Goal: Task Accomplishment & Management: Complete application form

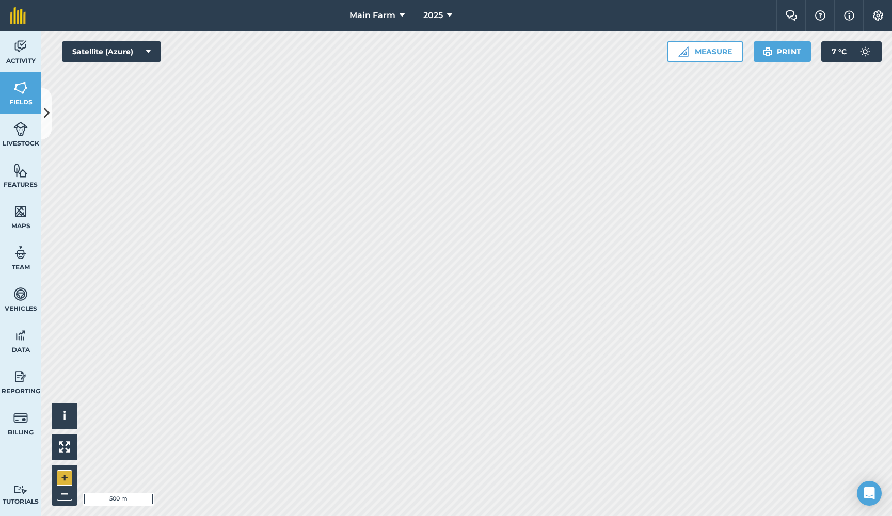
click at [60, 479] on button "+" at bounding box center [64, 477] width 15 height 15
click at [60, 480] on button "+" at bounding box center [64, 477] width 15 height 15
click at [18, 54] on img at bounding box center [20, 46] width 14 height 15
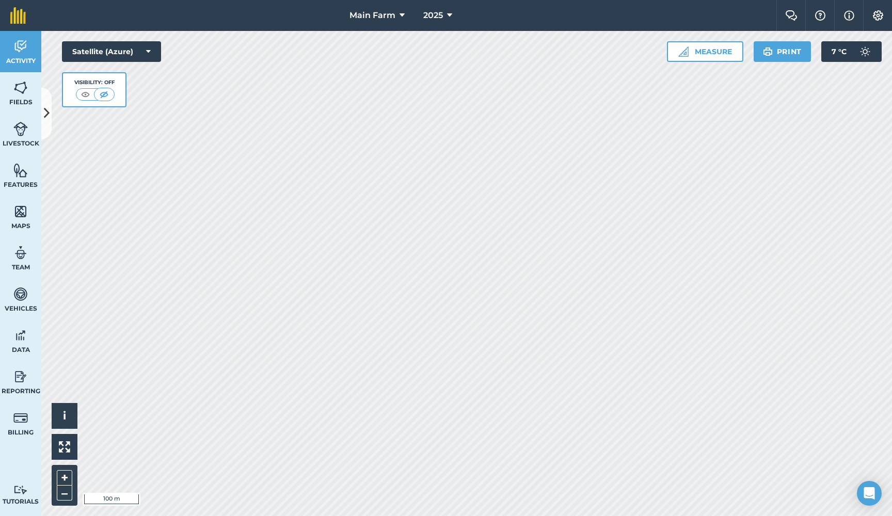
click at [49, 104] on icon at bounding box center [47, 113] width 6 height 18
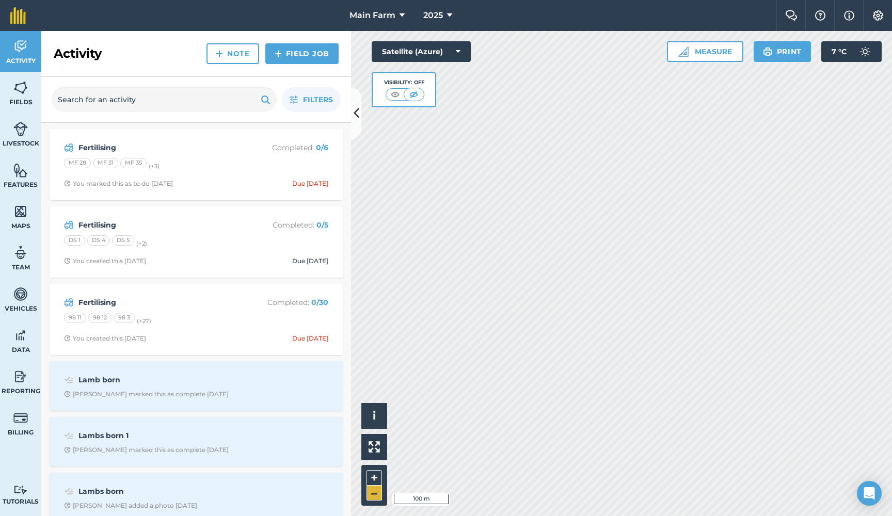
click at [377, 495] on button "–" at bounding box center [374, 493] width 15 height 15
click at [98, 299] on strong "Fertilising" at bounding box center [160, 302] width 164 height 11
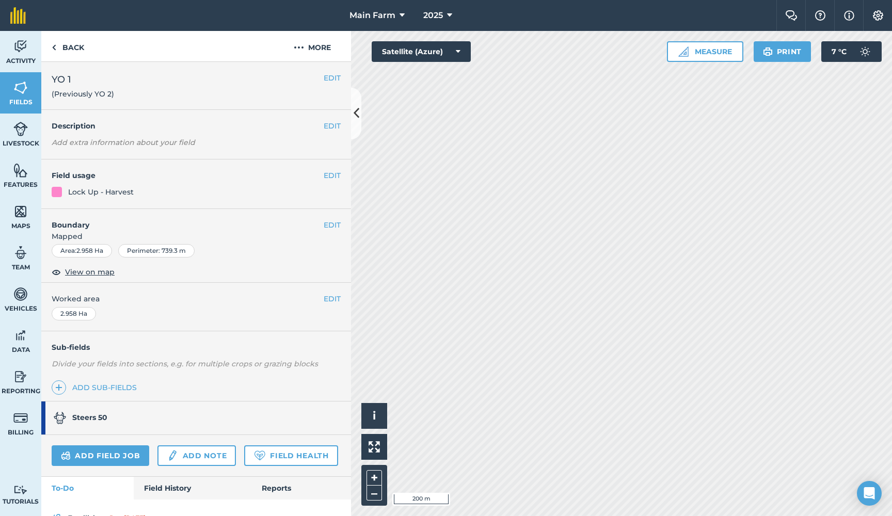
click at [19, 53] on img at bounding box center [20, 46] width 14 height 15
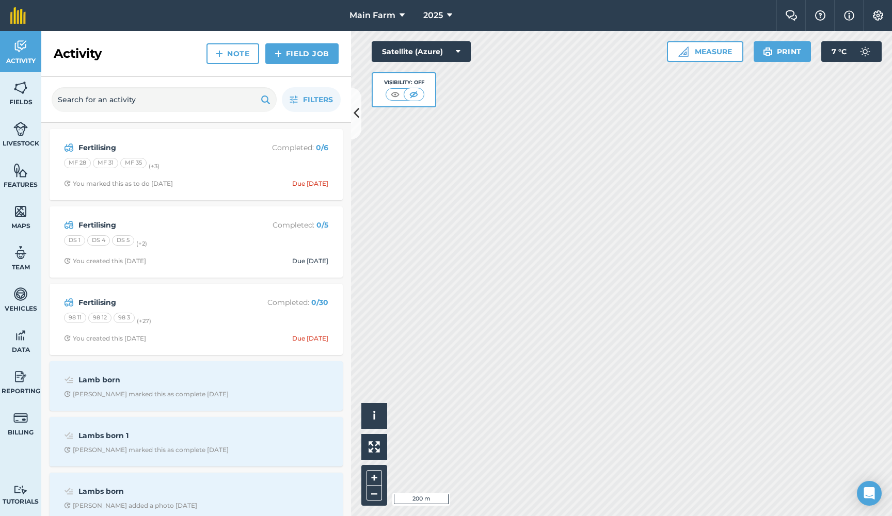
click at [97, 301] on strong "Fertilising" at bounding box center [160, 302] width 164 height 11
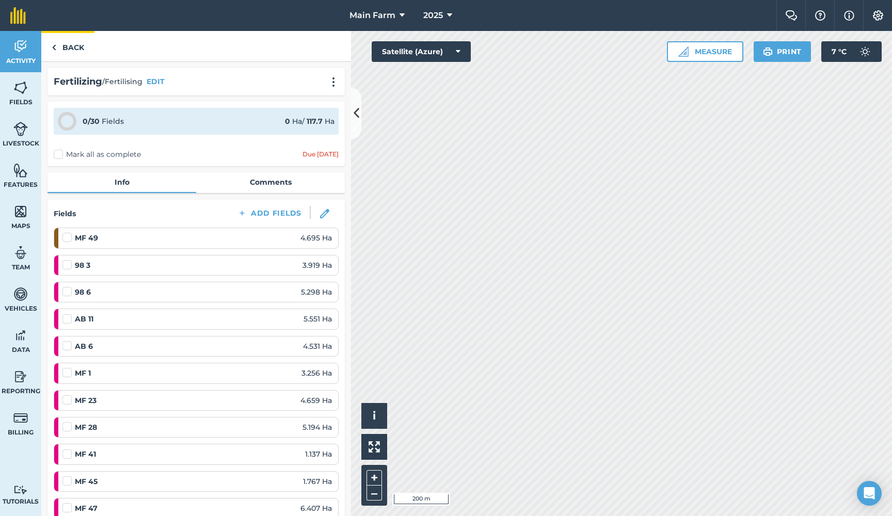
click at [54, 46] on img at bounding box center [54, 47] width 5 height 12
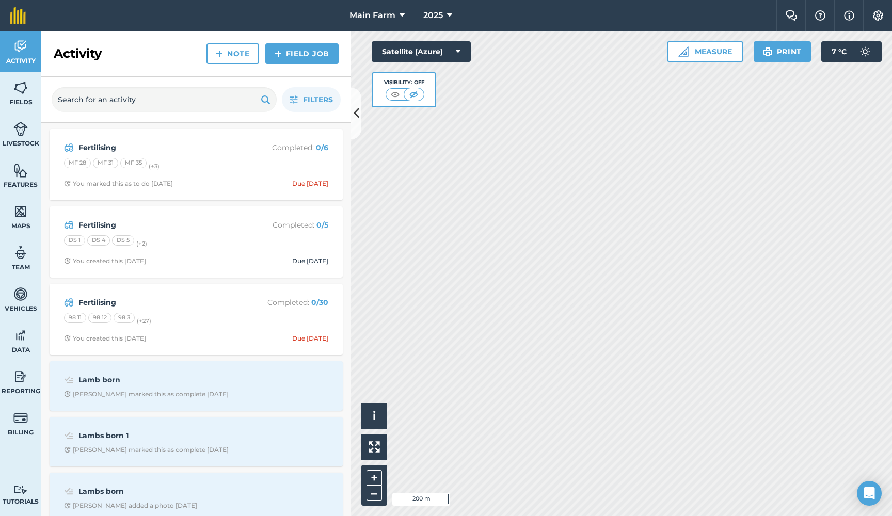
click at [305, 55] on link "Field Job" at bounding box center [301, 53] width 73 height 21
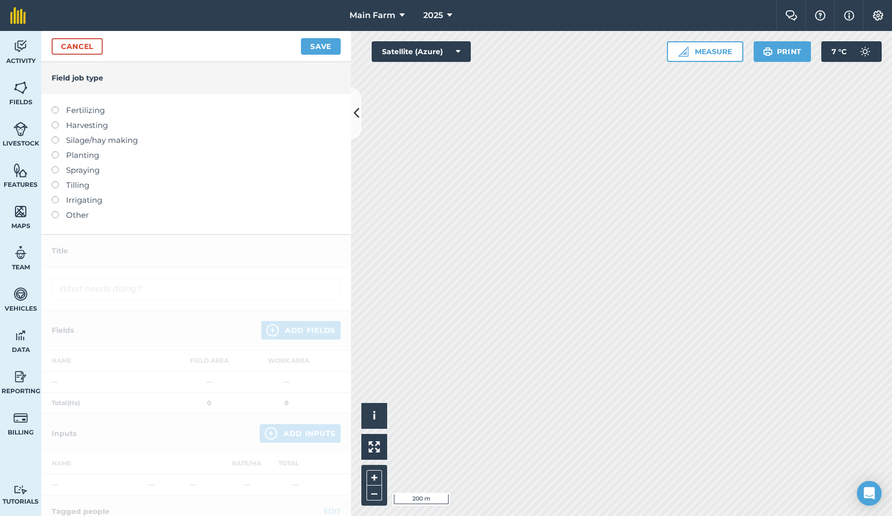
click at [77, 110] on label "Fertilizing" at bounding box center [196, 110] width 289 height 12
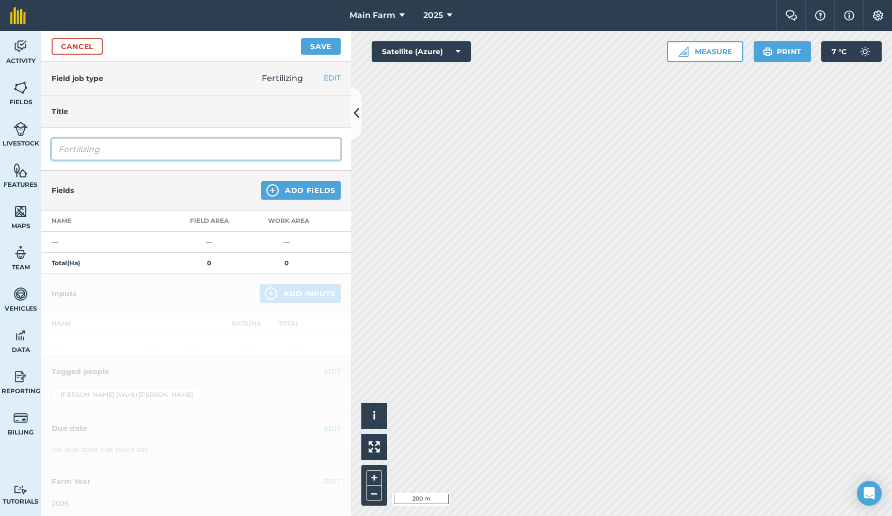
click at [103, 149] on input "Fertilizing" at bounding box center [196, 149] width 289 height 22
drag, startPoint x: 105, startPoint y: 149, endPoint x: 15, endPoint y: 144, distance: 90.0
click at [15, 144] on div "Activity Fields Livestock Features Maps Team Vehicles Data Reporting Billing Tu…" at bounding box center [446, 273] width 892 height 485
type input "Fertilising"
click at [306, 187] on button "Add Fields" at bounding box center [301, 190] width 80 height 19
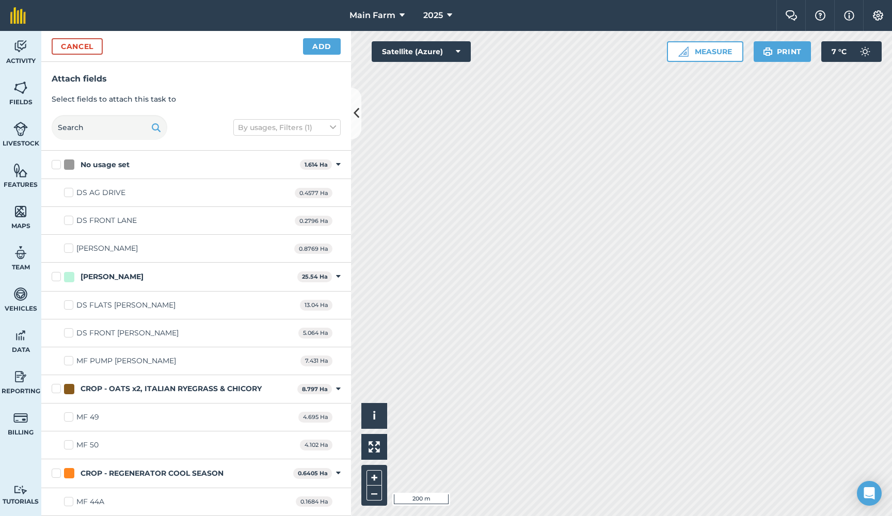
checkbox input "true"
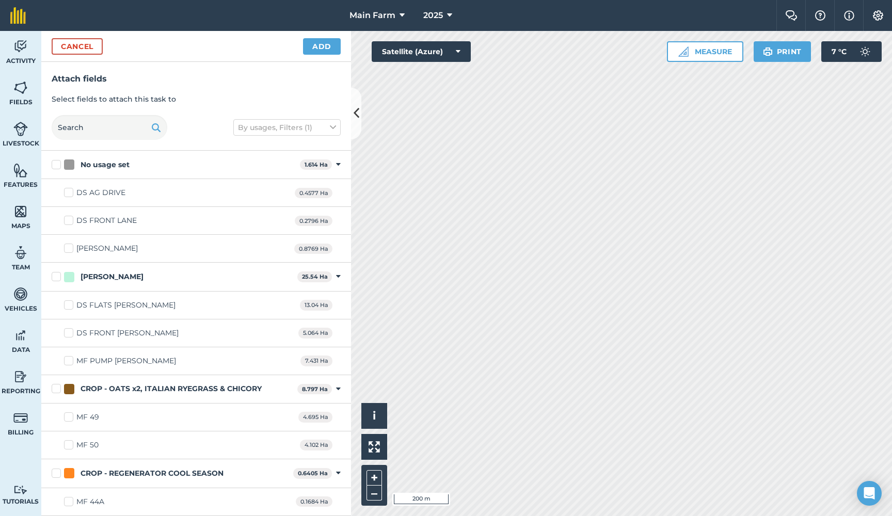
checkbox input "true"
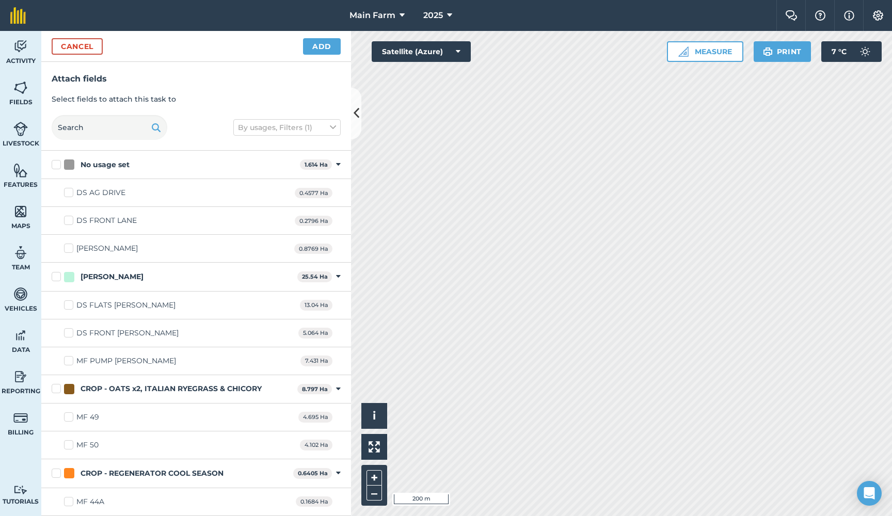
checkbox input "false"
checkbox input "true"
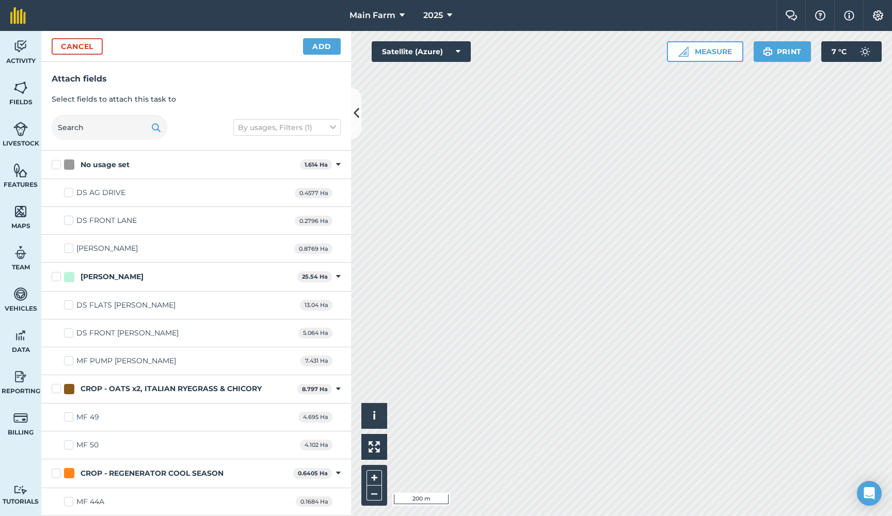
checkbox input "true"
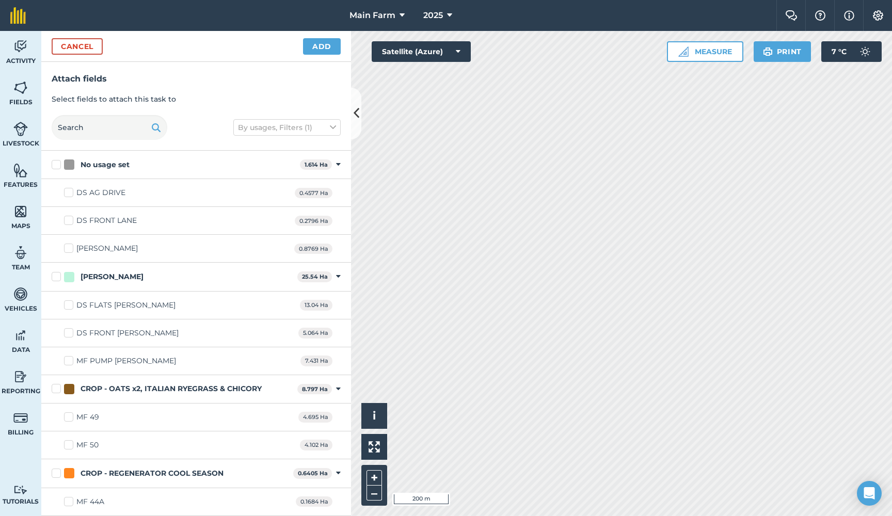
click at [319, 48] on button "Add" at bounding box center [322, 46] width 38 height 17
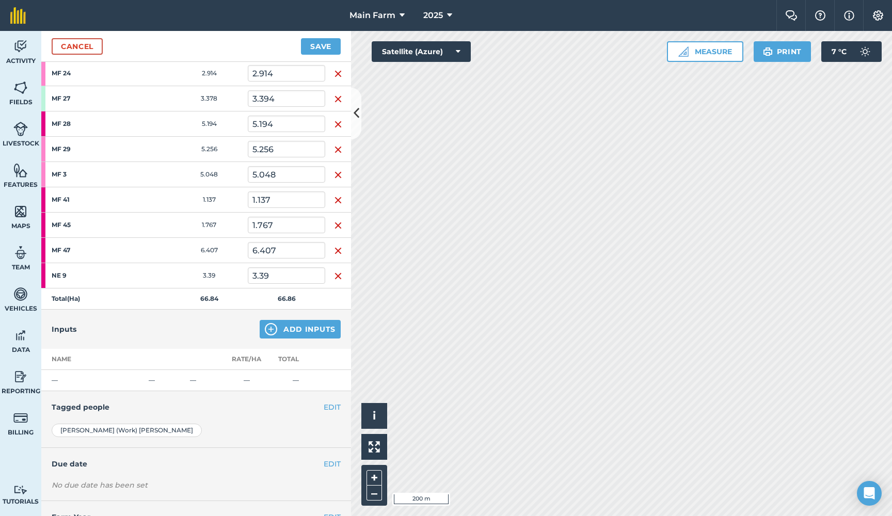
scroll to position [416, 0]
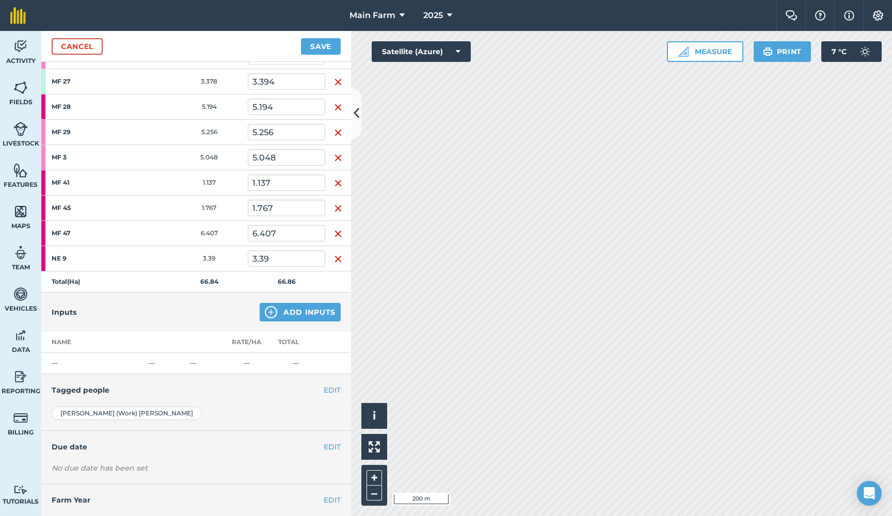
click at [293, 316] on button "Add Inputs" at bounding box center [300, 312] width 81 height 19
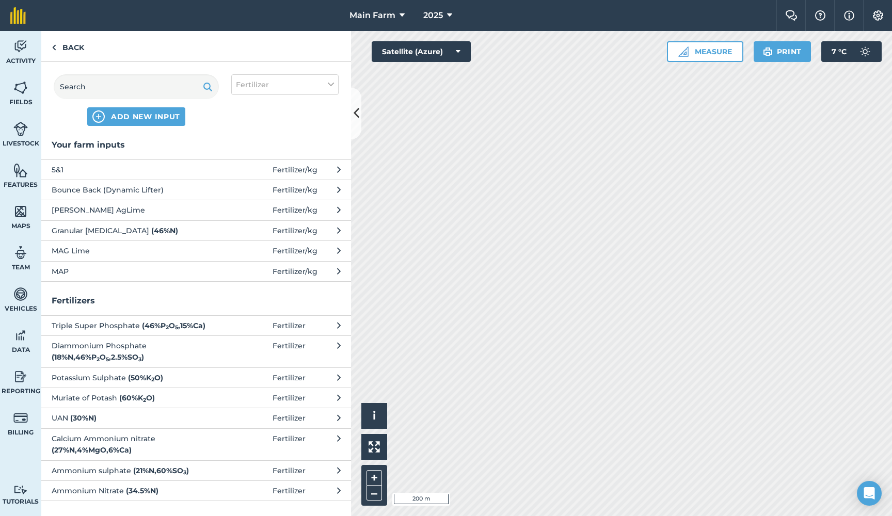
click at [116, 187] on span "Bounce Back (Dynamic Lifter)" at bounding box center [136, 189] width 169 height 11
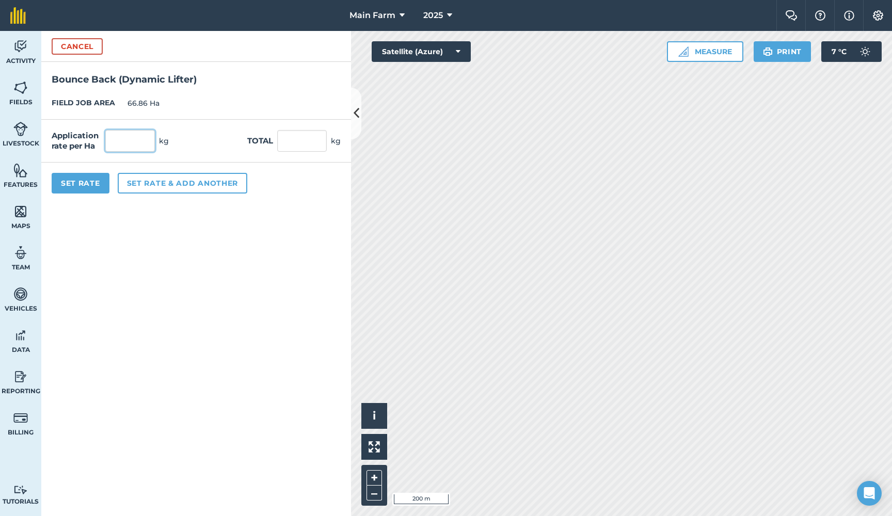
click at [135, 140] on input "text" at bounding box center [130, 141] width 50 height 22
type input "180"
type input "12,034.8"
click at [220, 224] on form "Cancel Bounce Back (Dynamic Lifter) FIELD JOB AREA 66.86 Ha Application rate pe…" at bounding box center [196, 273] width 310 height 485
click at [76, 185] on button "Set Rate" at bounding box center [81, 183] width 58 height 21
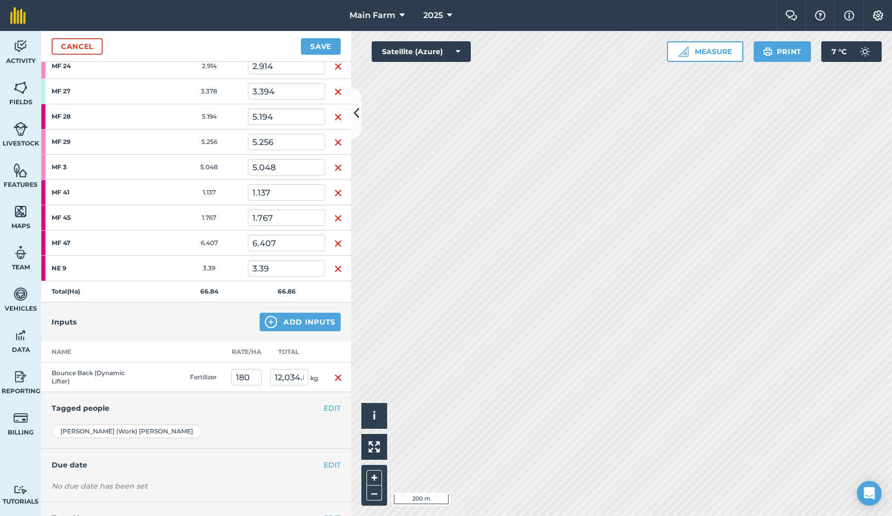
scroll to position [404, 0]
click at [374, 493] on button "–" at bounding box center [374, 493] width 15 height 15
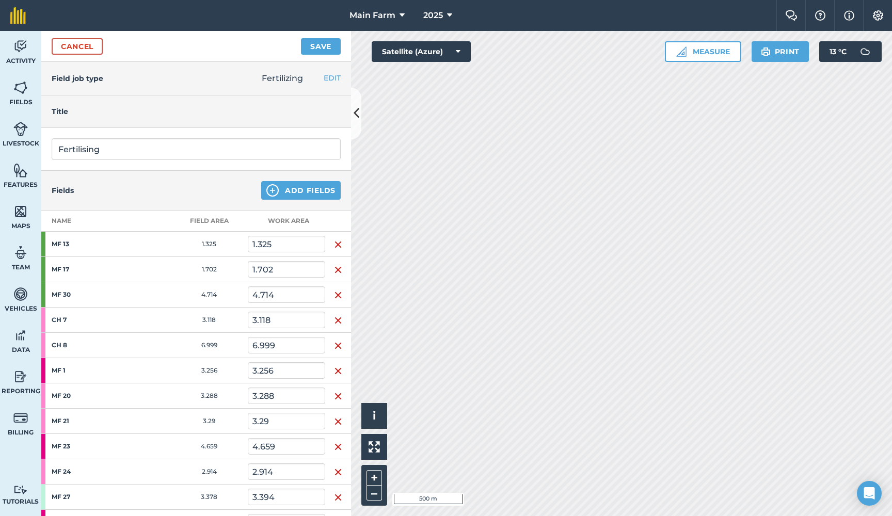
scroll to position [0, 0]
click at [308, 197] on button "Add Fields" at bounding box center [301, 190] width 80 height 19
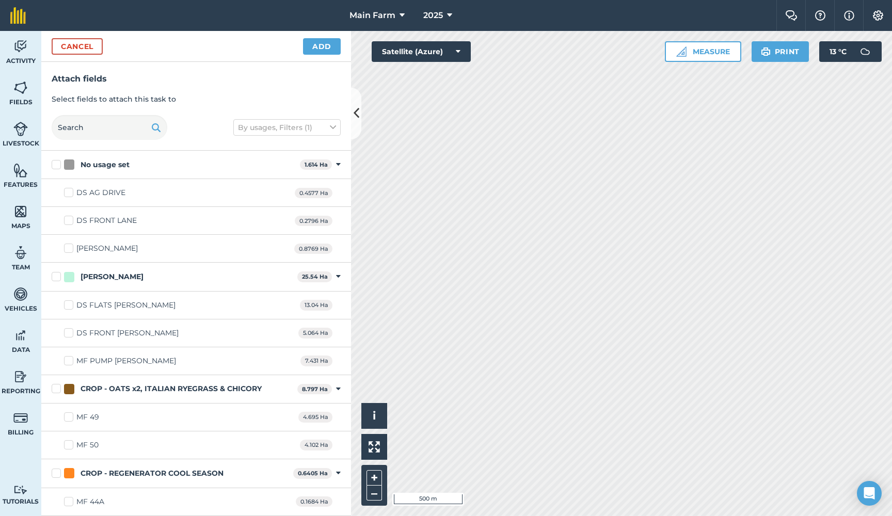
checkbox input "true"
click at [373, 479] on button "+" at bounding box center [374, 477] width 15 height 15
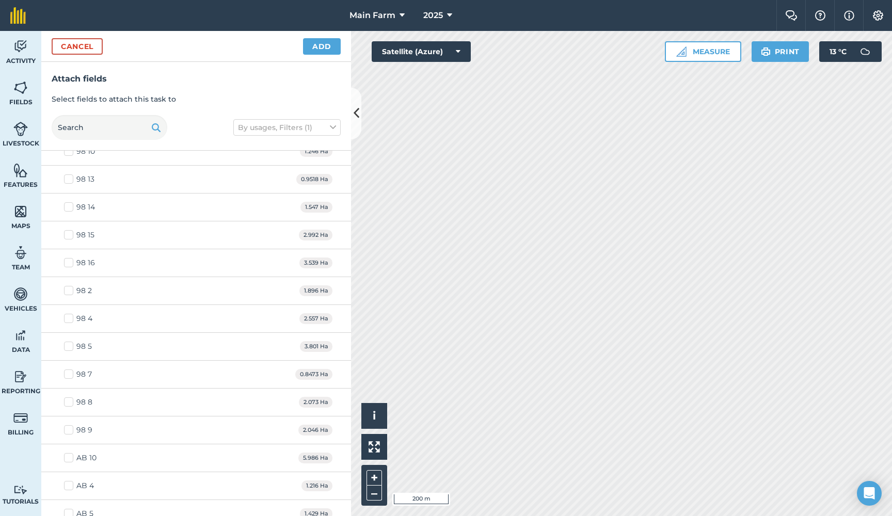
scroll to position [483, 0]
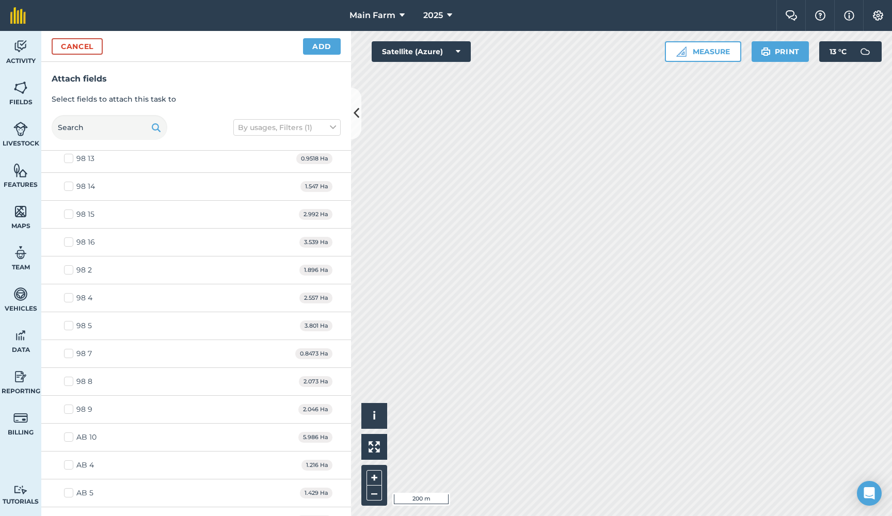
click at [316, 48] on button "Add" at bounding box center [322, 46] width 38 height 17
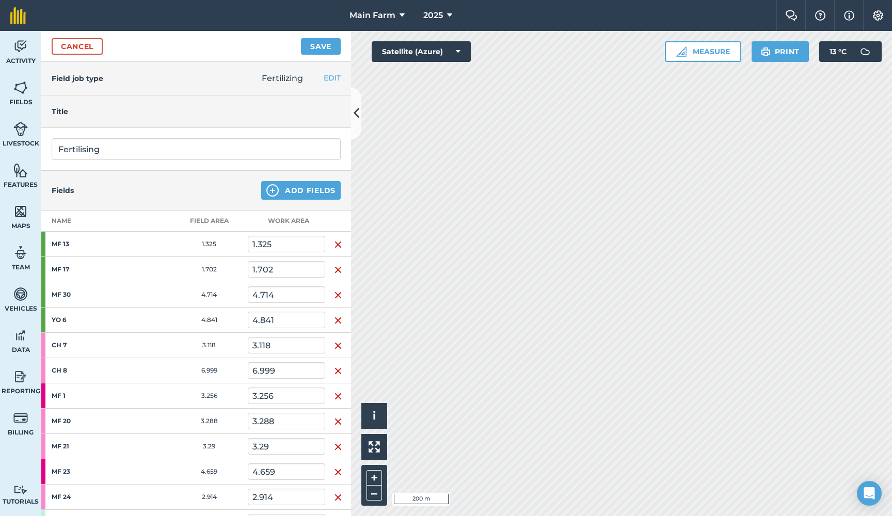
scroll to position [0, 0]
click at [306, 194] on button "Add Fields" at bounding box center [301, 190] width 80 height 19
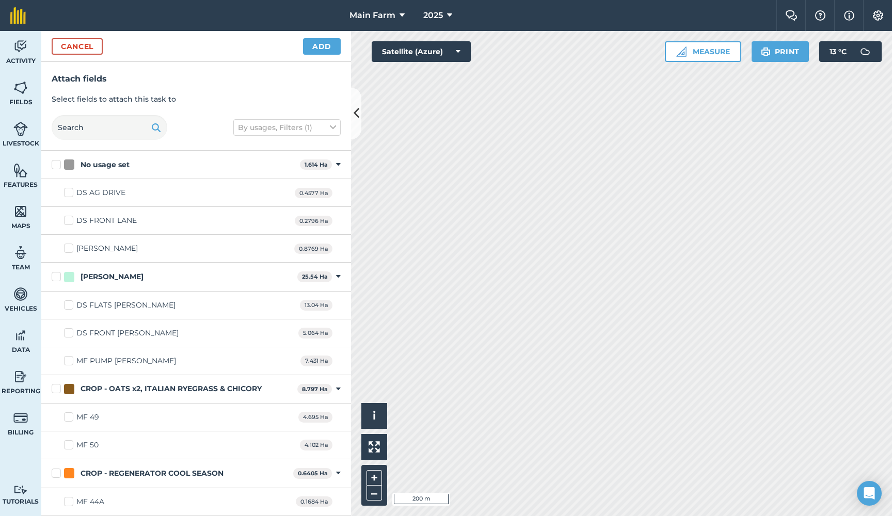
checkbox input "true"
click at [314, 47] on button "Add" at bounding box center [322, 46] width 38 height 17
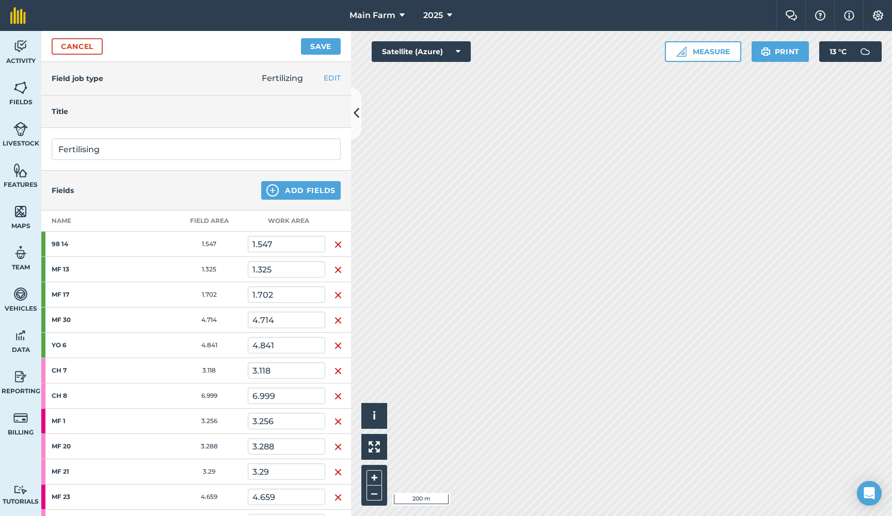
click at [299, 188] on button "Add Fields" at bounding box center [301, 190] width 80 height 19
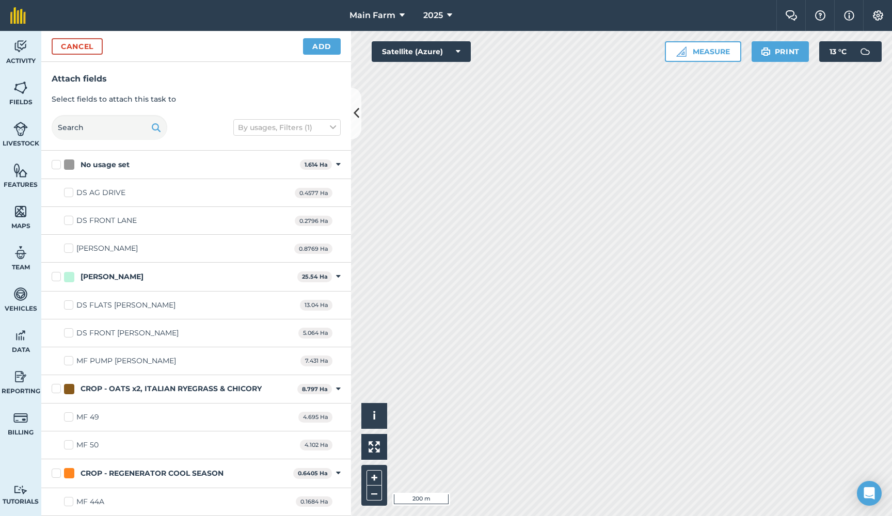
checkbox input "true"
click at [321, 51] on button "Add" at bounding box center [322, 46] width 38 height 17
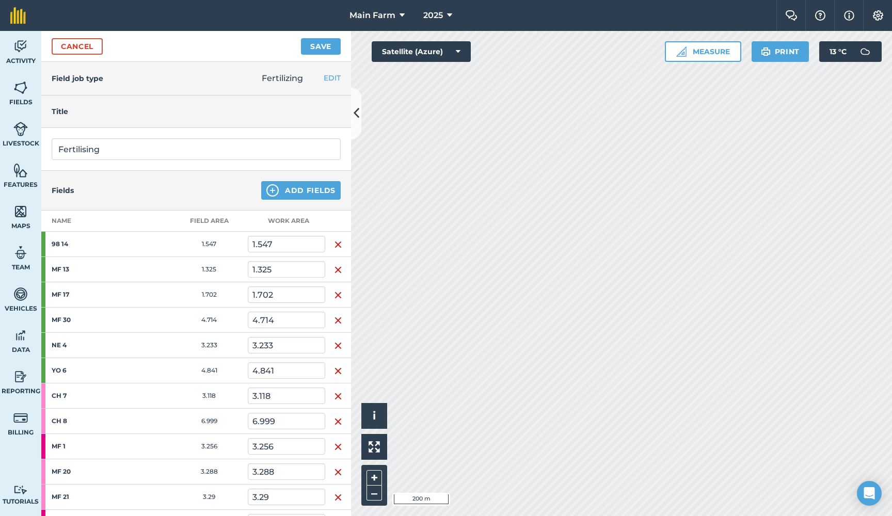
click at [293, 192] on button "Add Fields" at bounding box center [301, 190] width 80 height 19
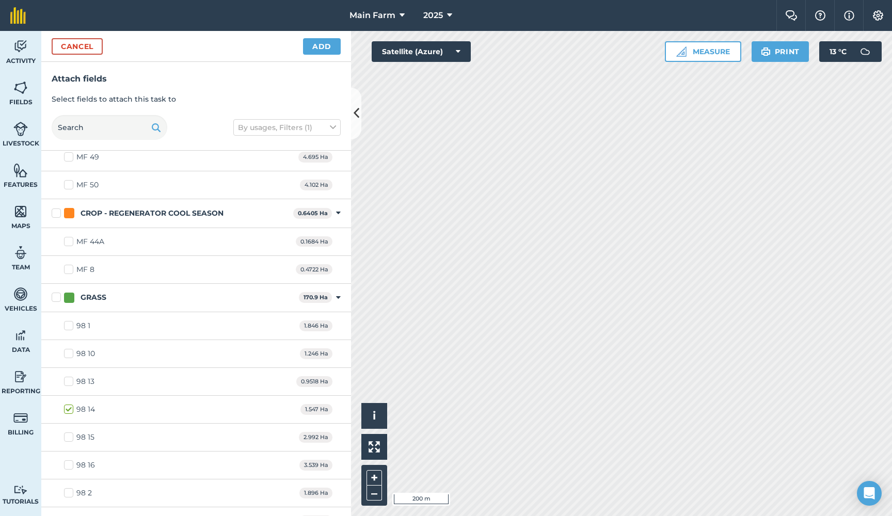
scroll to position [216, 0]
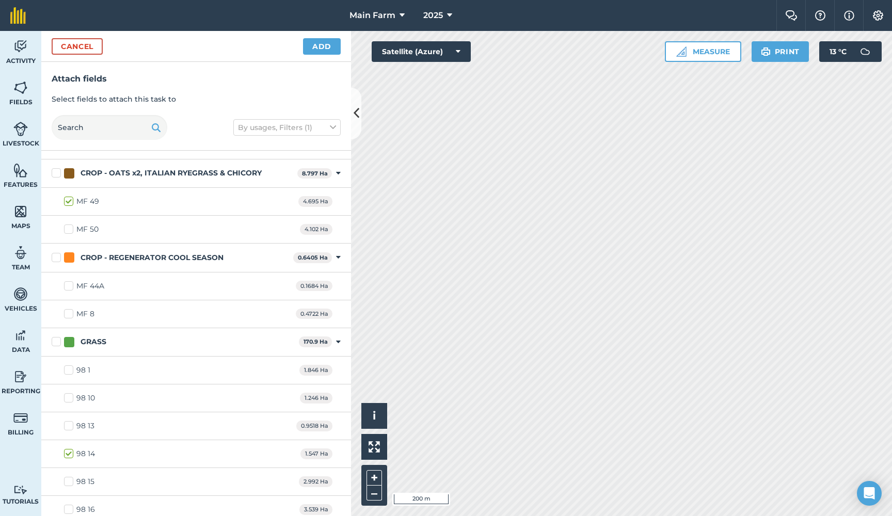
checkbox input "true"
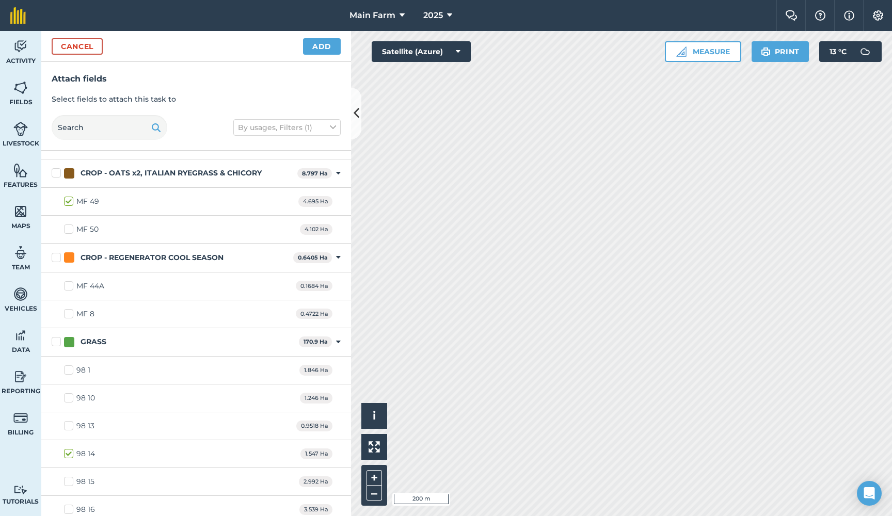
checkbox input "true"
click at [314, 48] on button "Add" at bounding box center [322, 46] width 38 height 17
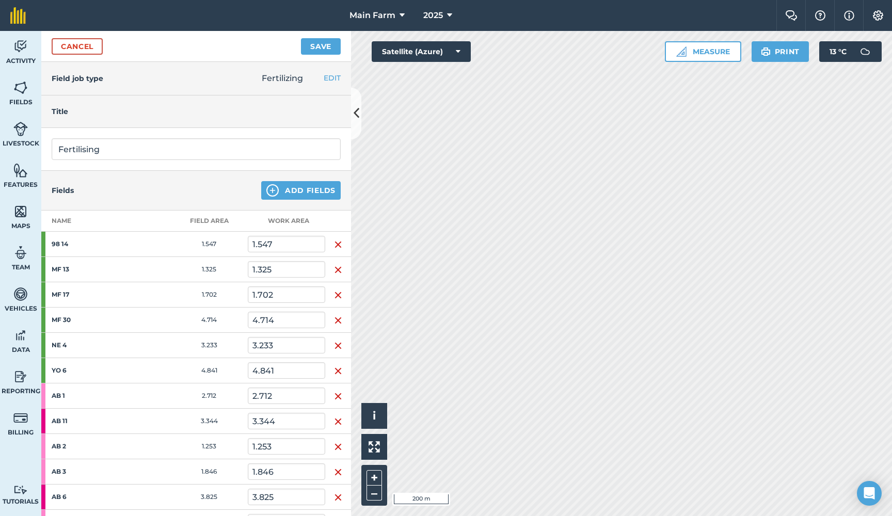
scroll to position [0, 0]
click at [300, 194] on button "Add Fields" at bounding box center [301, 190] width 80 height 19
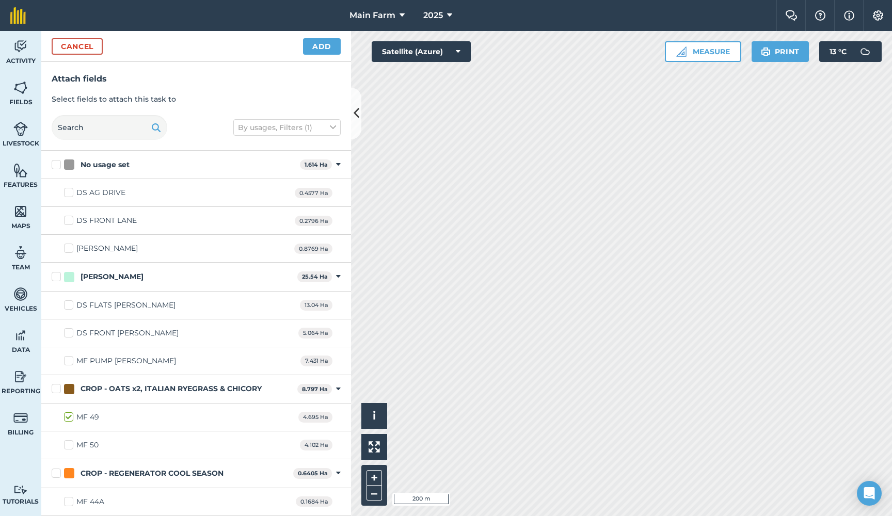
checkbox input "true"
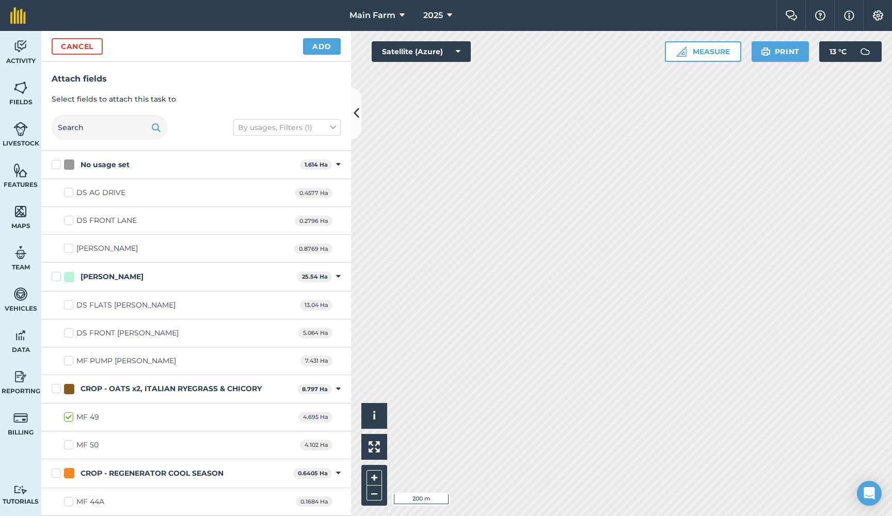
checkbox input "true"
click at [323, 49] on button "Add" at bounding box center [322, 46] width 38 height 17
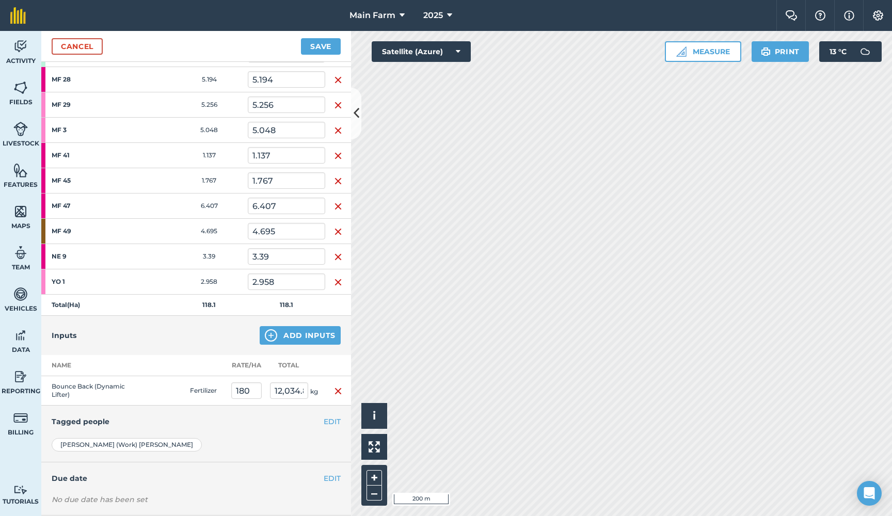
scroll to position [770, 0]
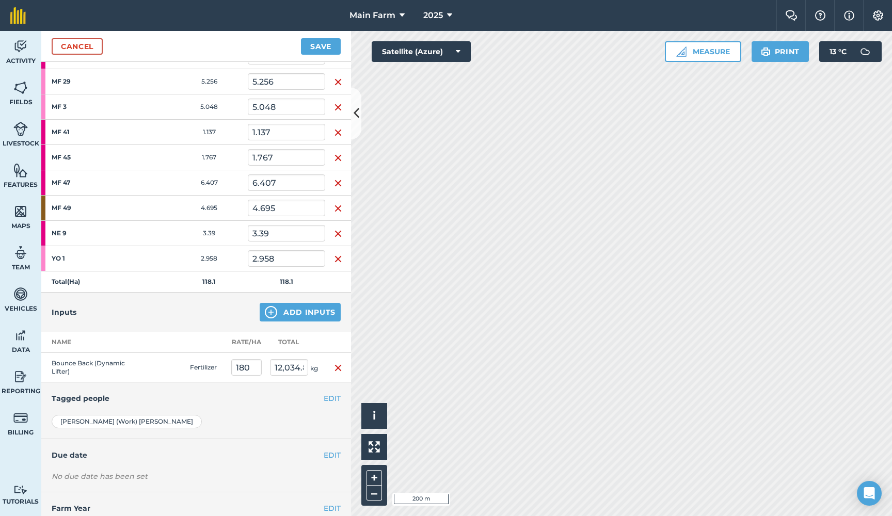
click at [321, 50] on button "Save" at bounding box center [321, 46] width 40 height 17
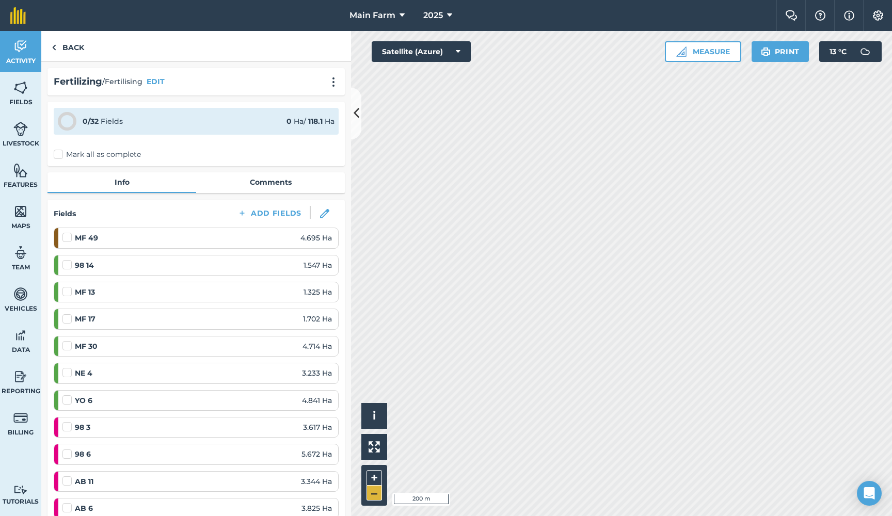
click at [372, 493] on button "–" at bounding box center [374, 493] width 15 height 15
click at [321, 215] on img at bounding box center [324, 213] width 9 height 9
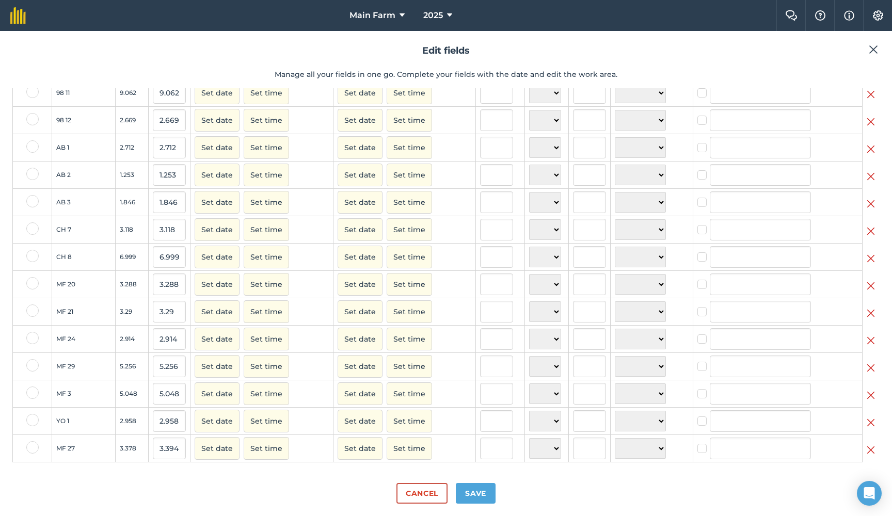
scroll to position [551, 0]
click at [869, 423] on img at bounding box center [871, 423] width 8 height 12
click at [473, 498] on button "Save" at bounding box center [476, 493] width 40 height 21
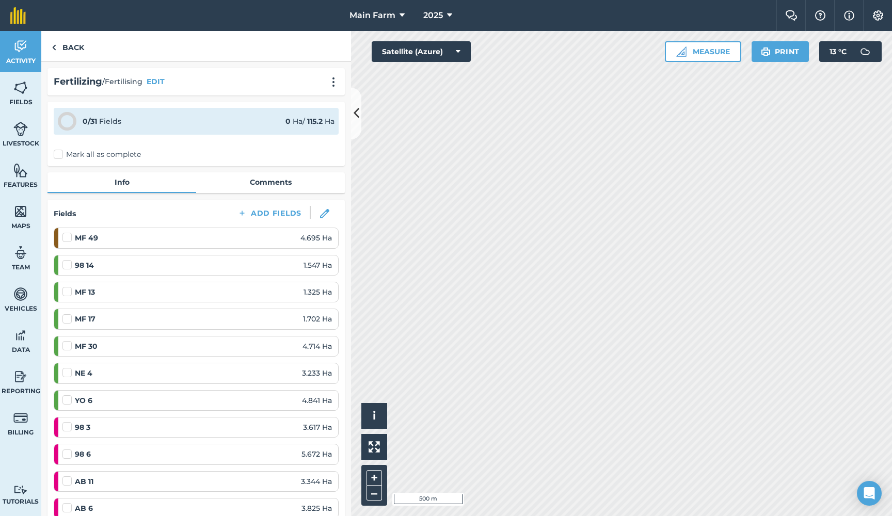
click at [357, 117] on icon at bounding box center [357, 113] width 6 height 18
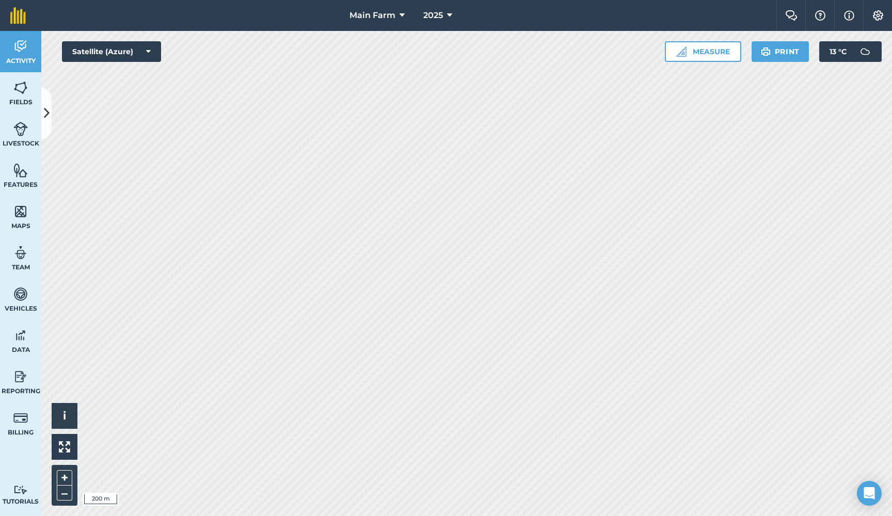
click at [48, 119] on icon at bounding box center [47, 113] width 6 height 18
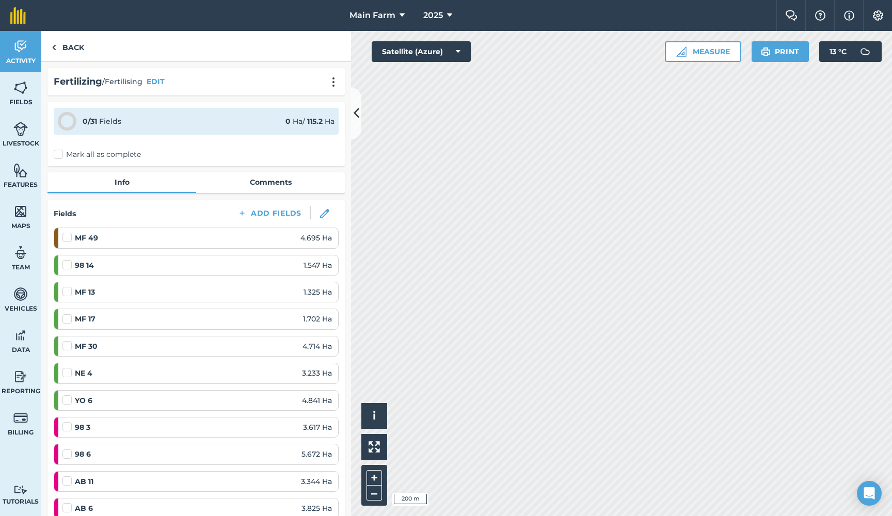
click at [355, 123] on button at bounding box center [356, 114] width 10 height 52
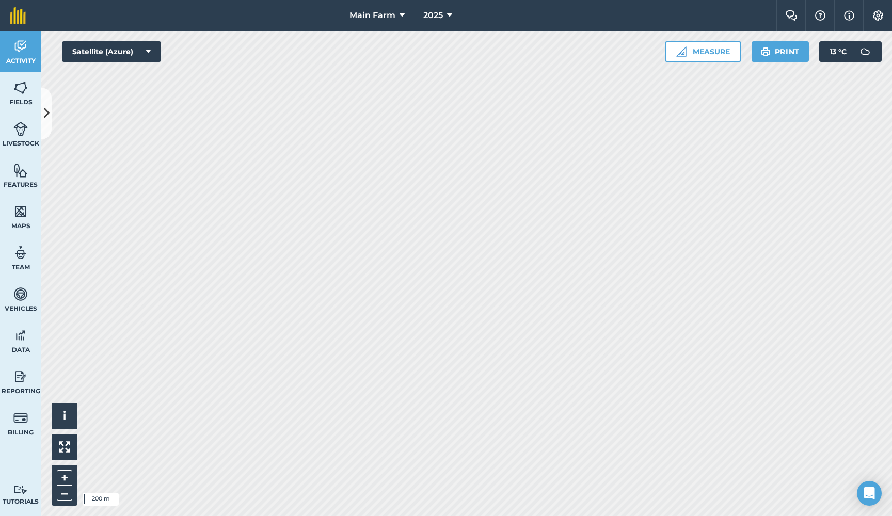
click at [49, 109] on icon at bounding box center [47, 113] width 6 height 18
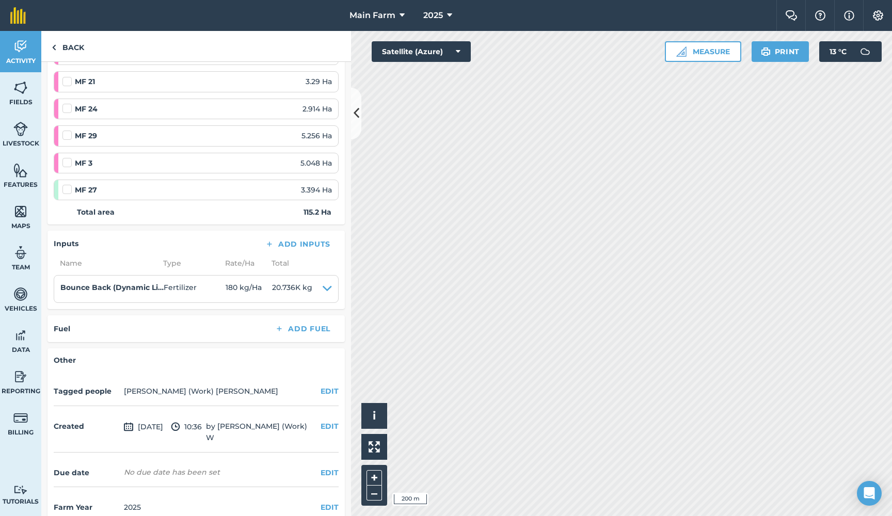
scroll to position [859, 0]
click at [324, 387] on button "EDIT" at bounding box center [330, 392] width 18 height 11
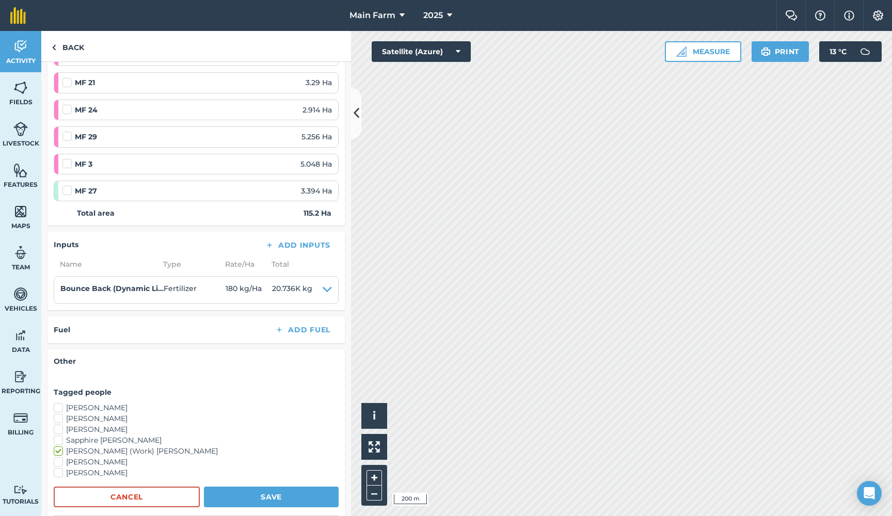
click at [94, 403] on label "[PERSON_NAME]" at bounding box center [196, 408] width 285 height 11
click at [60, 403] on input "[PERSON_NAME]" at bounding box center [57, 406] width 7 height 7
click at [94, 403] on label "[PERSON_NAME]" at bounding box center [196, 408] width 285 height 11
click at [60, 403] on input "[PERSON_NAME]" at bounding box center [57, 406] width 7 height 7
checkbox input "false"
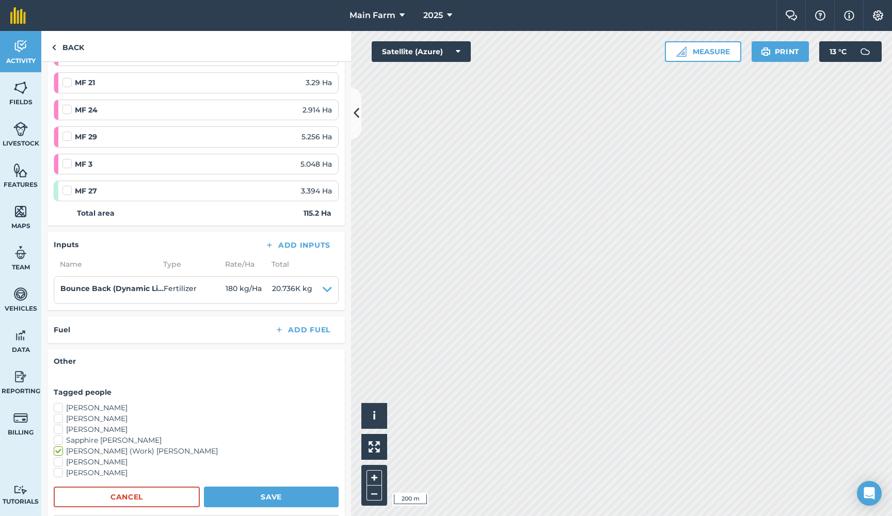
click at [94, 414] on label "[PERSON_NAME]" at bounding box center [196, 419] width 285 height 11
click at [60, 414] on input "[PERSON_NAME]" at bounding box center [57, 417] width 7 height 7
checkbox input "true"
click at [93, 426] on label "[PERSON_NAME]" at bounding box center [196, 429] width 285 height 11
click at [60, 426] on input "[PERSON_NAME]" at bounding box center [57, 427] width 7 height 7
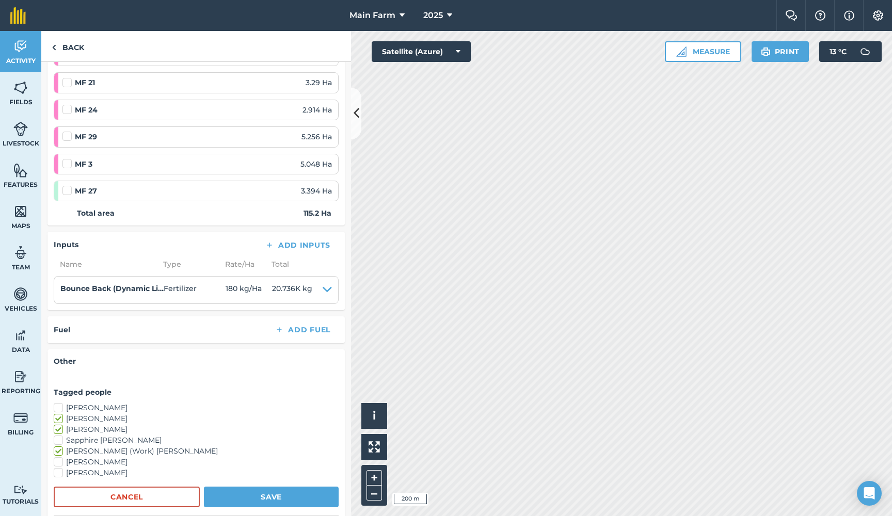
checkbox input "true"
click at [91, 435] on label "Sapphire [PERSON_NAME]" at bounding box center [196, 440] width 285 height 11
click at [60, 435] on input "Sapphire [PERSON_NAME]" at bounding box center [57, 438] width 7 height 7
checkbox input "true"
click at [91, 457] on label "[PERSON_NAME]" at bounding box center [196, 462] width 285 height 11
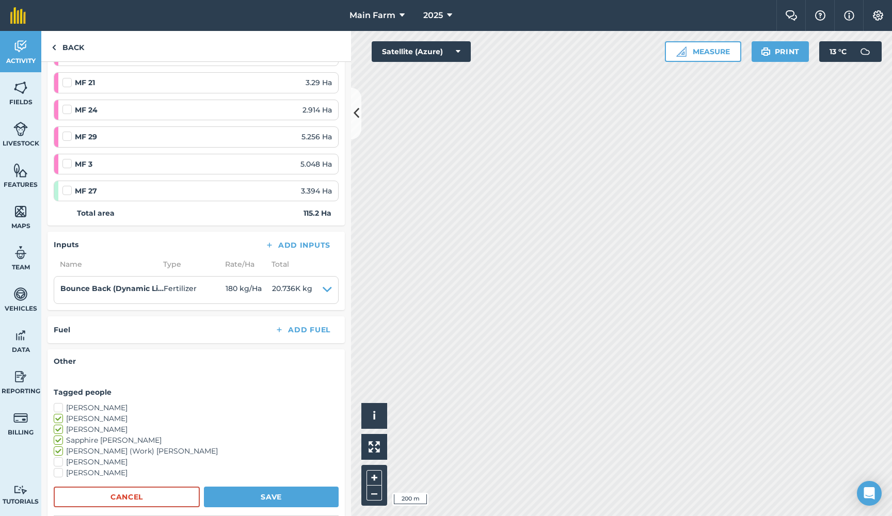
click at [60, 457] on input "[PERSON_NAME]" at bounding box center [57, 460] width 7 height 7
checkbox input "true"
click at [90, 469] on label "[PERSON_NAME]" at bounding box center [196, 473] width 285 height 11
click at [60, 469] on input "[PERSON_NAME]" at bounding box center [57, 471] width 7 height 7
checkbox input "true"
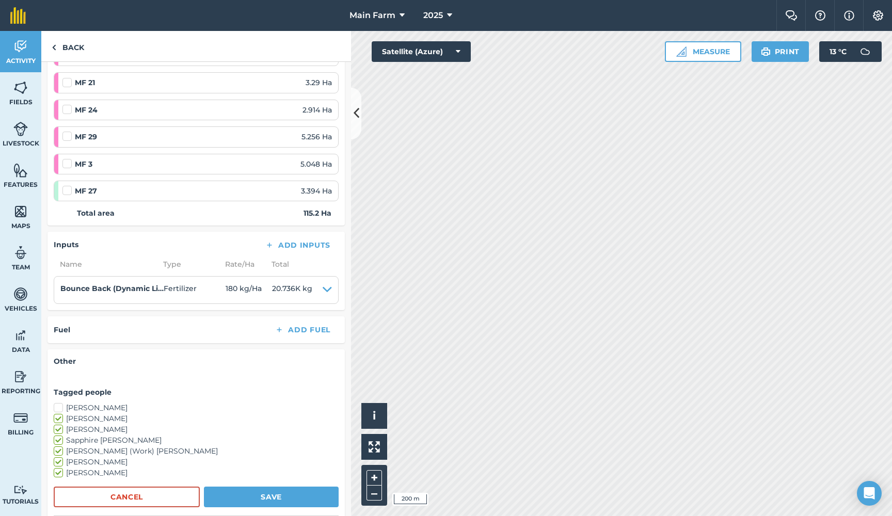
click at [241, 491] on button "Save" at bounding box center [271, 497] width 135 height 21
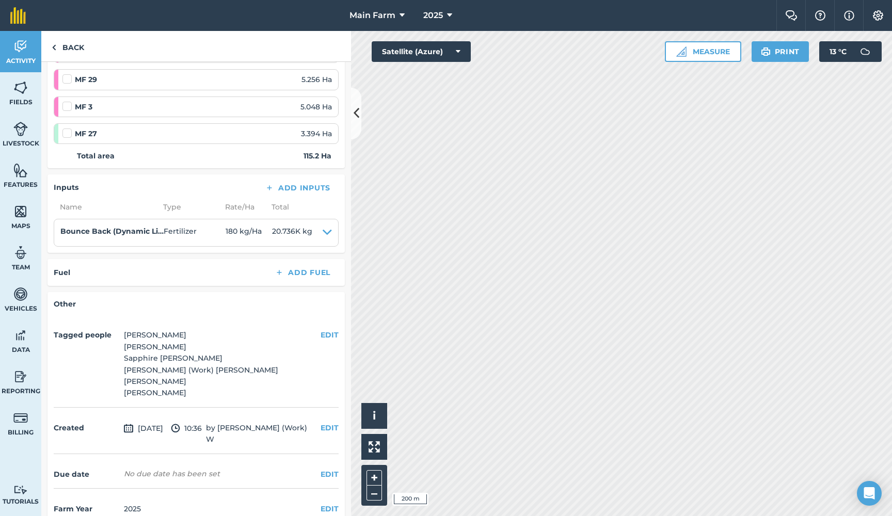
scroll to position [915, 0]
click at [328, 469] on button "EDIT" at bounding box center [330, 474] width 18 height 11
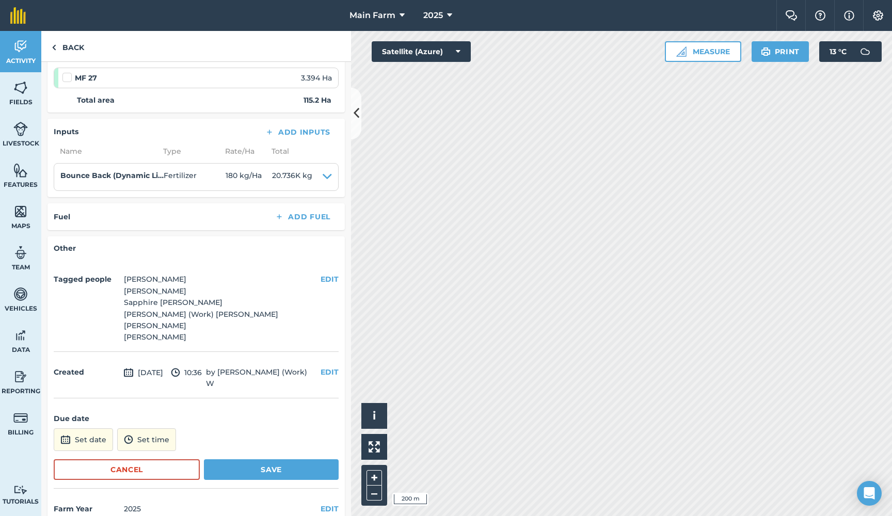
scroll to position [971, 0]
click at [75, 429] on button "Set date" at bounding box center [83, 440] width 59 height 23
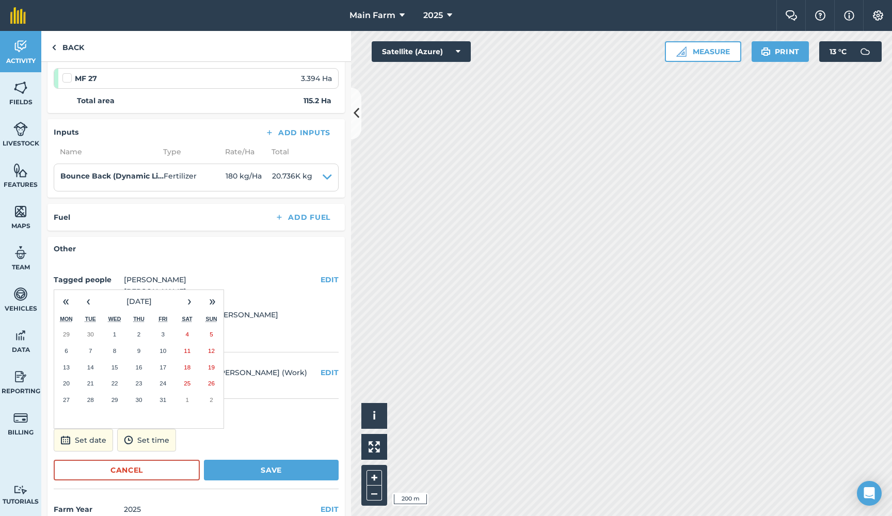
click at [90, 364] on abbr "14" at bounding box center [90, 367] width 7 height 7
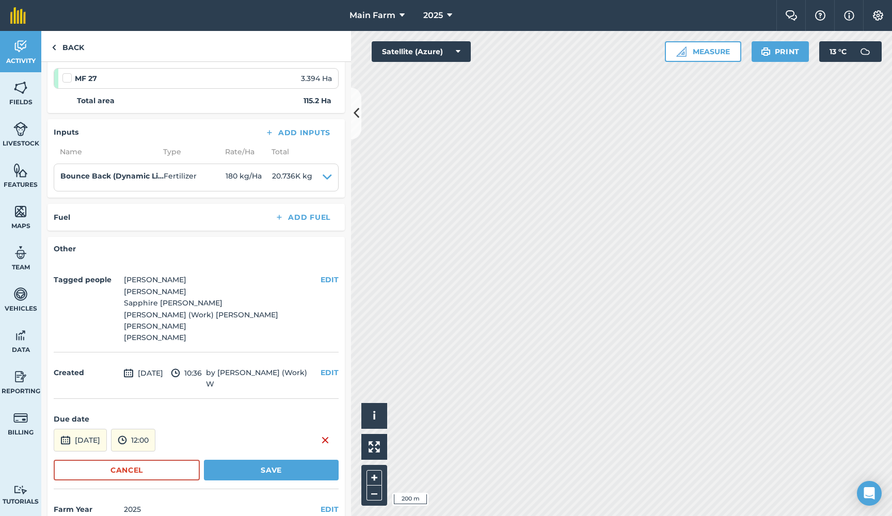
click at [155, 429] on button "12:00" at bounding box center [133, 440] width 44 height 23
click at [155, 361] on button "17:00" at bounding box center [136, 369] width 49 height 17
click at [245, 460] on button "Save" at bounding box center [271, 470] width 135 height 21
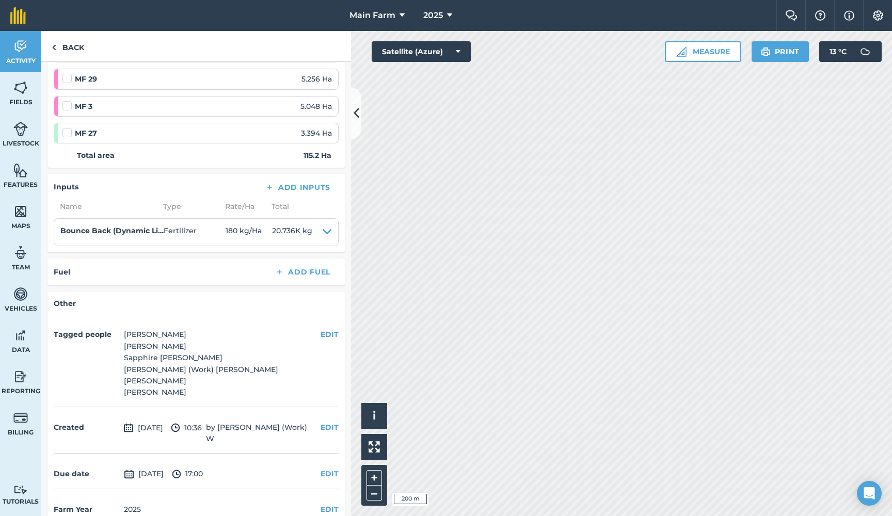
click at [355, 110] on icon at bounding box center [357, 113] width 6 height 18
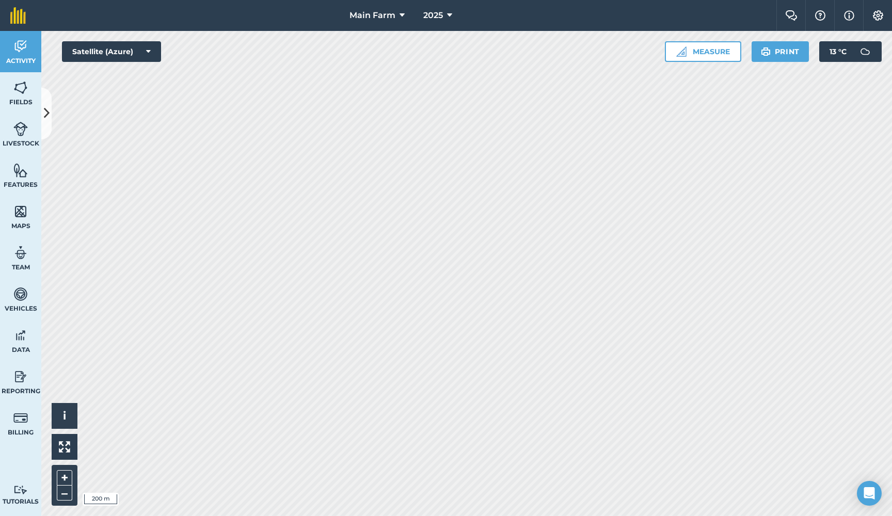
click at [23, 96] on link "Fields" at bounding box center [20, 92] width 41 height 41
click at [50, 105] on button at bounding box center [46, 114] width 10 height 52
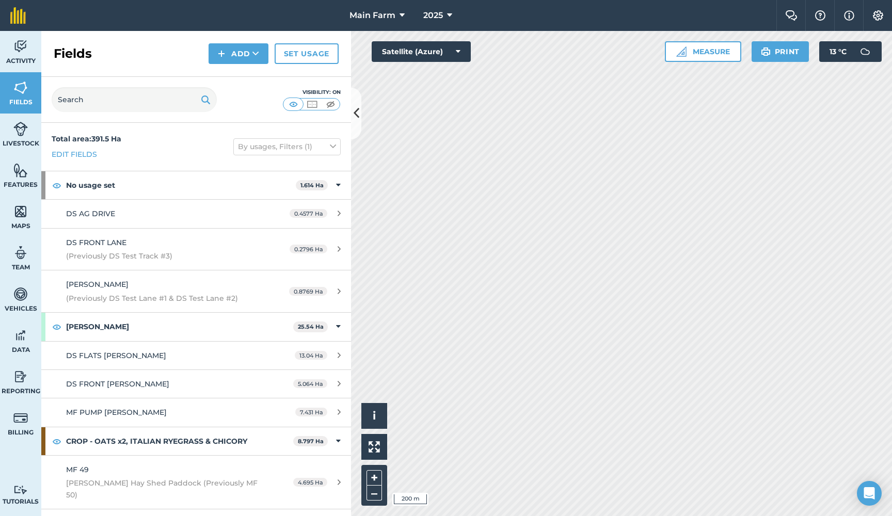
click at [292, 104] on img at bounding box center [293, 104] width 13 height 10
click at [312, 104] on img at bounding box center [312, 104] width 13 height 10
click at [331, 103] on img at bounding box center [330, 104] width 13 height 10
click at [313, 102] on img at bounding box center [312, 104] width 13 height 10
click at [357, 118] on icon at bounding box center [357, 113] width 6 height 18
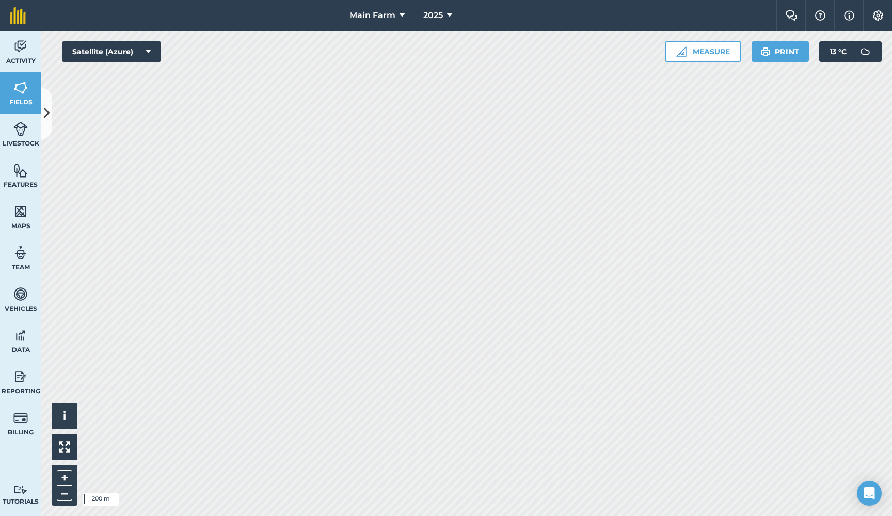
click at [21, 49] on img at bounding box center [20, 46] width 14 height 15
click at [43, 109] on button at bounding box center [46, 114] width 10 height 52
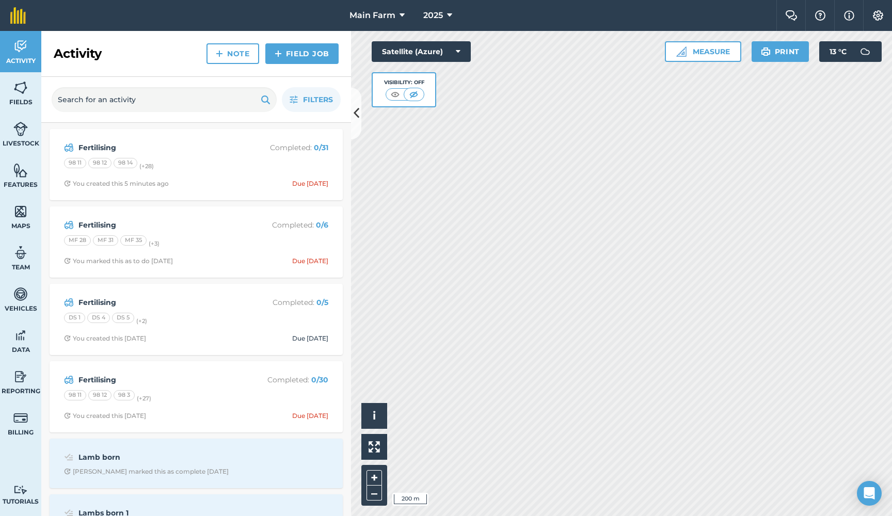
click at [105, 377] on strong "Fertilising" at bounding box center [160, 379] width 164 height 11
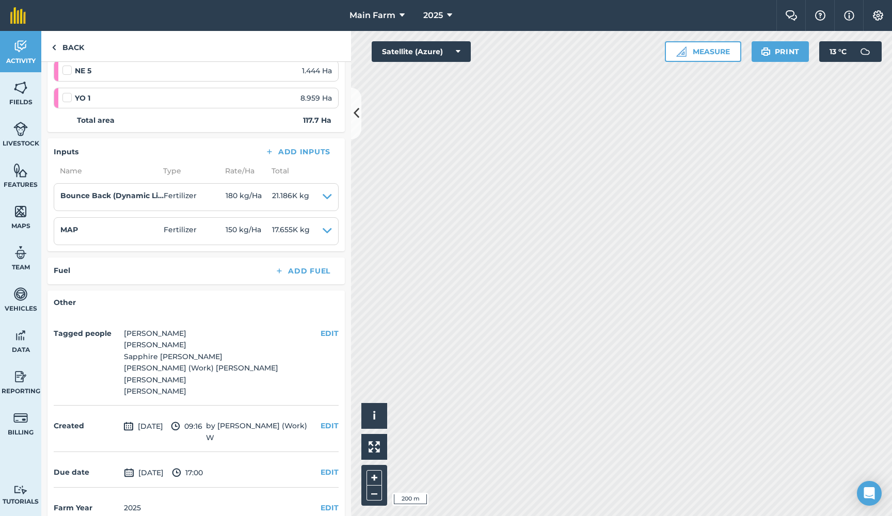
scroll to position [924, 0]
click at [24, 50] on img at bounding box center [20, 46] width 14 height 15
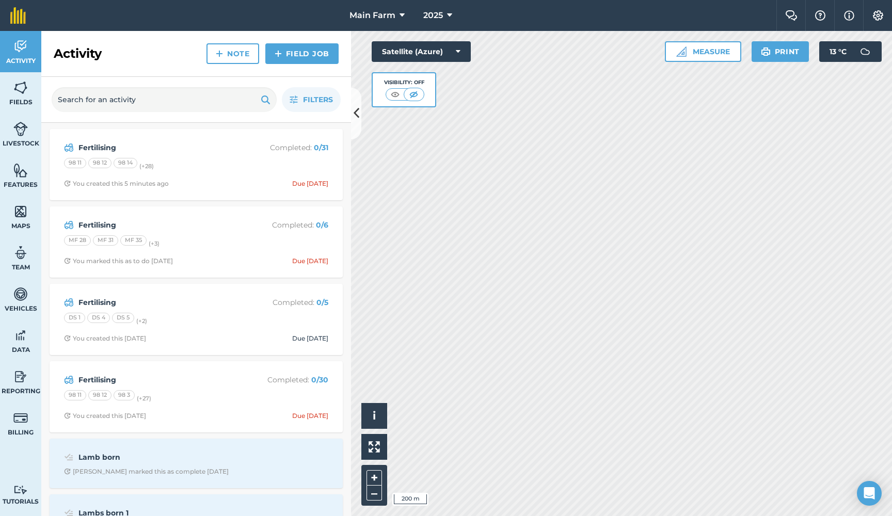
click at [88, 148] on strong "Fertilising" at bounding box center [160, 147] width 164 height 11
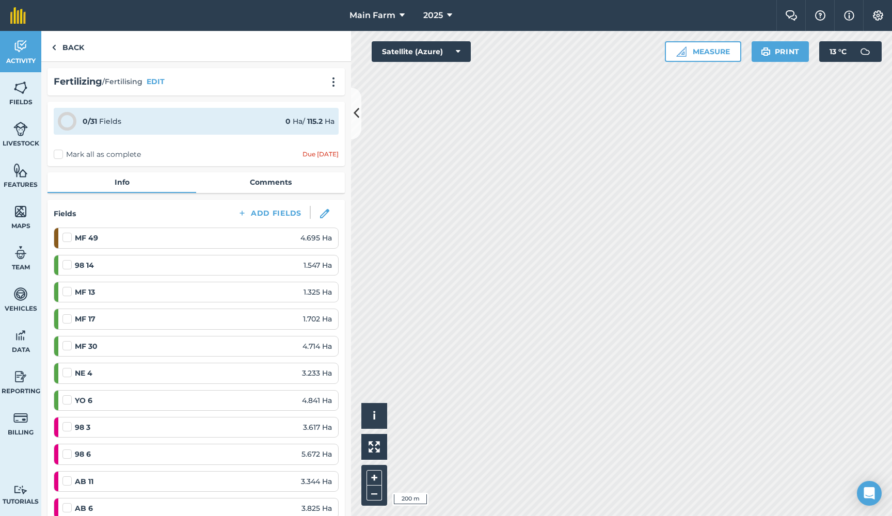
click at [355, 106] on icon at bounding box center [357, 113] width 6 height 18
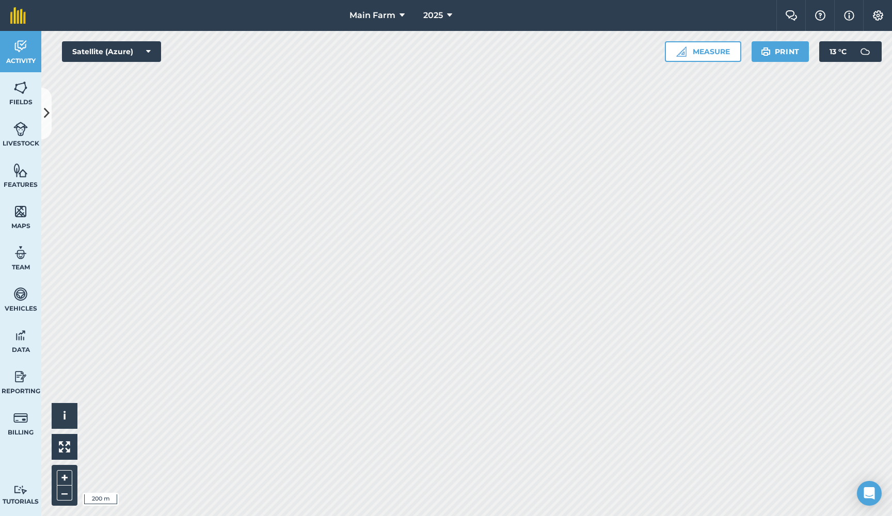
click at [45, 119] on icon at bounding box center [47, 113] width 6 height 18
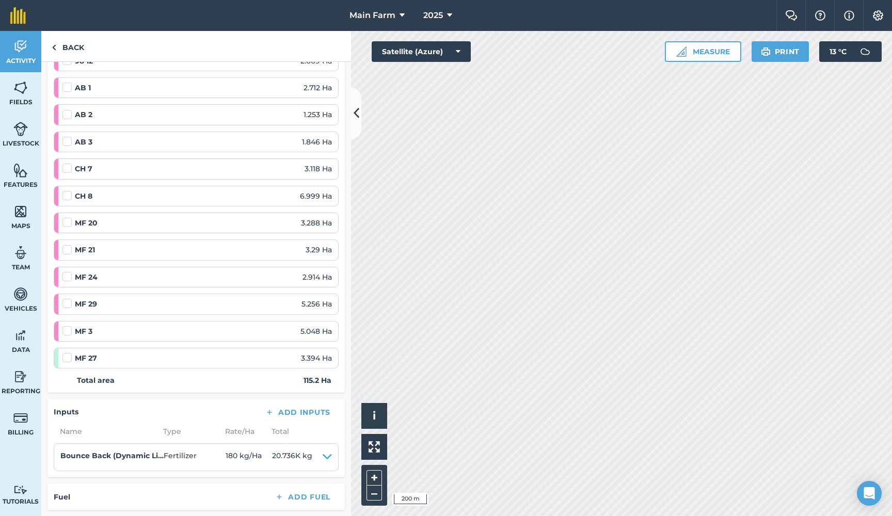
scroll to position [689, 0]
click at [21, 58] on span "Activity" at bounding box center [20, 61] width 41 height 8
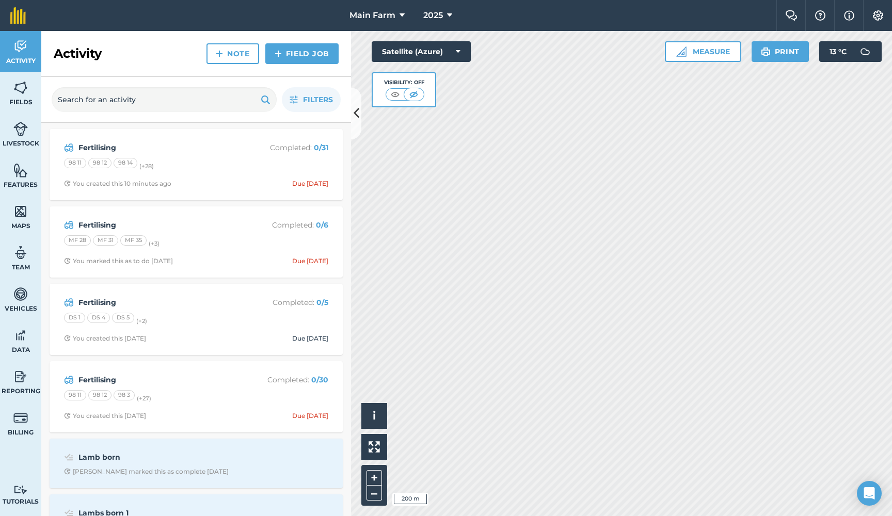
click at [99, 377] on strong "Fertilising" at bounding box center [160, 379] width 164 height 11
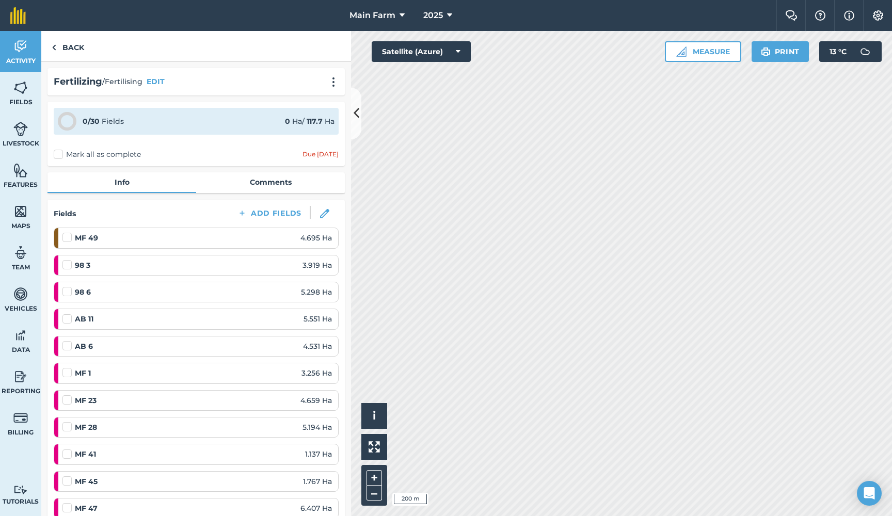
click at [356, 118] on icon at bounding box center [357, 113] width 6 height 18
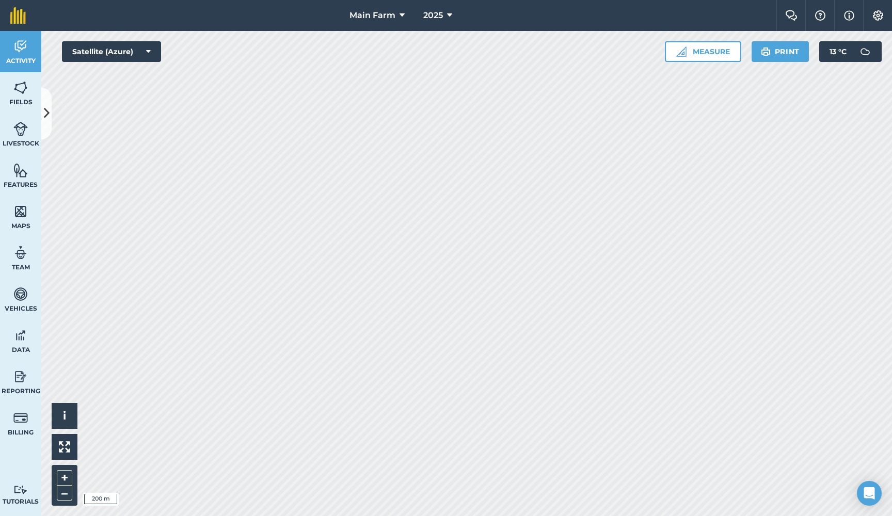
click at [49, 115] on icon at bounding box center [47, 113] width 6 height 18
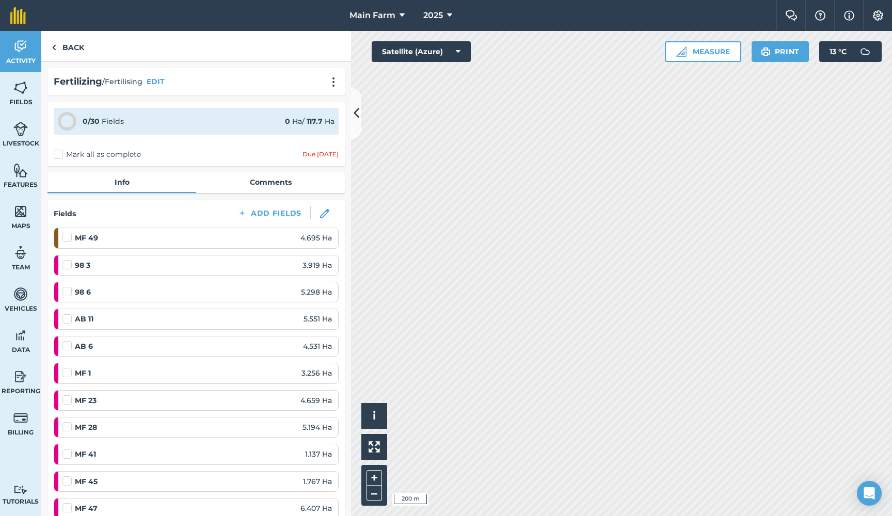
click at [328, 214] on img at bounding box center [324, 213] width 9 height 9
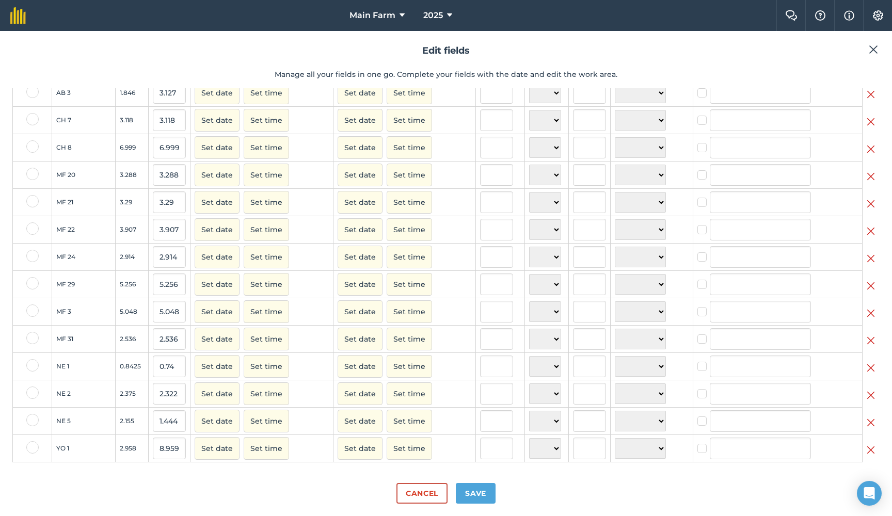
scroll to position [497, 0]
click at [870, 120] on img at bounding box center [871, 122] width 8 height 12
click at [868, 149] on img at bounding box center [871, 149] width 8 height 12
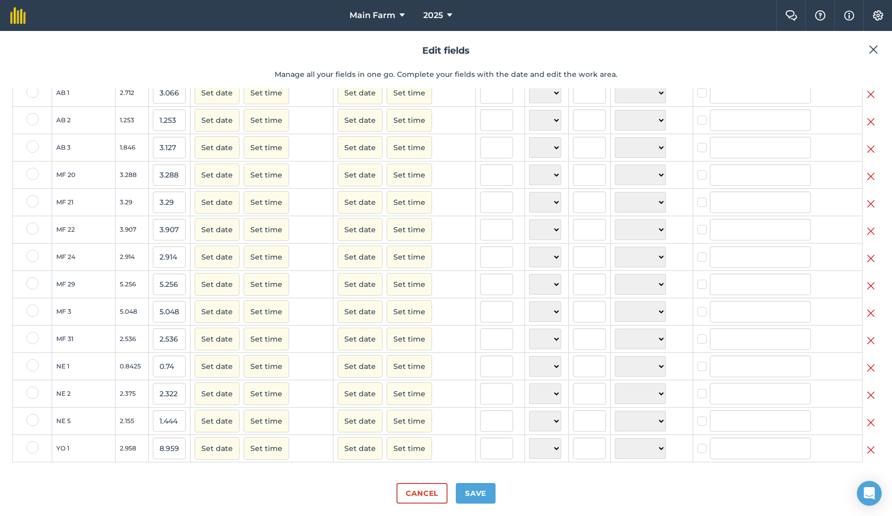
click at [484, 493] on button "Save" at bounding box center [476, 493] width 40 height 21
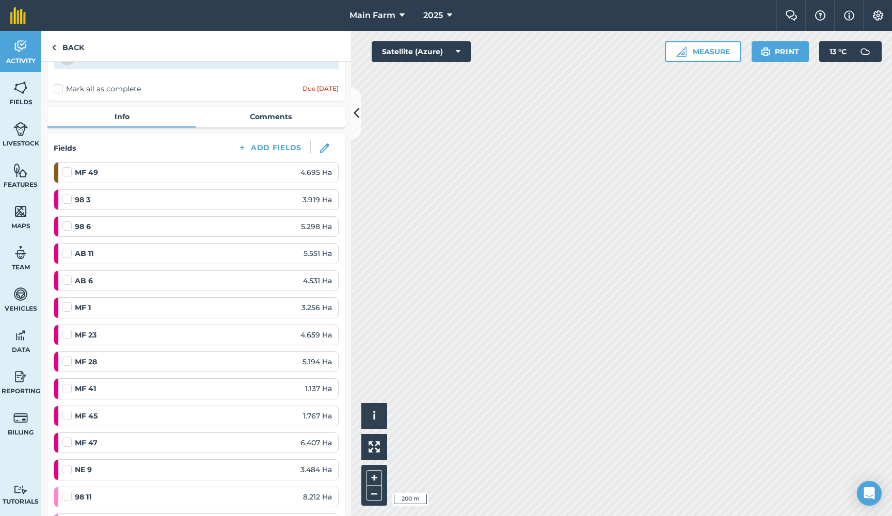
scroll to position [70, 0]
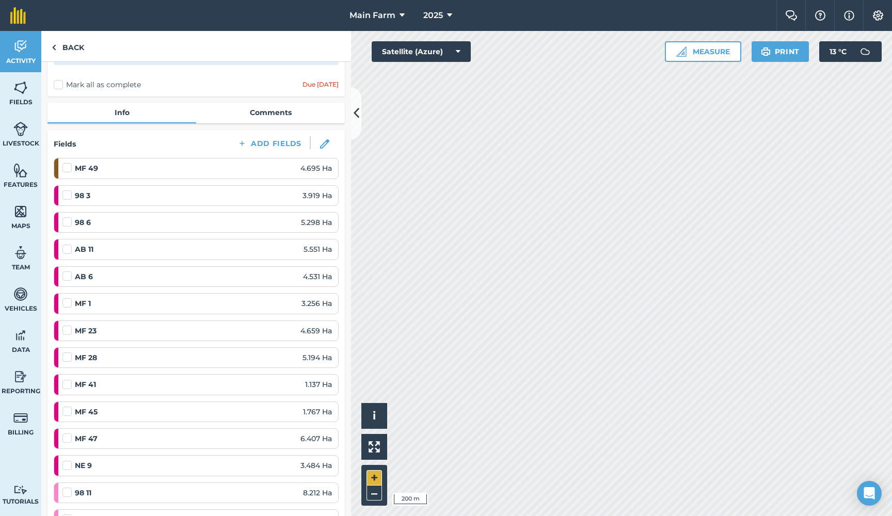
click at [374, 477] on button "+" at bounding box center [374, 477] width 15 height 15
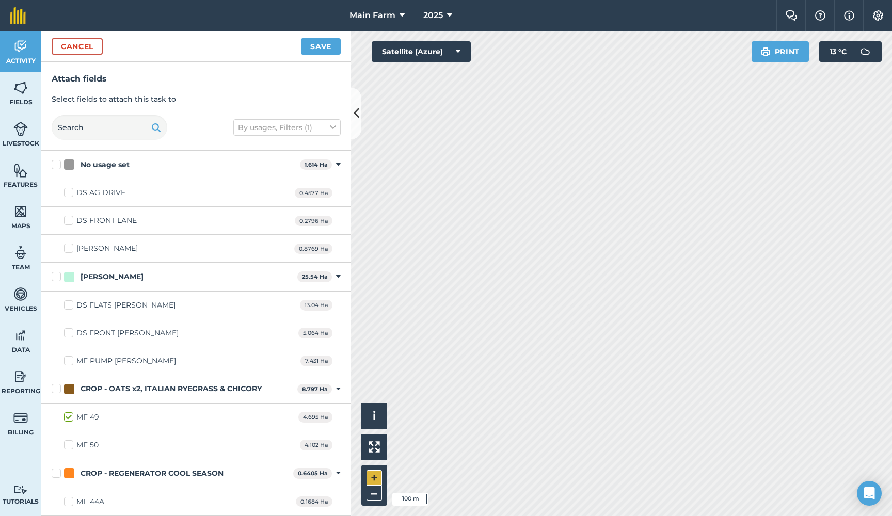
click at [373, 479] on button "+" at bounding box center [374, 477] width 15 height 15
checkbox input "true"
click at [321, 46] on button "Save" at bounding box center [321, 46] width 40 height 17
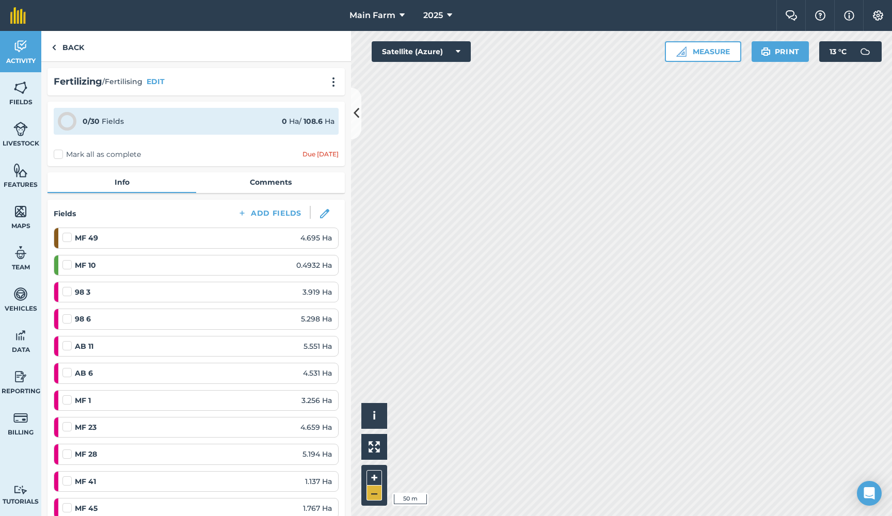
click at [374, 498] on button "–" at bounding box center [374, 493] width 15 height 15
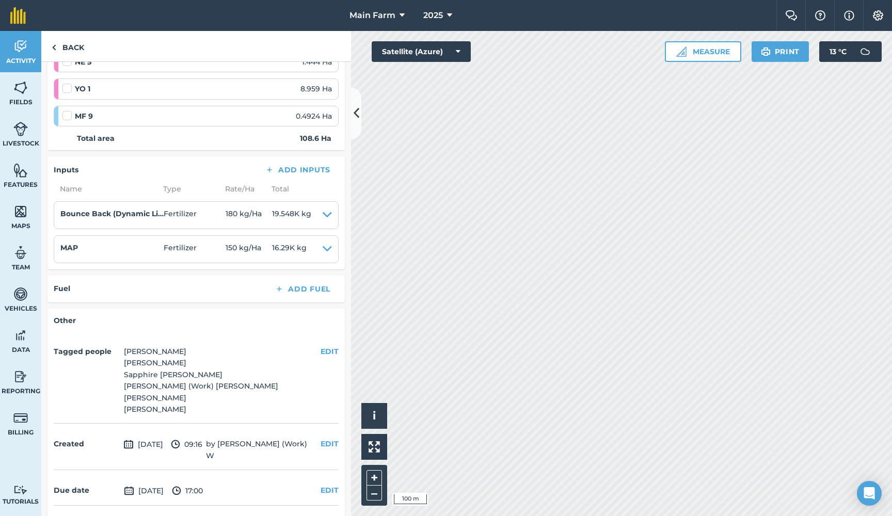
scroll to position [907, 0]
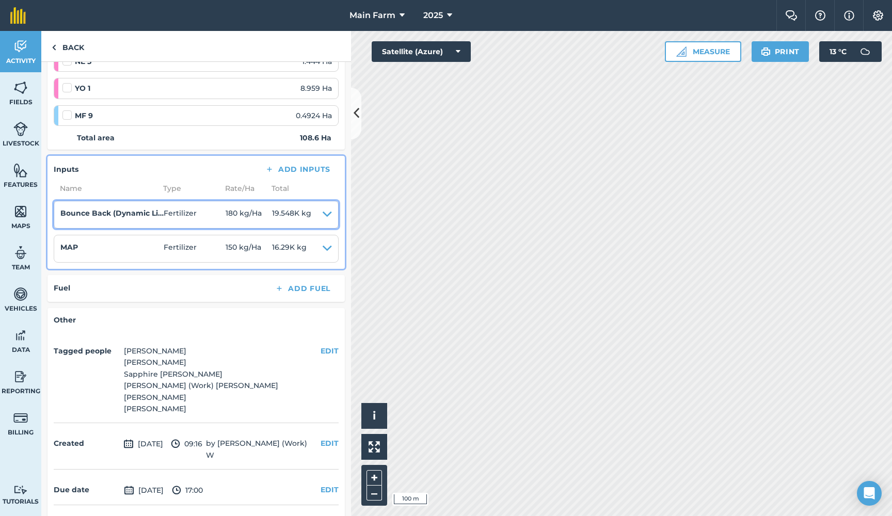
click at [325, 209] on icon at bounding box center [327, 215] width 9 height 14
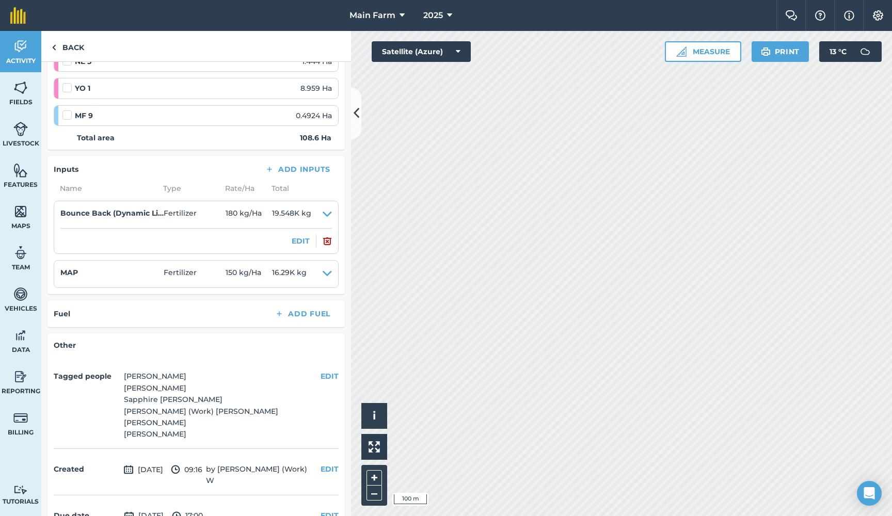
click at [325, 235] on img at bounding box center [327, 241] width 9 height 12
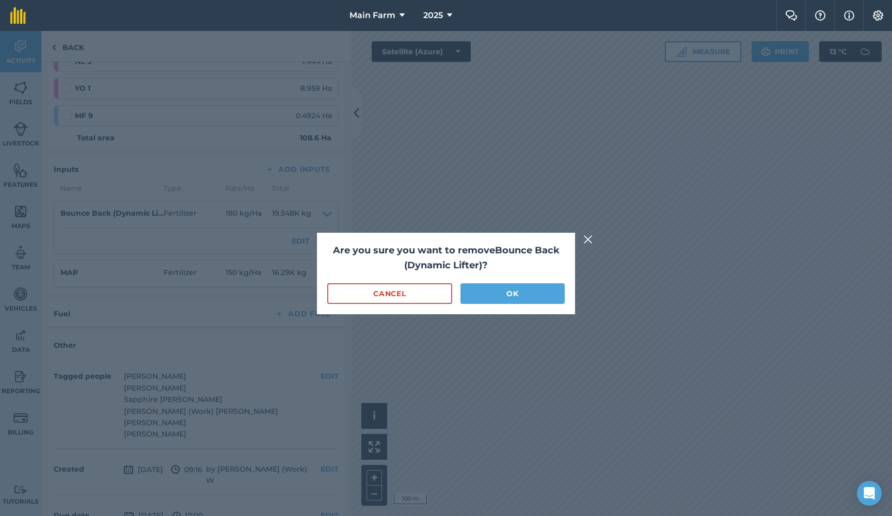
click at [498, 294] on button "OK" at bounding box center [512, 293] width 104 height 21
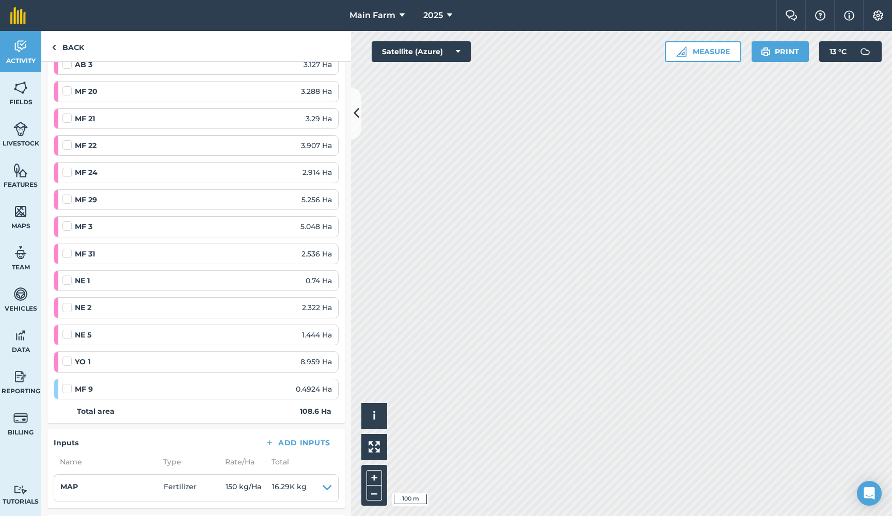
scroll to position [632, 0]
click at [356, 111] on icon at bounding box center [357, 113] width 6 height 18
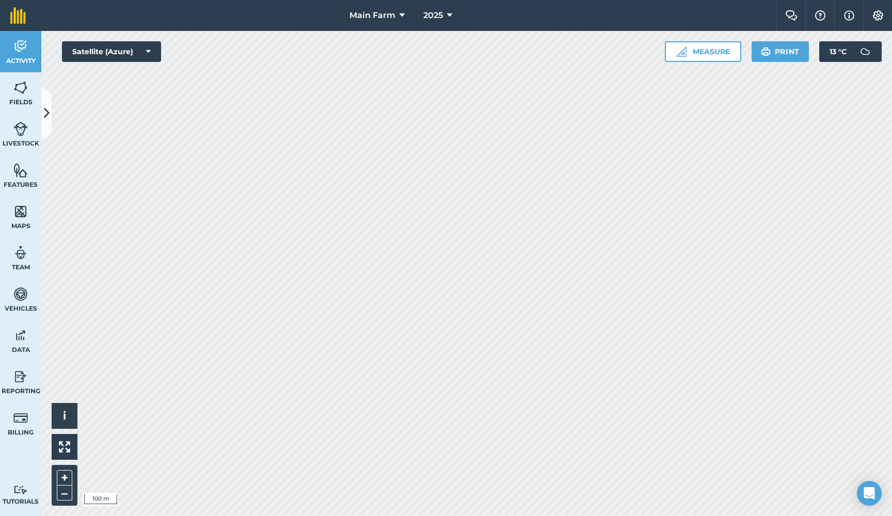
click at [47, 115] on icon at bounding box center [47, 113] width 6 height 18
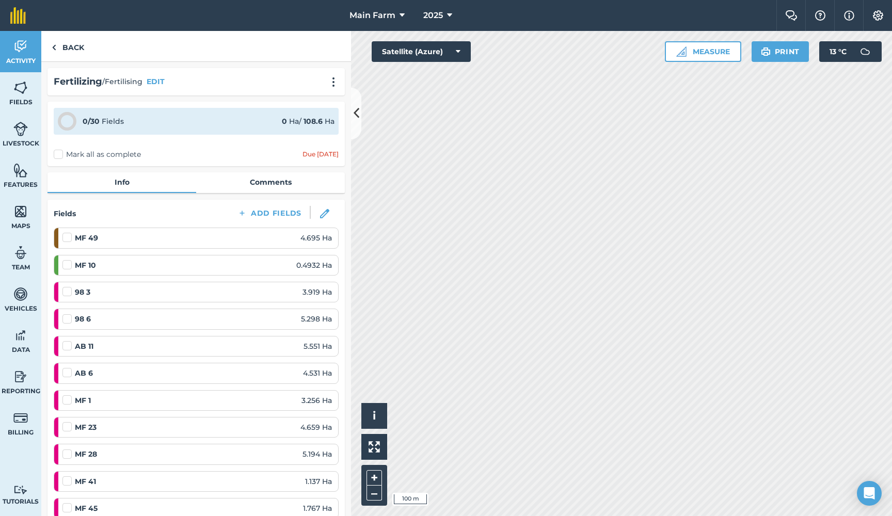
scroll to position [0, 0]
click at [324, 214] on img at bounding box center [324, 213] width 9 height 9
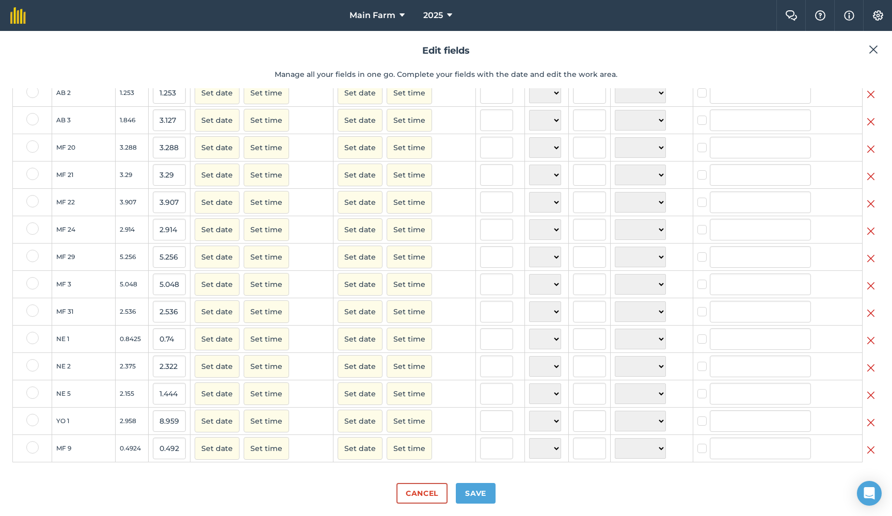
scroll to position [497, 0]
click at [870, 312] on img at bounding box center [871, 313] width 8 height 12
click at [421, 516] on div "Edit fields Manage all your fields in one go. Complete your fields with the dat…" at bounding box center [446, 273] width 892 height 485
click at [479, 494] on button "Save" at bounding box center [476, 493] width 40 height 21
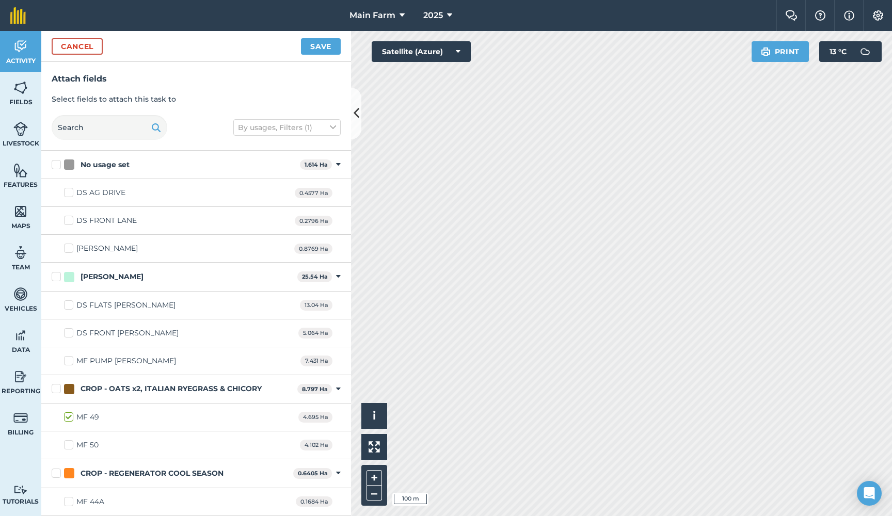
checkbox input "true"
click at [317, 49] on button "Save" at bounding box center [321, 46] width 40 height 17
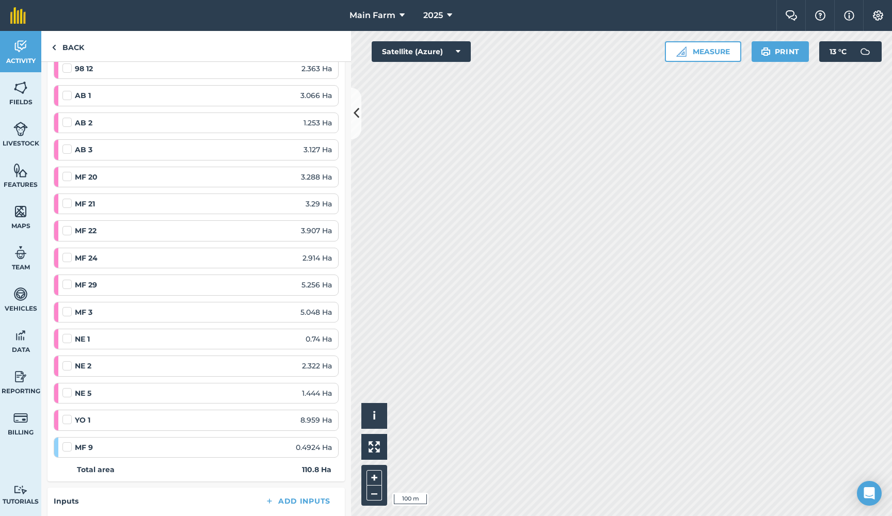
scroll to position [577, 0]
click at [358, 118] on icon at bounding box center [357, 113] width 6 height 18
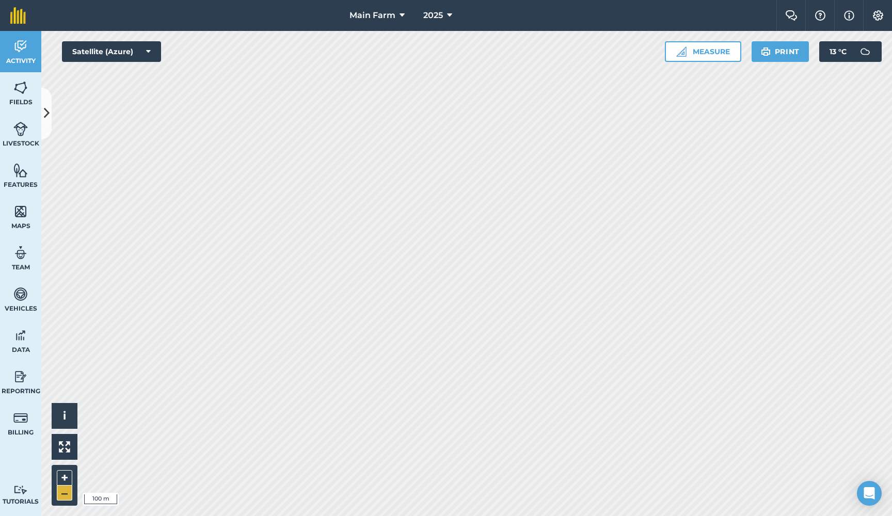
click at [65, 495] on button "–" at bounding box center [64, 493] width 15 height 15
click at [44, 109] on icon at bounding box center [47, 113] width 6 height 18
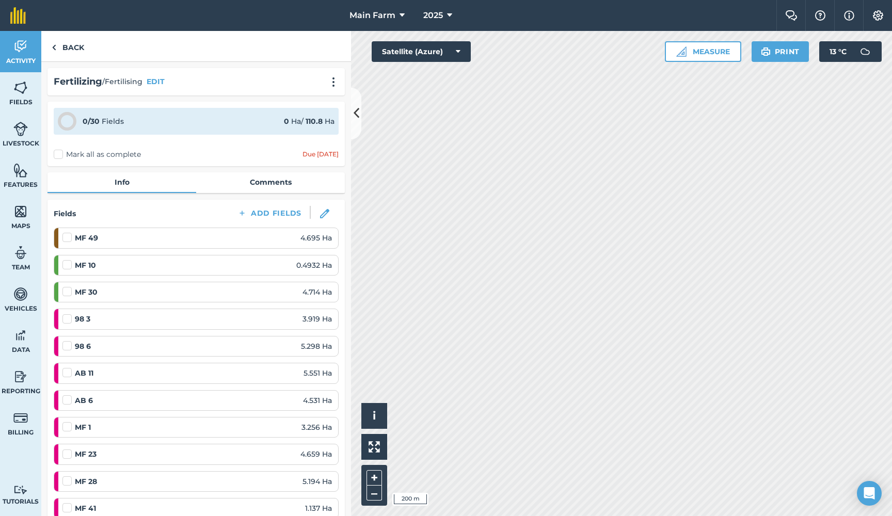
scroll to position [0, 0]
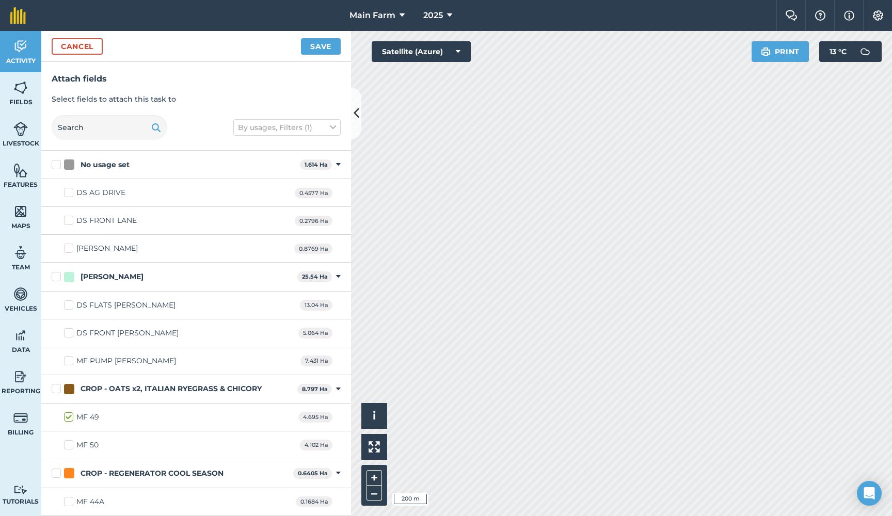
checkbox input "true"
click at [320, 40] on button "Save" at bounding box center [321, 46] width 40 height 17
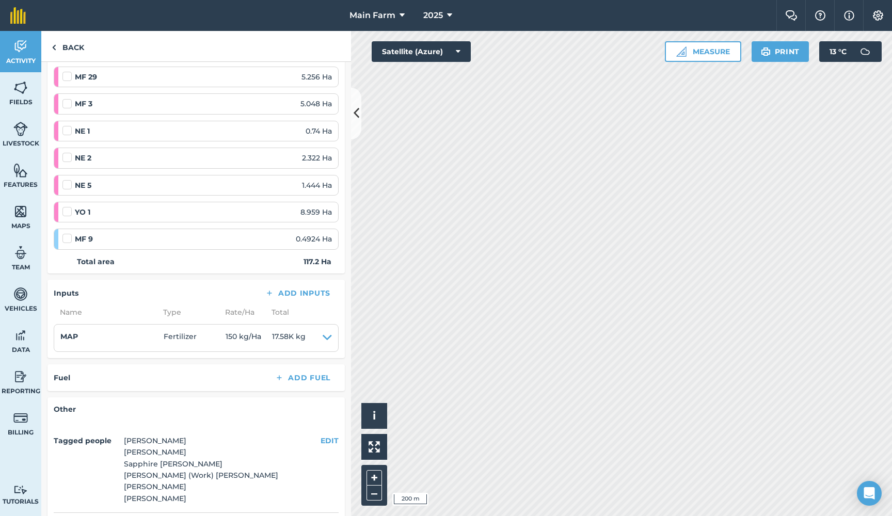
scroll to position [784, 0]
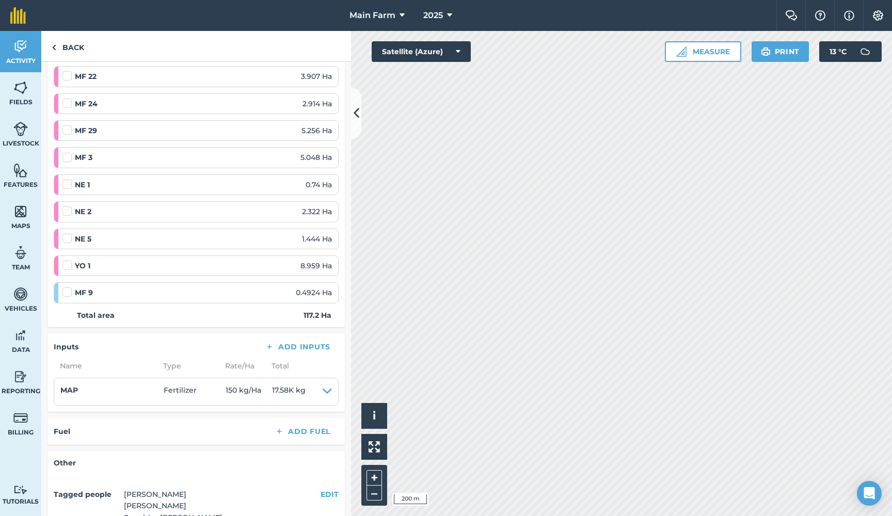
click at [357, 115] on icon at bounding box center [357, 113] width 6 height 18
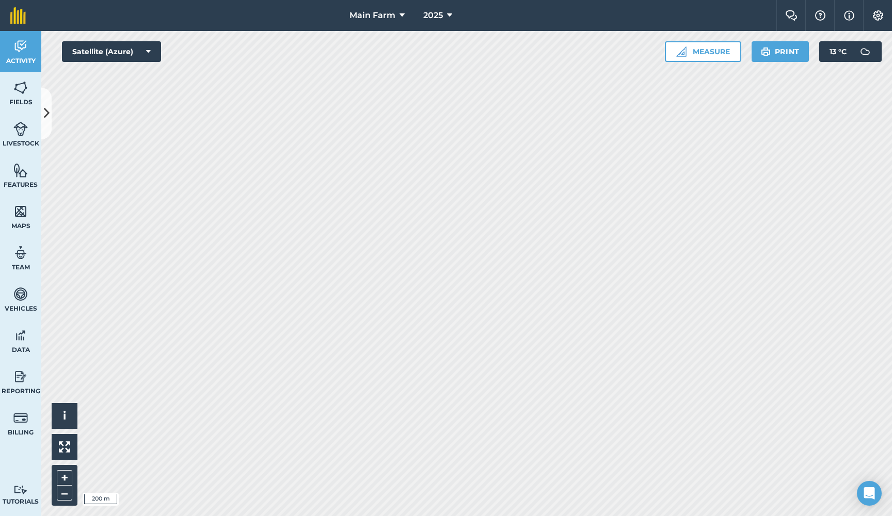
click at [49, 112] on icon at bounding box center [47, 113] width 6 height 18
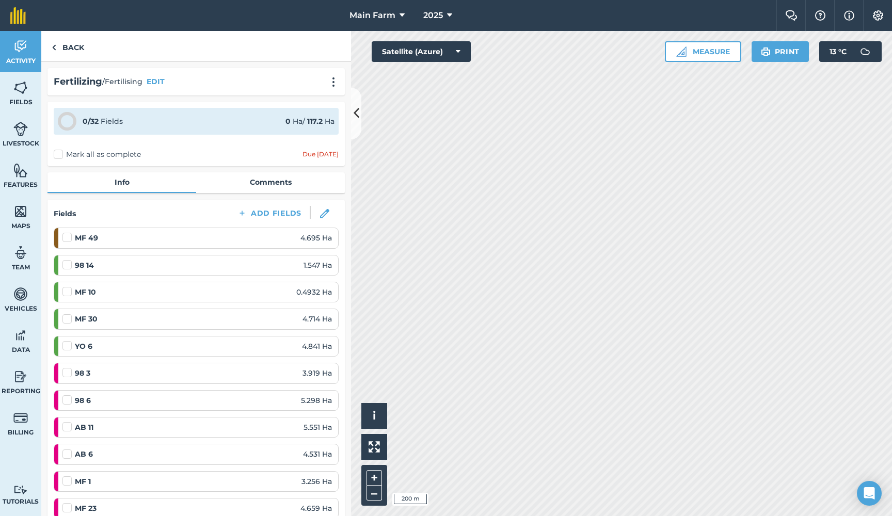
scroll to position [0, 0]
click at [354, 118] on icon at bounding box center [357, 113] width 6 height 18
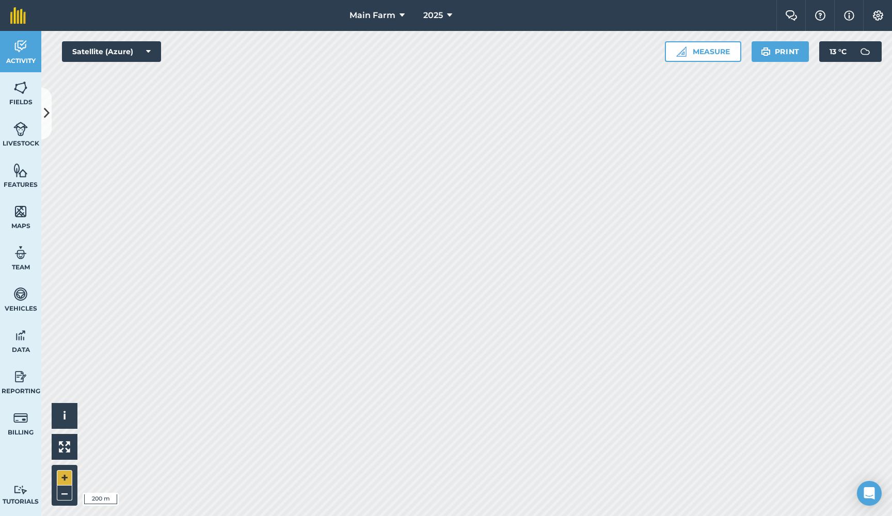
click at [63, 476] on button "+" at bounding box center [64, 477] width 15 height 15
click at [66, 495] on button "–" at bounding box center [64, 493] width 15 height 15
click at [47, 115] on icon at bounding box center [47, 113] width 6 height 18
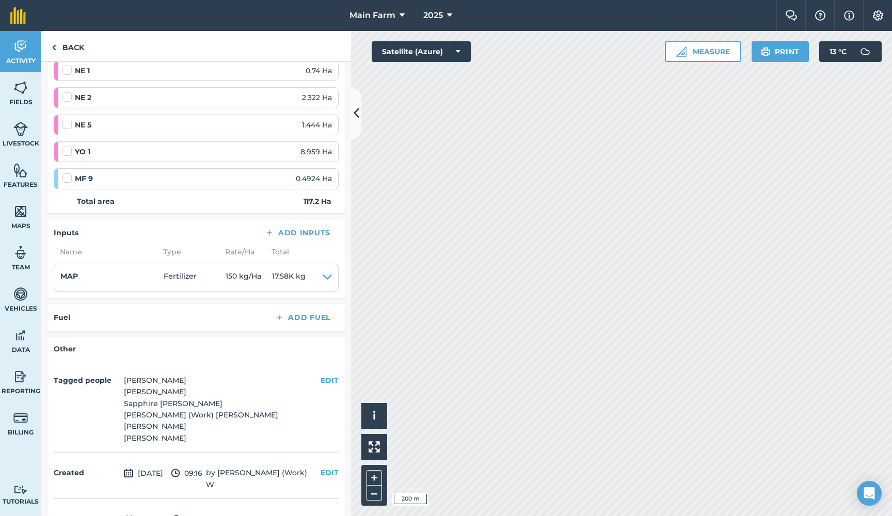
scroll to position [882, 0]
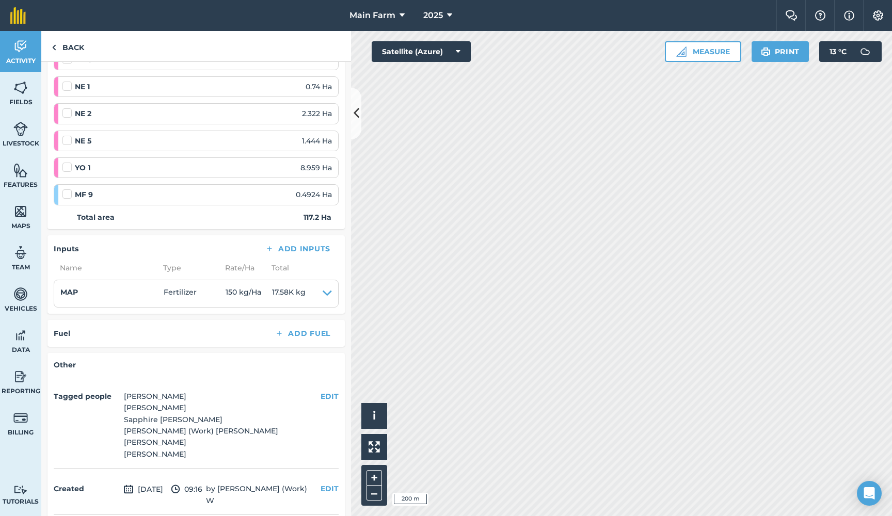
click at [15, 52] on img at bounding box center [20, 46] width 14 height 15
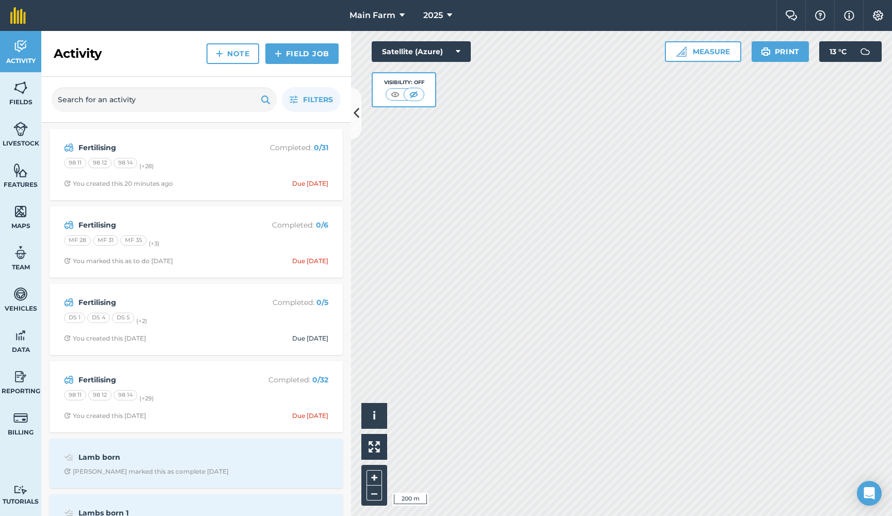
click at [97, 224] on strong "Fertilising" at bounding box center [160, 224] width 164 height 11
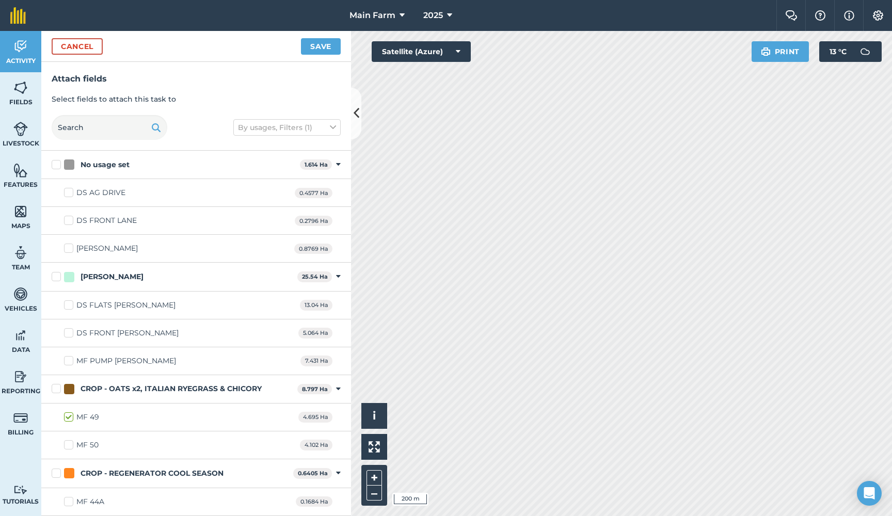
checkbox input "true"
click at [322, 45] on button "Save" at bounding box center [321, 46] width 40 height 17
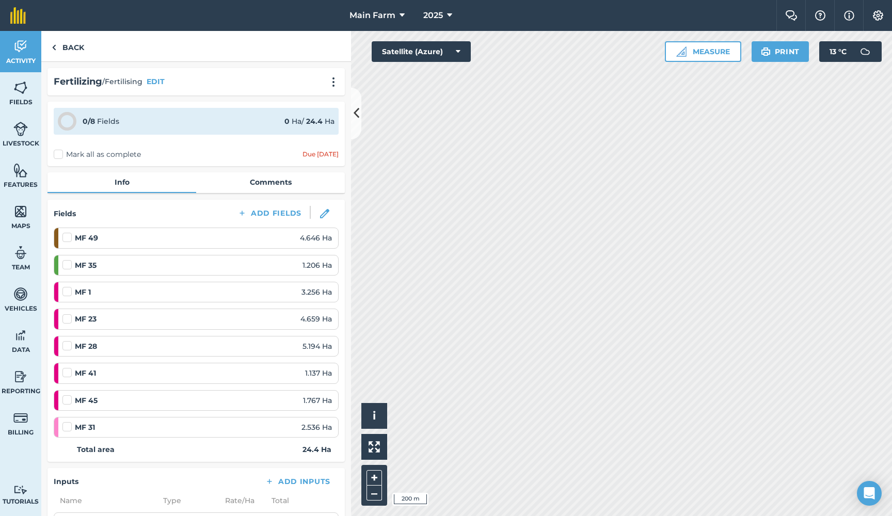
click at [449, 14] on icon at bounding box center [449, 15] width 5 height 12
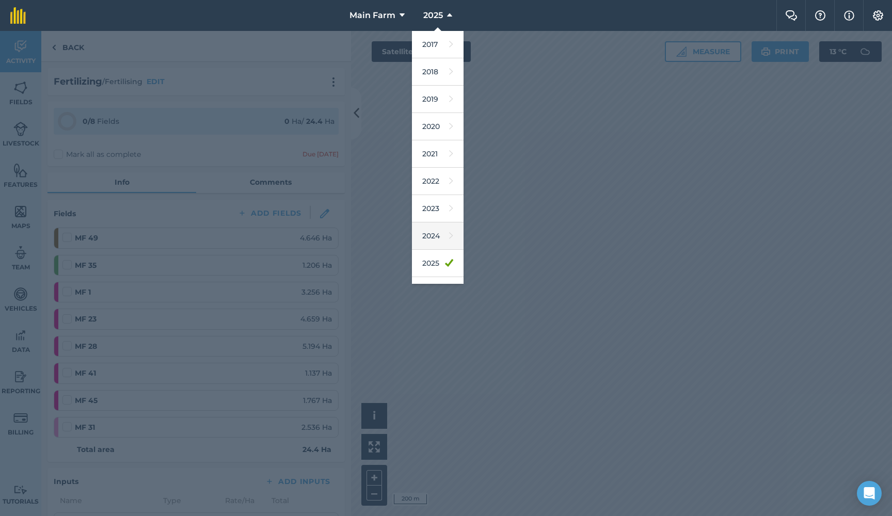
click at [428, 234] on link "2024" at bounding box center [438, 236] width 52 height 27
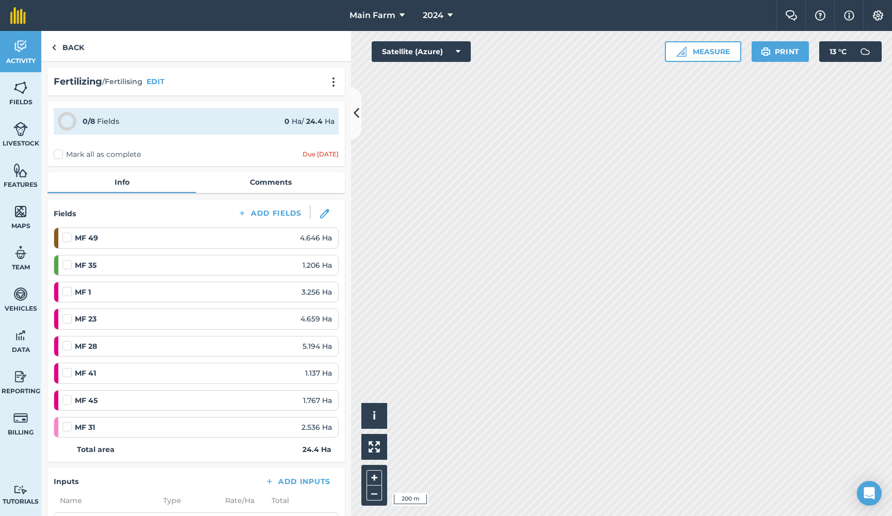
click at [19, 51] on img at bounding box center [20, 46] width 14 height 15
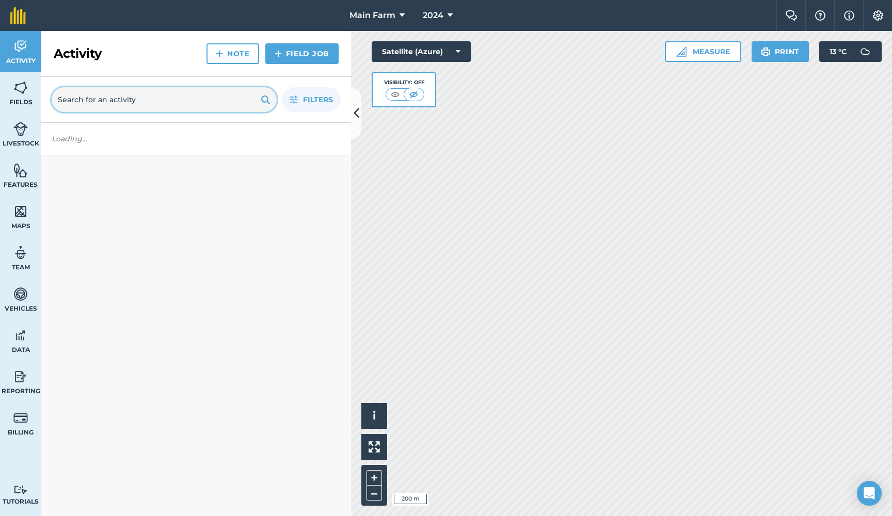
click at [113, 97] on input "text" at bounding box center [164, 99] width 225 height 25
type input "Fert"
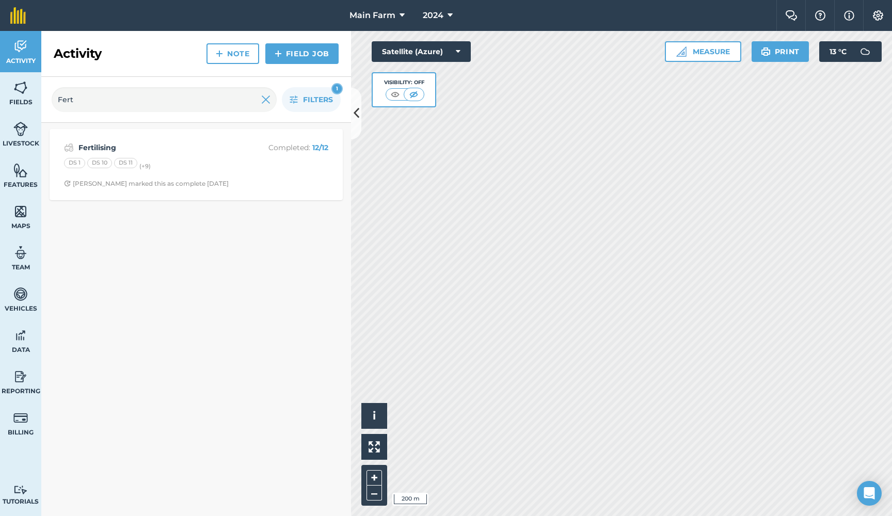
click at [94, 147] on strong "Fertilising" at bounding box center [160, 147] width 164 height 11
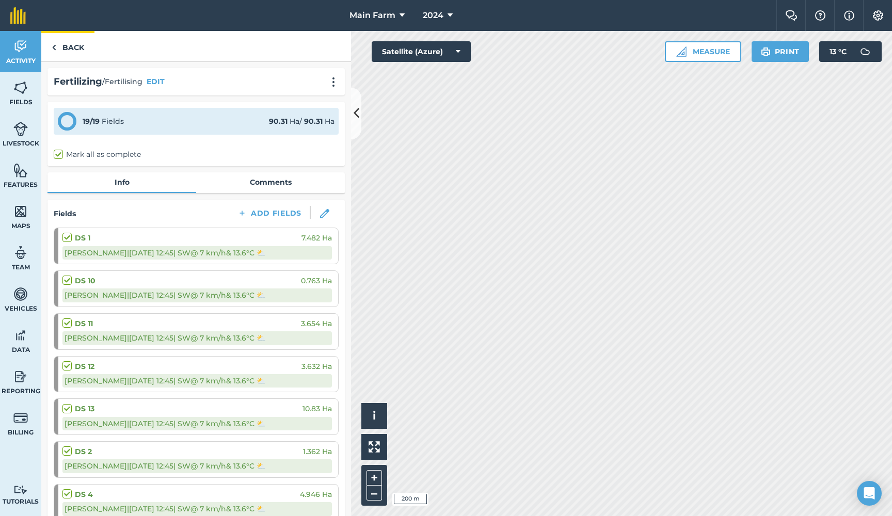
click at [55, 45] on img at bounding box center [54, 47] width 5 height 12
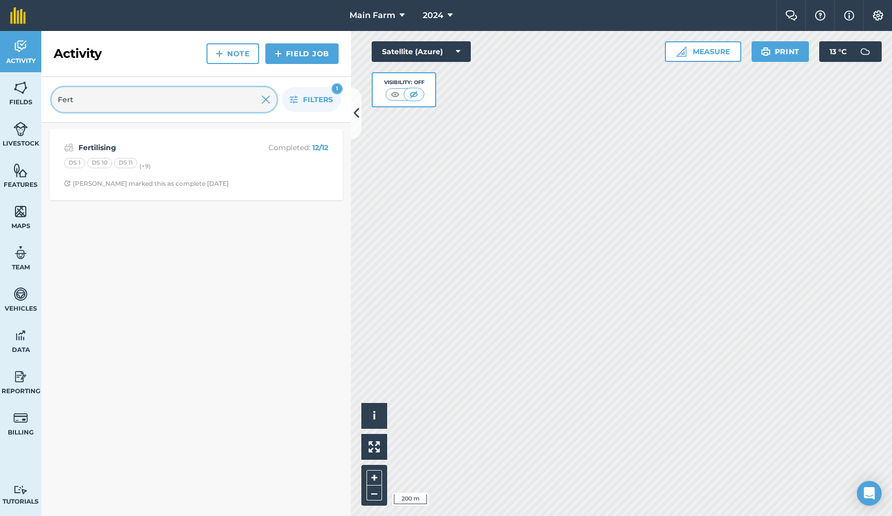
drag, startPoint x: 132, startPoint y: 99, endPoint x: 10, endPoint y: 98, distance: 122.4
click at [10, 98] on div "Activity Fields Livestock Features Maps Team Vehicles Data Reporting Billing Tu…" at bounding box center [446, 273] width 892 height 485
type input "Lime"
click at [266, 102] on img at bounding box center [265, 99] width 9 height 12
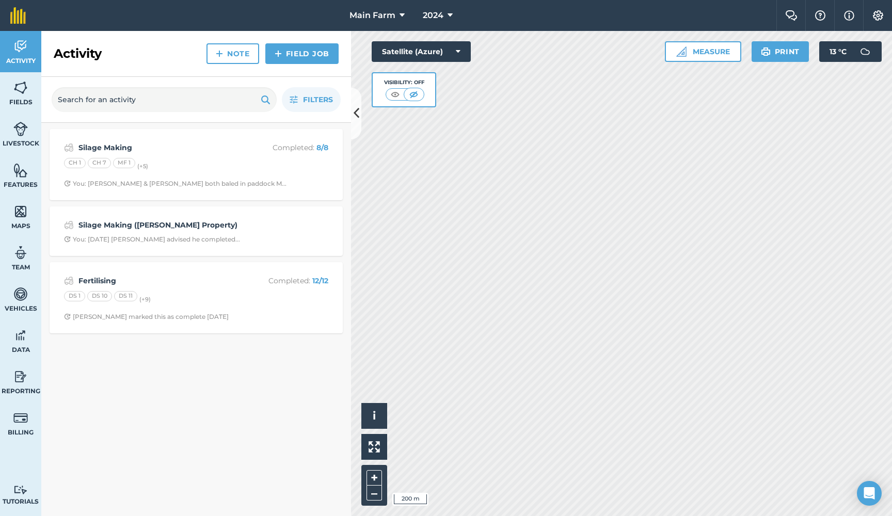
click at [449, 11] on icon at bounding box center [450, 15] width 5 height 12
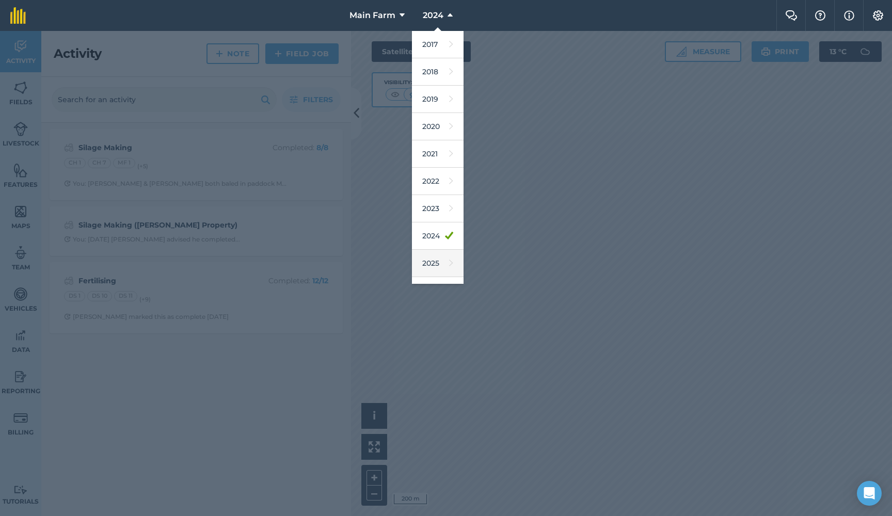
click at [432, 260] on link "2025" at bounding box center [438, 263] width 52 height 27
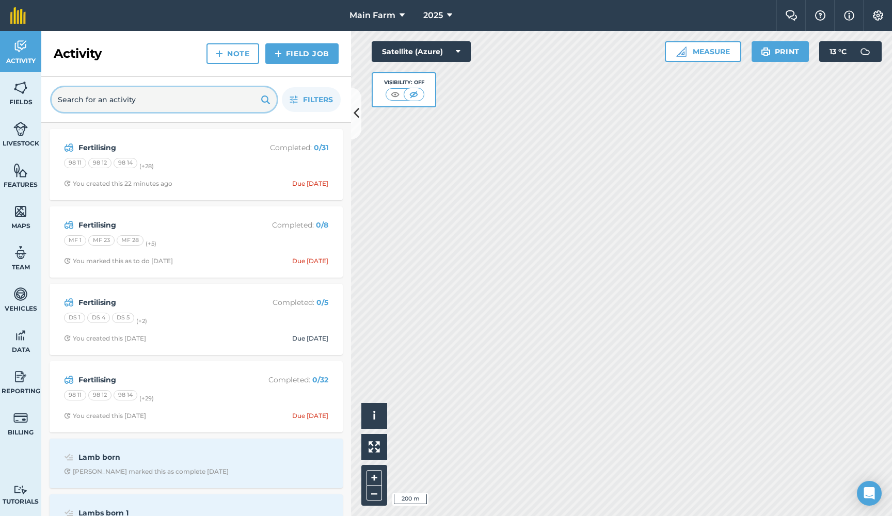
click at [134, 102] on input "text" at bounding box center [164, 99] width 225 height 25
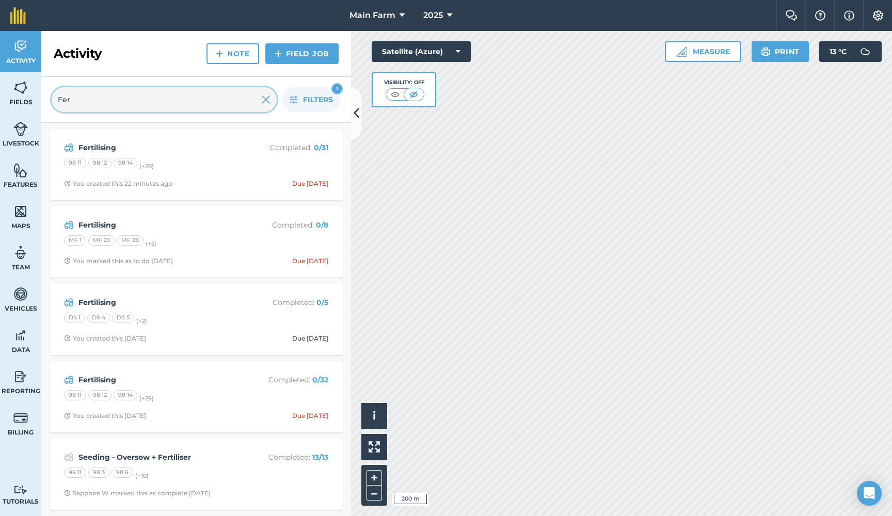
type input "Fert"
drag, startPoint x: 84, startPoint y: 98, endPoint x: 32, endPoint y: 97, distance: 52.1
click at [34, 97] on div "Activity Fields Livestock Features Maps Team Vehicles Data Reporting Billing Tu…" at bounding box center [446, 273] width 892 height 485
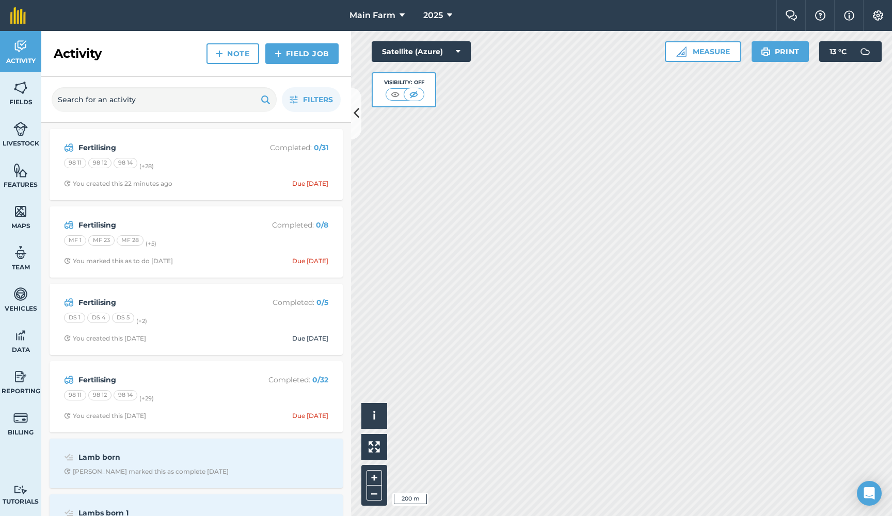
click at [87, 221] on strong "Fertilising" at bounding box center [160, 224] width 164 height 11
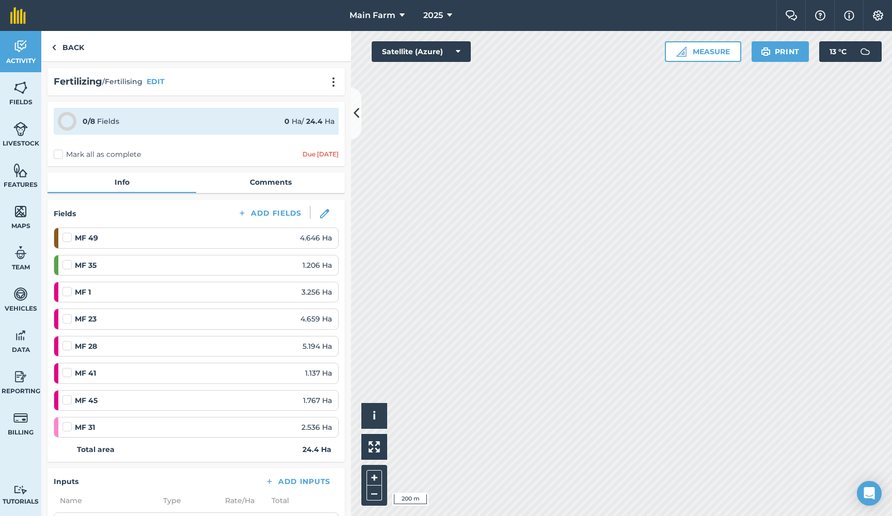
click at [357, 117] on icon at bounding box center [357, 113] width 6 height 18
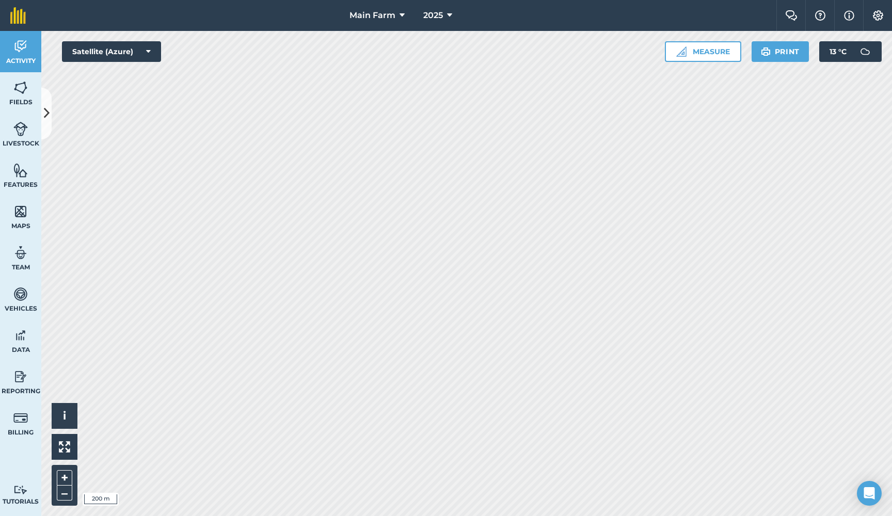
click at [41, 107] on button at bounding box center [46, 114] width 10 height 52
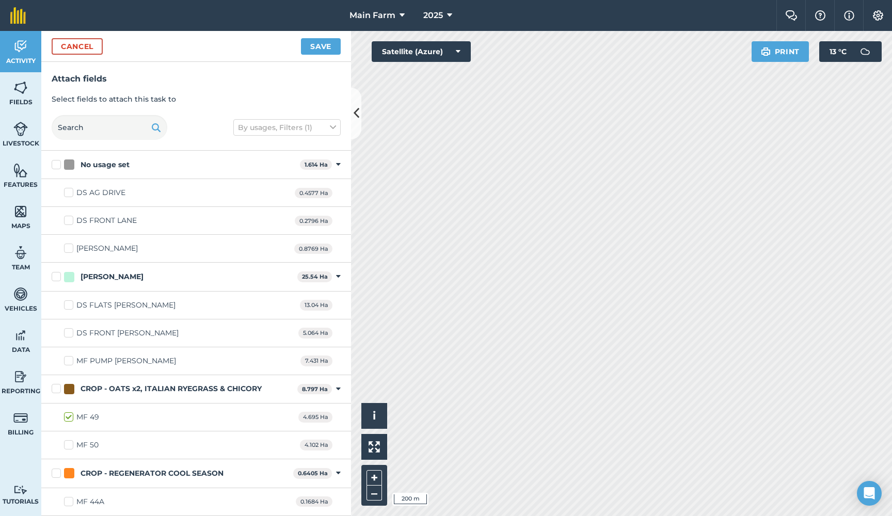
checkbox input "true"
click at [379, 476] on button "+" at bounding box center [374, 477] width 15 height 15
click at [379, 473] on button "+" at bounding box center [374, 477] width 15 height 15
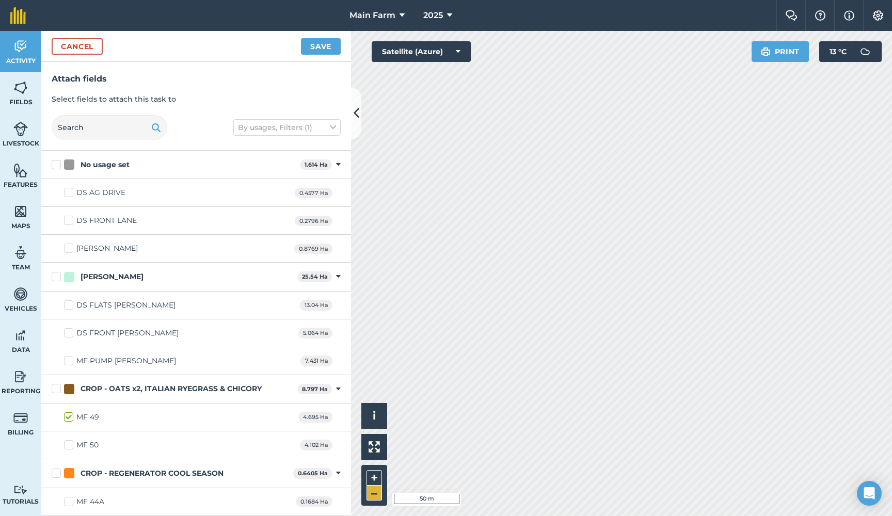
click at [373, 493] on button "–" at bounding box center [374, 493] width 15 height 15
checkbox input "true"
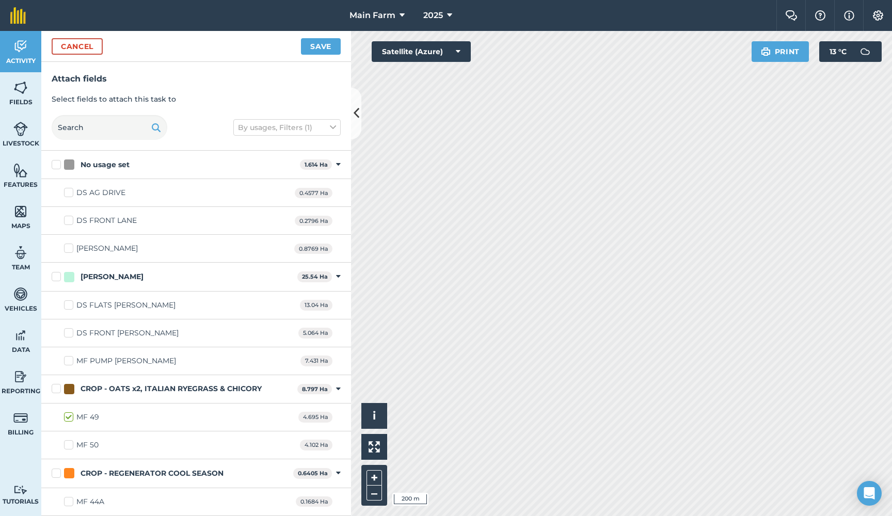
checkbox input "true"
click at [322, 45] on button "Save" at bounding box center [321, 46] width 40 height 17
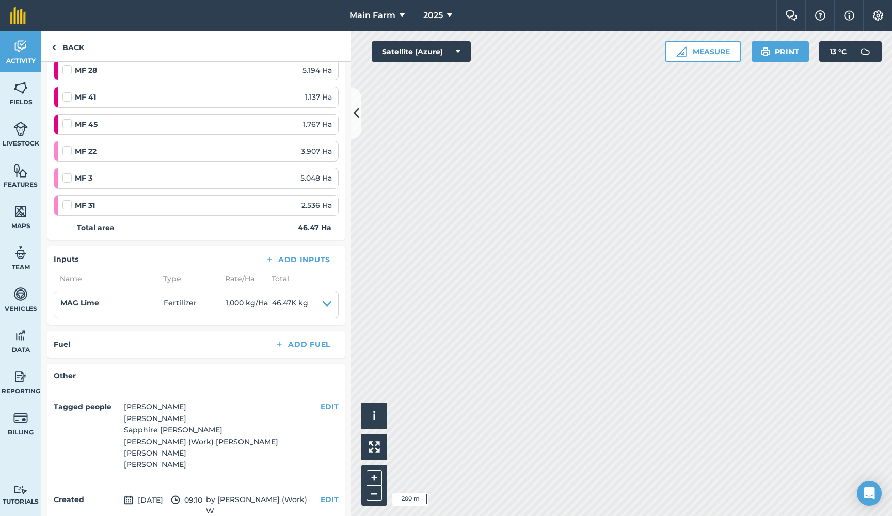
scroll to position [368, 0]
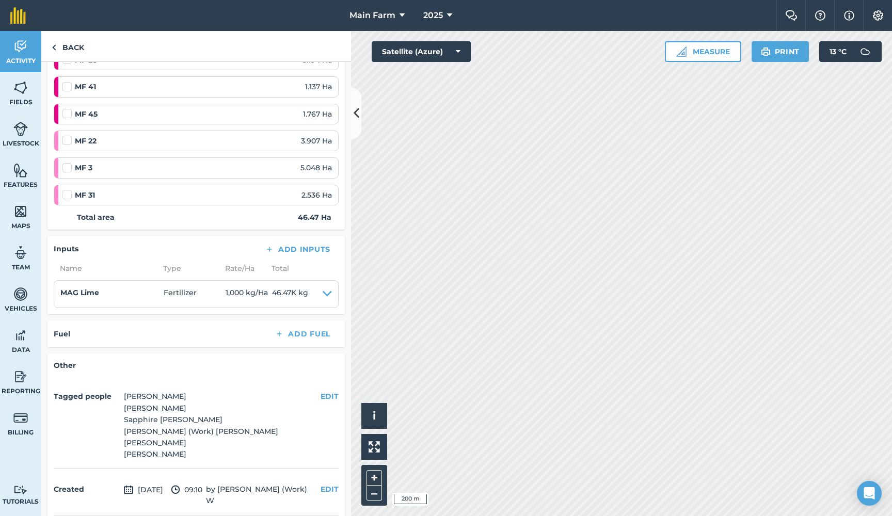
click at [358, 122] on icon at bounding box center [357, 113] width 6 height 18
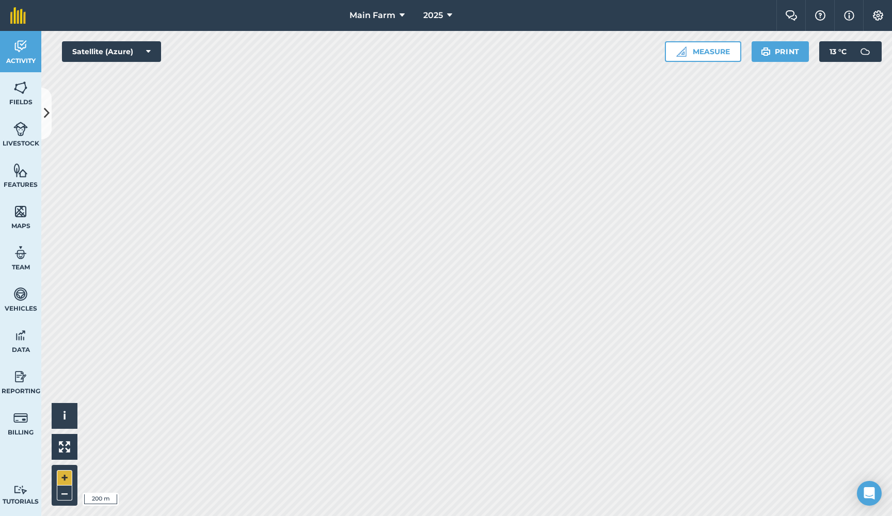
click at [64, 480] on button "+" at bounding box center [64, 477] width 15 height 15
click at [21, 91] on img at bounding box center [20, 87] width 14 height 15
click at [47, 116] on icon at bounding box center [47, 113] width 6 height 18
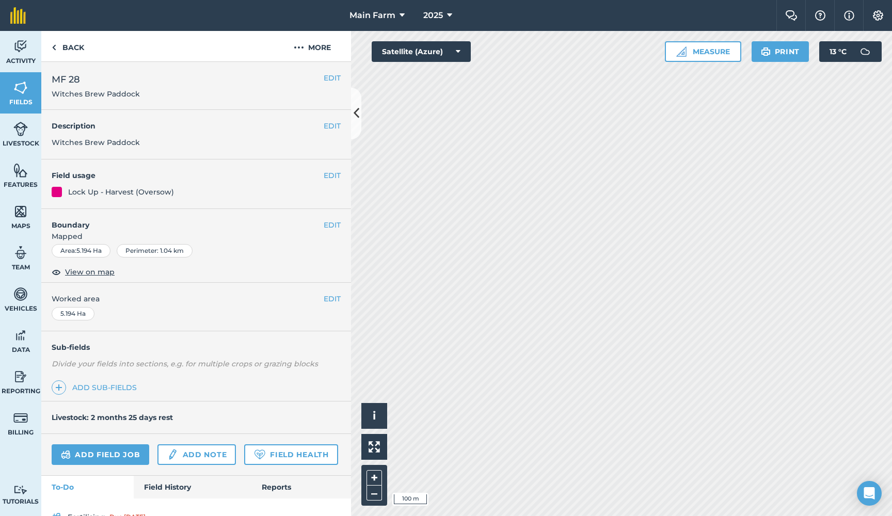
click at [20, 52] on img at bounding box center [20, 46] width 14 height 15
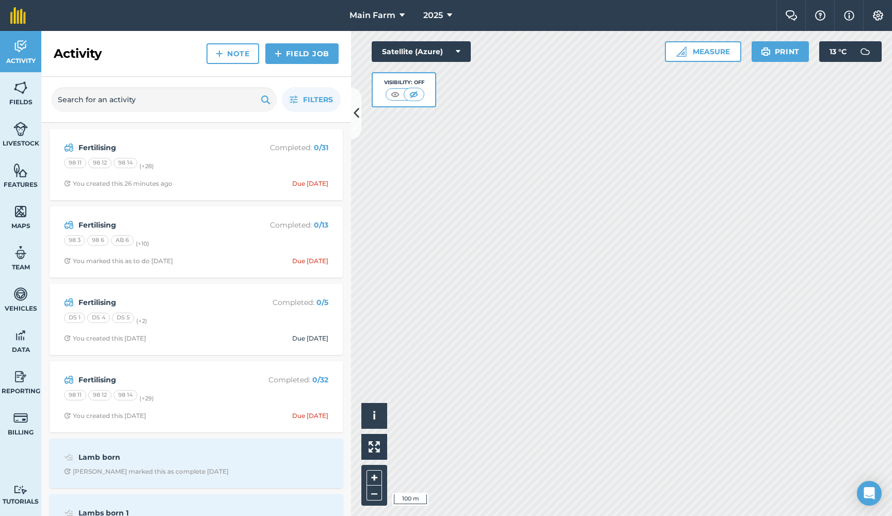
click at [85, 300] on strong "Fertilising" at bounding box center [160, 302] width 164 height 11
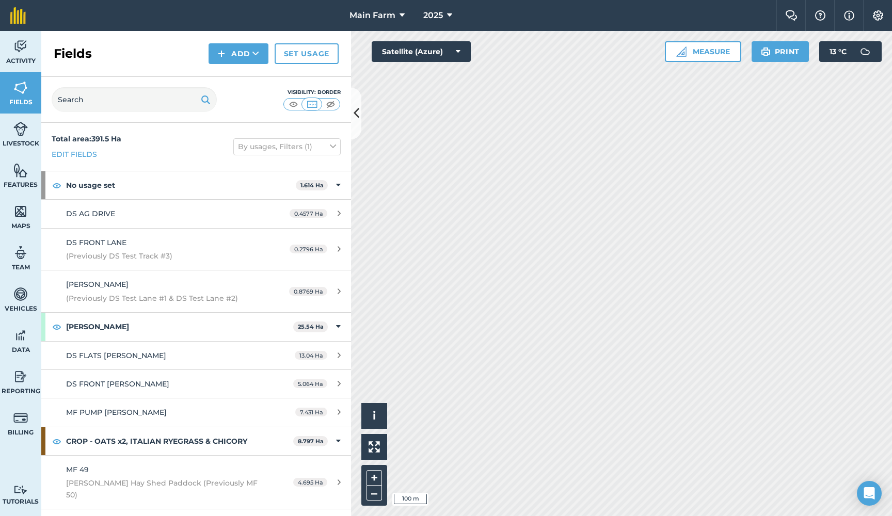
click at [354, 107] on icon at bounding box center [357, 113] width 6 height 18
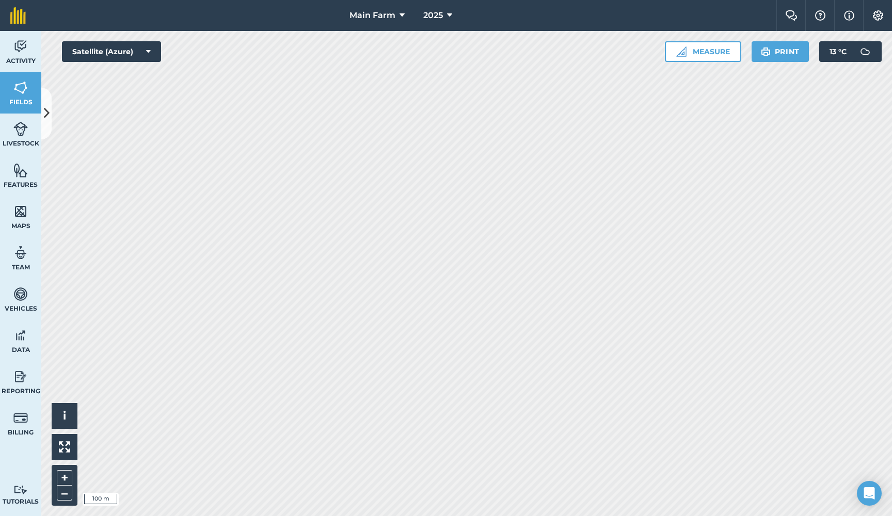
click at [17, 45] on img at bounding box center [20, 46] width 14 height 15
click at [43, 110] on button at bounding box center [46, 114] width 10 height 52
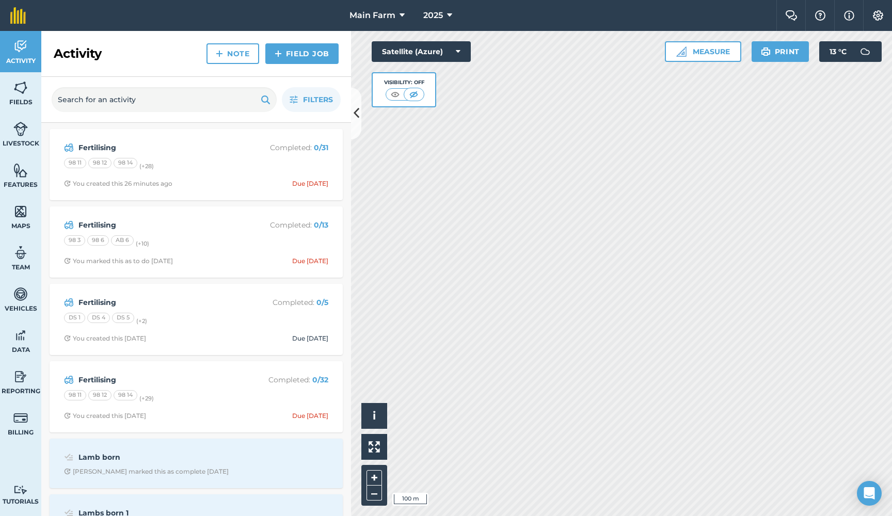
click at [91, 302] on strong "Fertilising" at bounding box center [160, 302] width 164 height 11
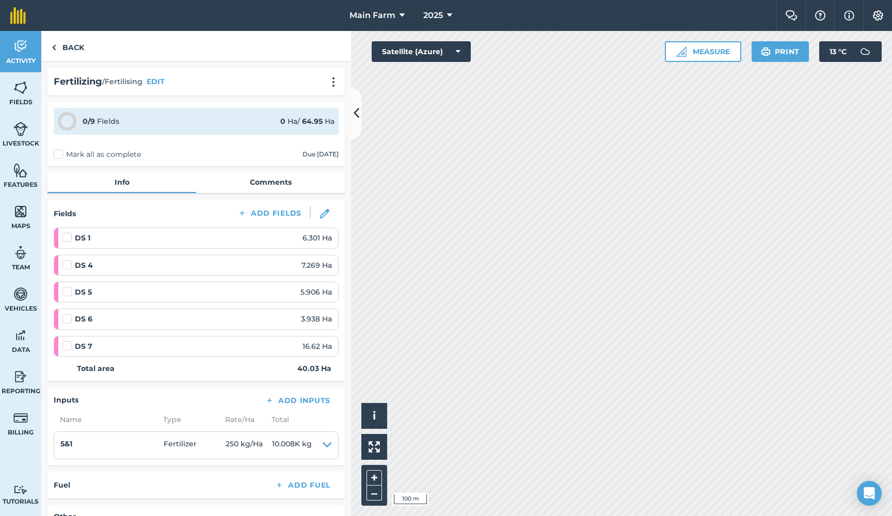
click at [354, 114] on icon at bounding box center [357, 113] width 6 height 18
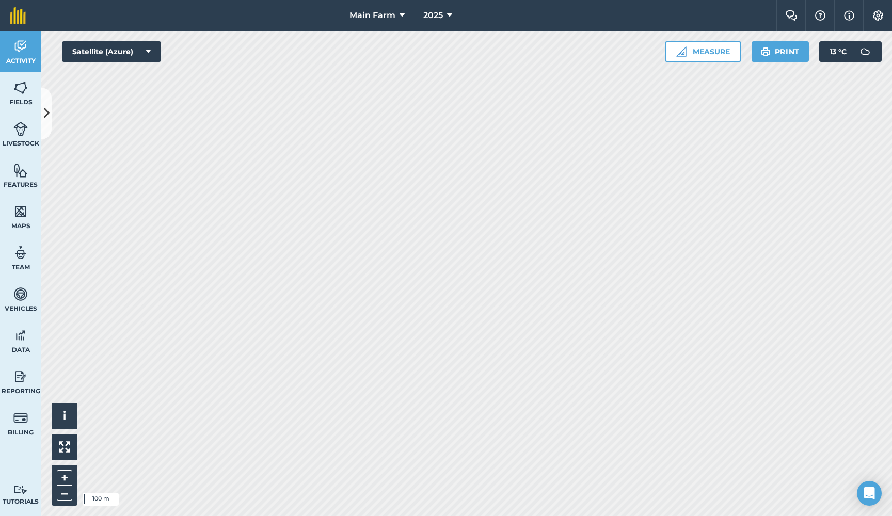
click at [48, 111] on icon at bounding box center [47, 113] width 6 height 18
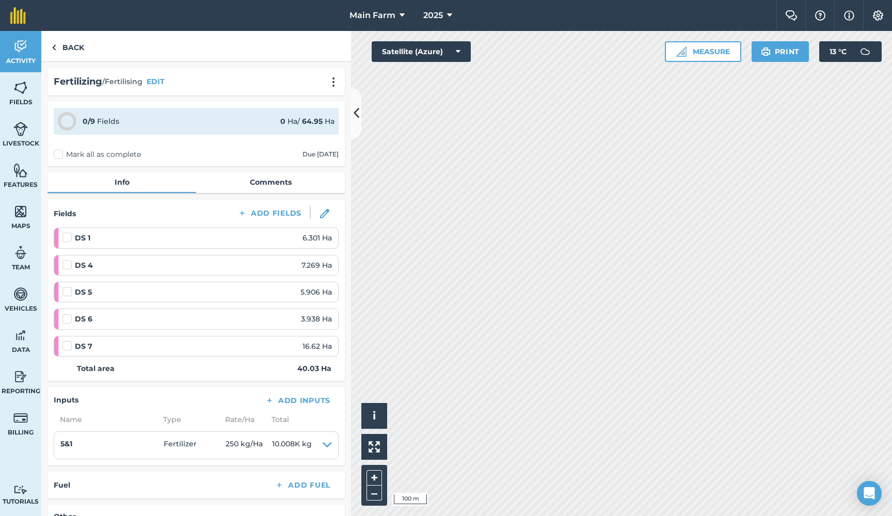
click at [30, 87] on link "Fields" at bounding box center [20, 92] width 41 height 41
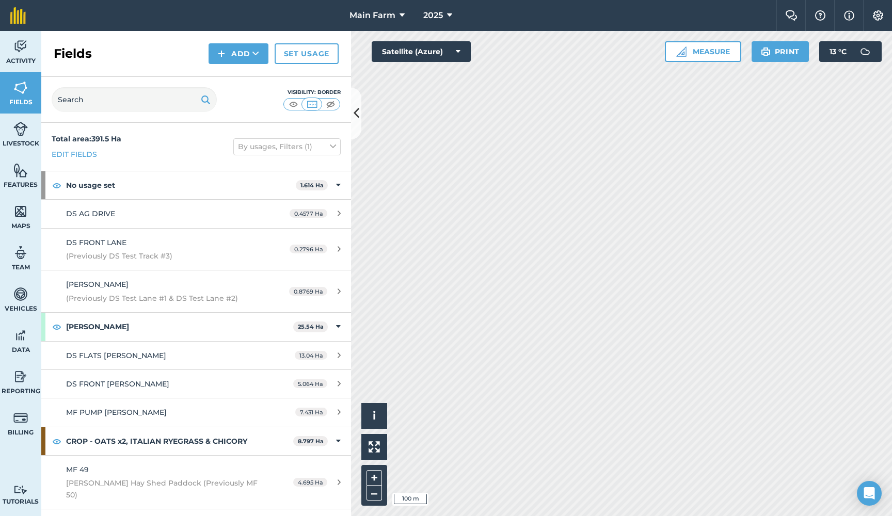
click at [329, 106] on img at bounding box center [330, 104] width 13 height 10
click at [17, 41] on img at bounding box center [20, 46] width 14 height 15
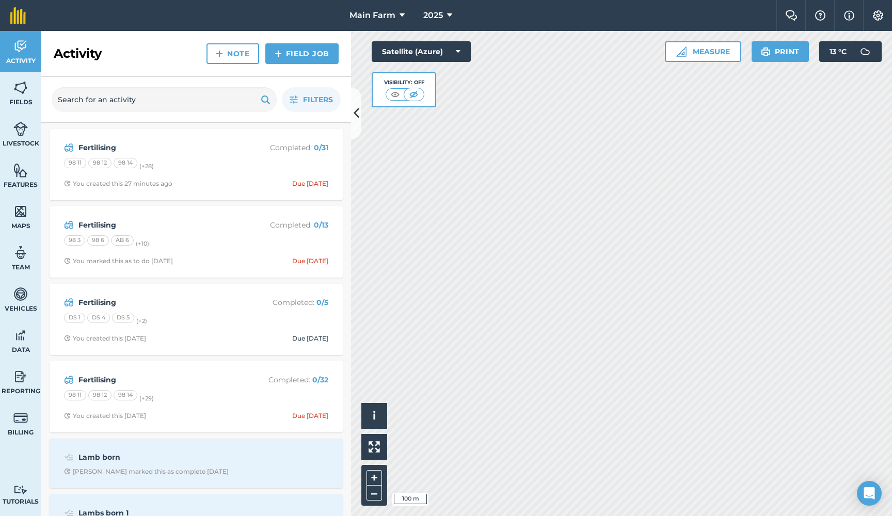
click at [107, 300] on strong "Fertilising" at bounding box center [160, 302] width 164 height 11
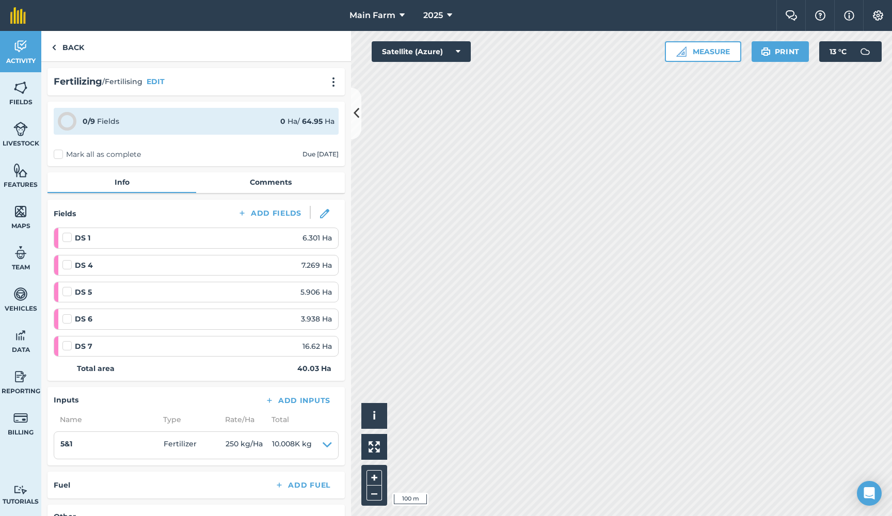
click at [354, 104] on icon at bounding box center [357, 113] width 6 height 18
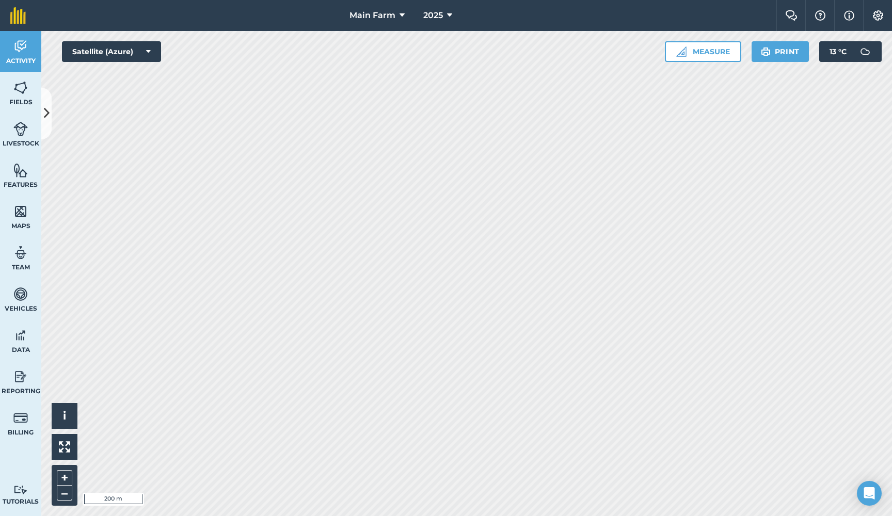
click at [47, 108] on icon at bounding box center [47, 113] width 6 height 18
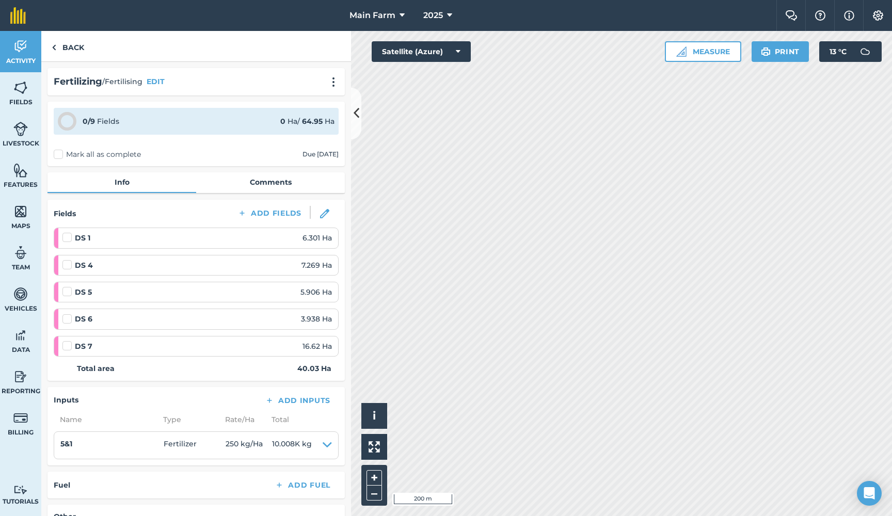
click at [28, 94] on link "Fields" at bounding box center [20, 92] width 41 height 41
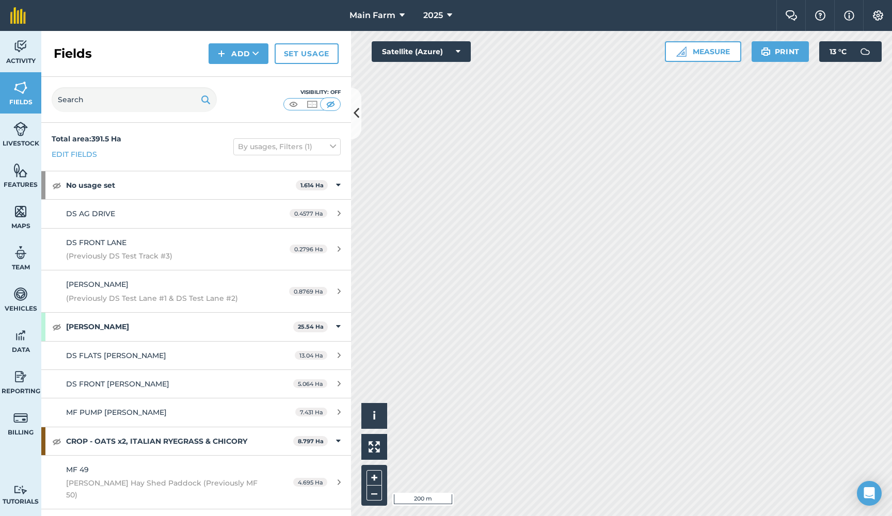
click at [310, 104] on img at bounding box center [312, 104] width 13 height 10
click at [355, 111] on icon at bounding box center [357, 113] width 6 height 18
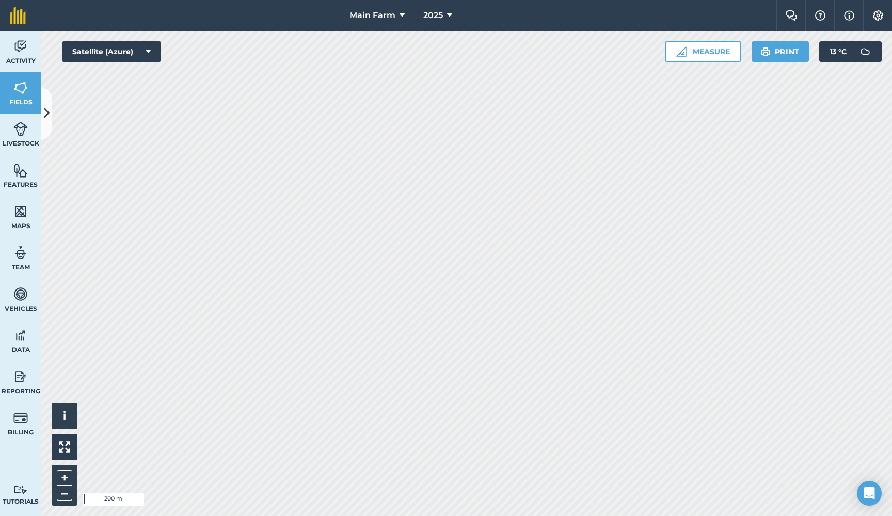
click at [44, 105] on icon at bounding box center [47, 113] width 6 height 18
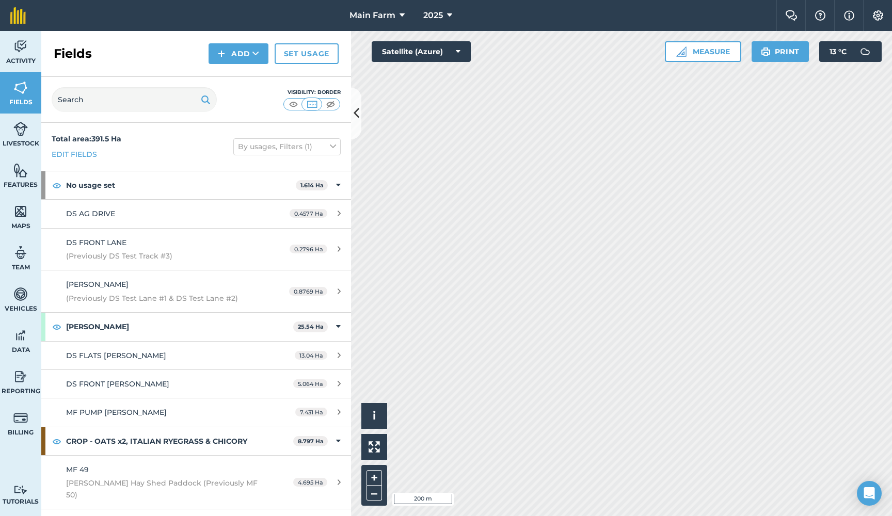
click at [13, 45] on img at bounding box center [20, 46] width 14 height 15
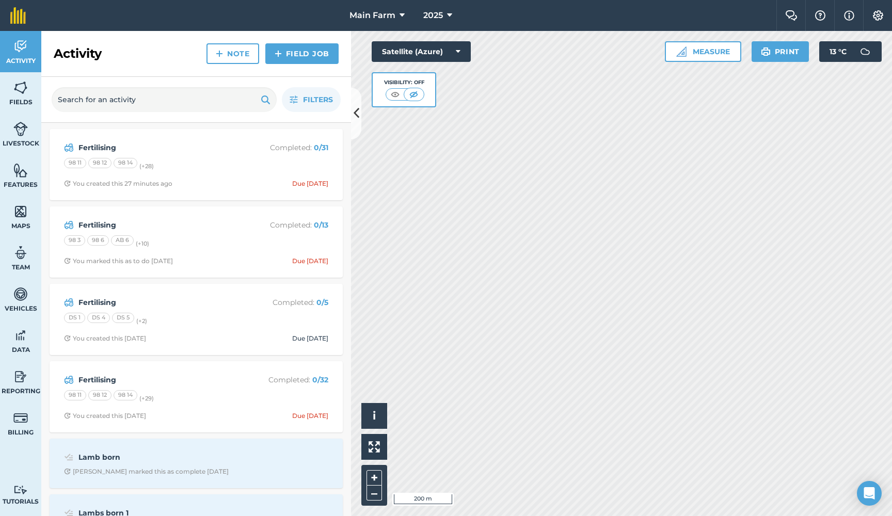
click at [89, 300] on strong "Fertilising" at bounding box center [160, 302] width 164 height 11
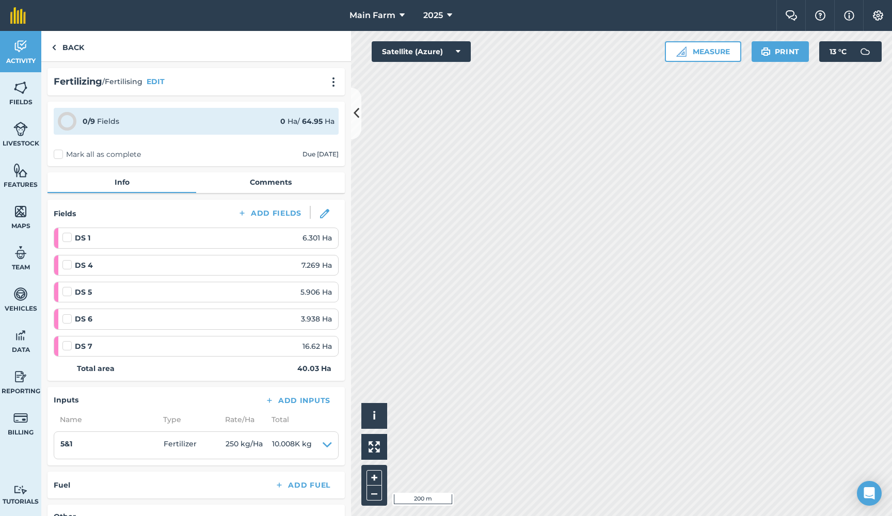
click at [29, 62] on span "Activity" at bounding box center [20, 61] width 41 height 8
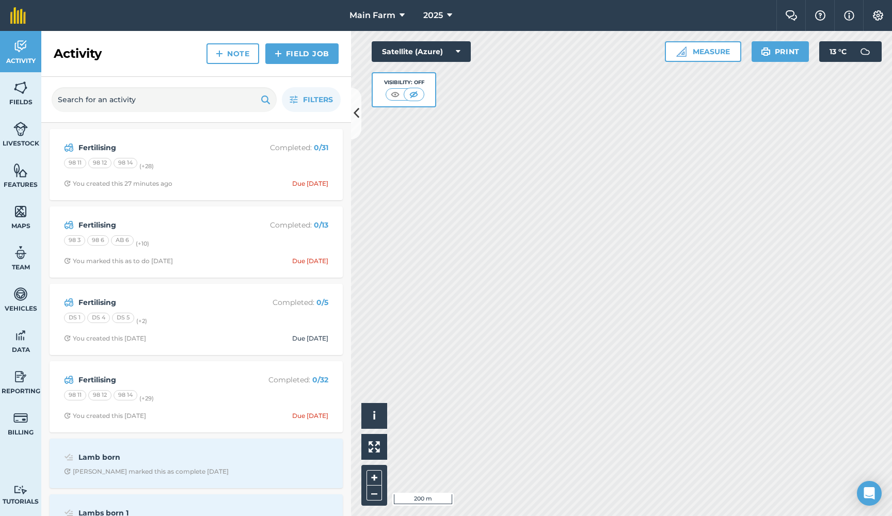
click at [104, 224] on strong "Fertilising" at bounding box center [160, 224] width 164 height 11
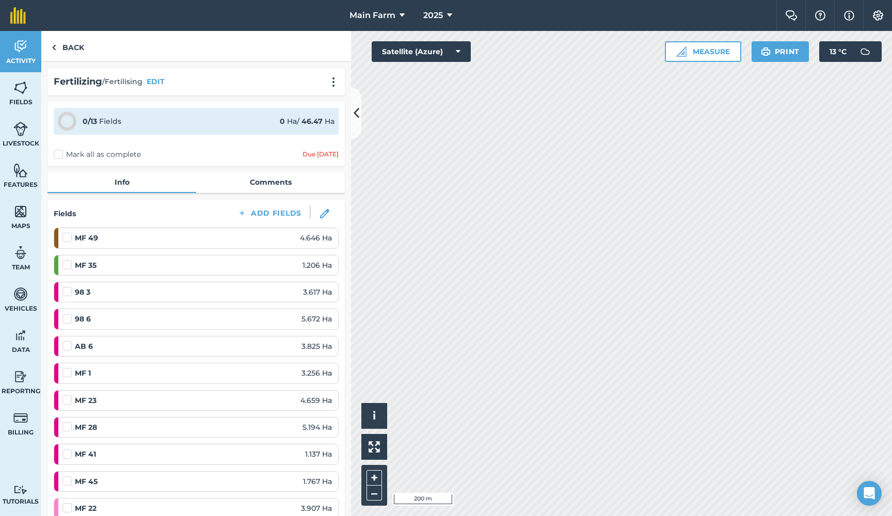
click at [23, 47] on img at bounding box center [20, 46] width 14 height 15
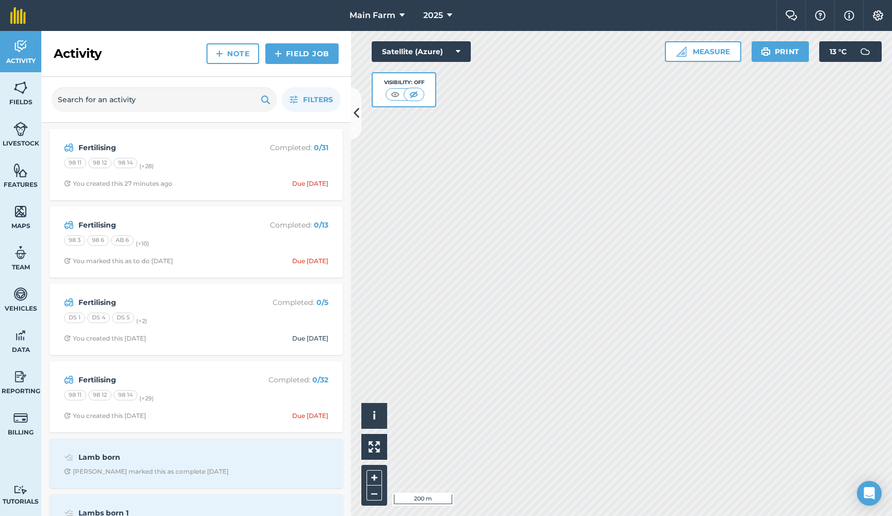
click at [97, 224] on strong "Fertilising" at bounding box center [160, 224] width 164 height 11
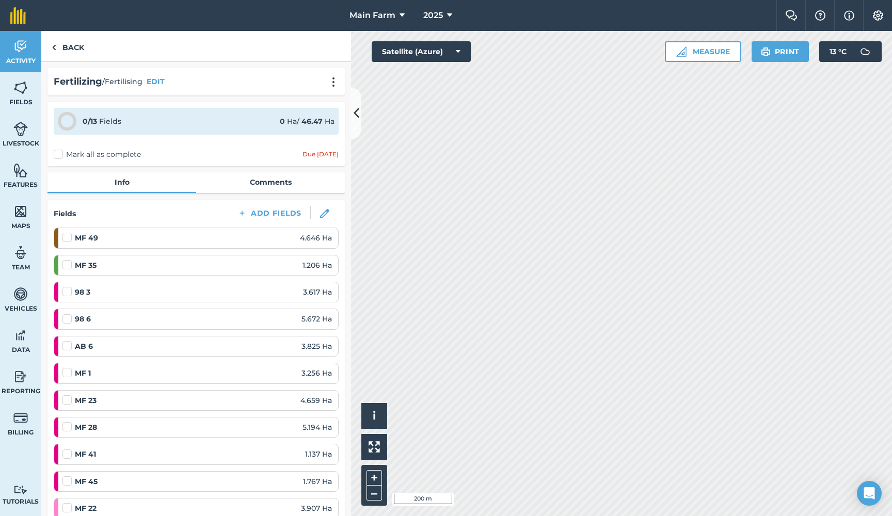
click at [357, 113] on icon at bounding box center [357, 113] width 6 height 18
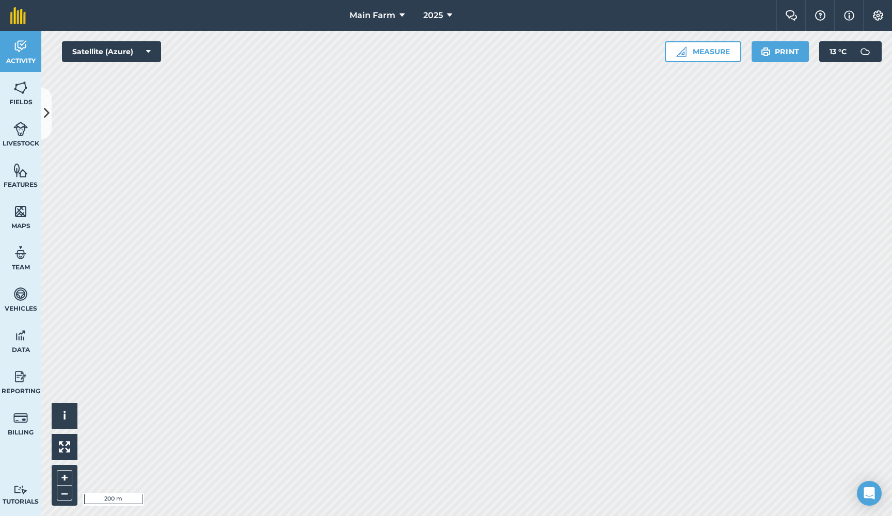
click at [50, 118] on button at bounding box center [46, 114] width 10 height 52
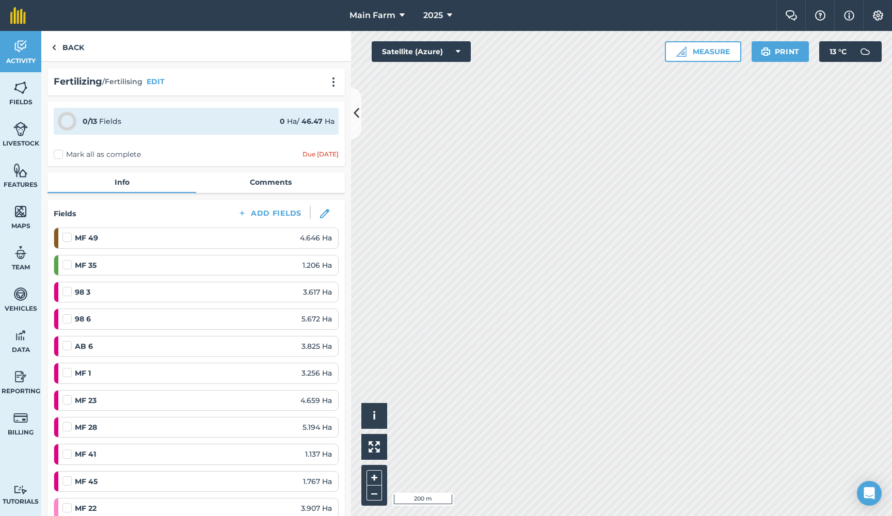
click at [324, 210] on img at bounding box center [324, 213] width 9 height 9
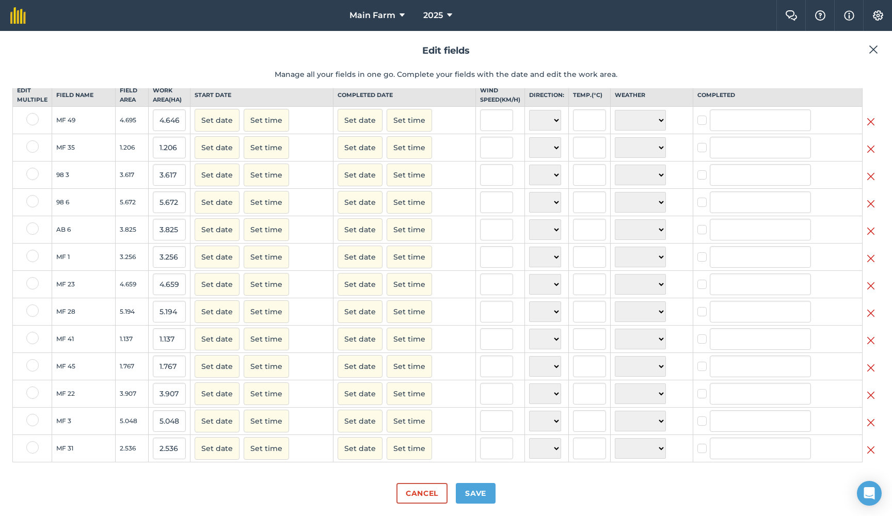
scroll to position [31, 0]
click at [869, 312] on img at bounding box center [871, 313] width 8 height 12
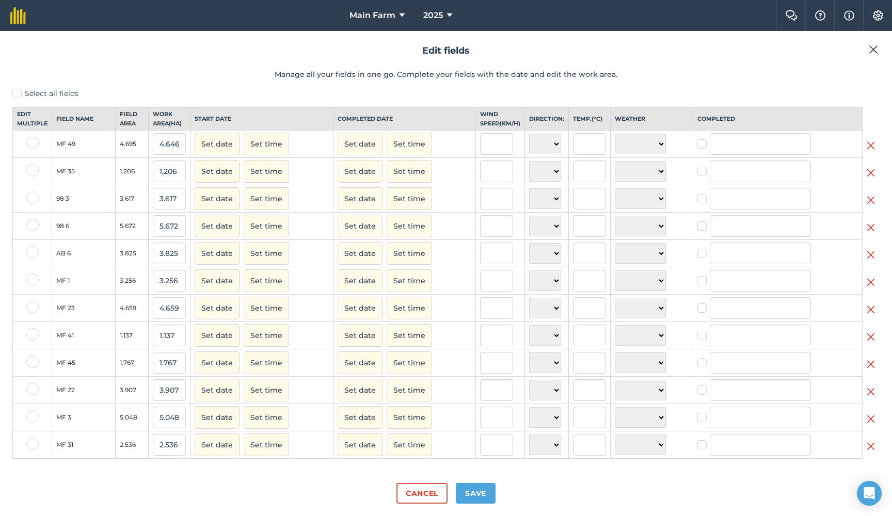
click at [484, 491] on button "Save" at bounding box center [476, 493] width 40 height 21
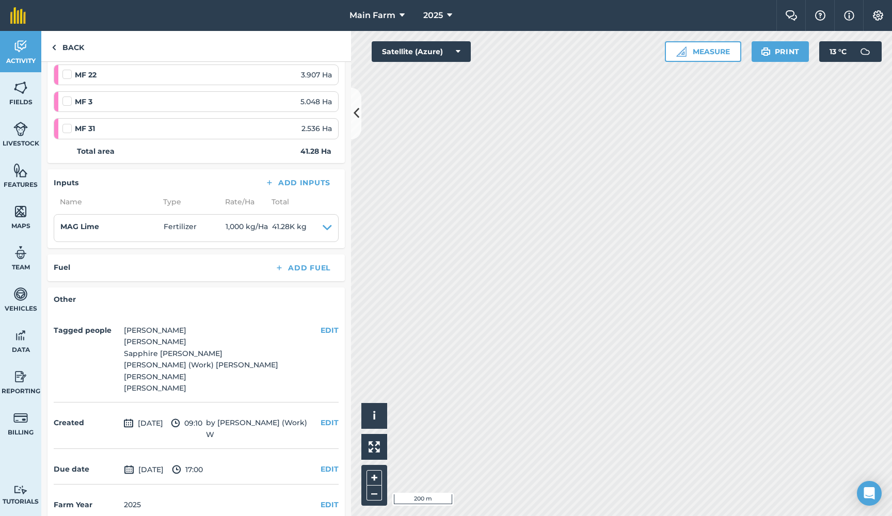
scroll to position [406, 0]
click at [355, 110] on icon at bounding box center [357, 113] width 6 height 18
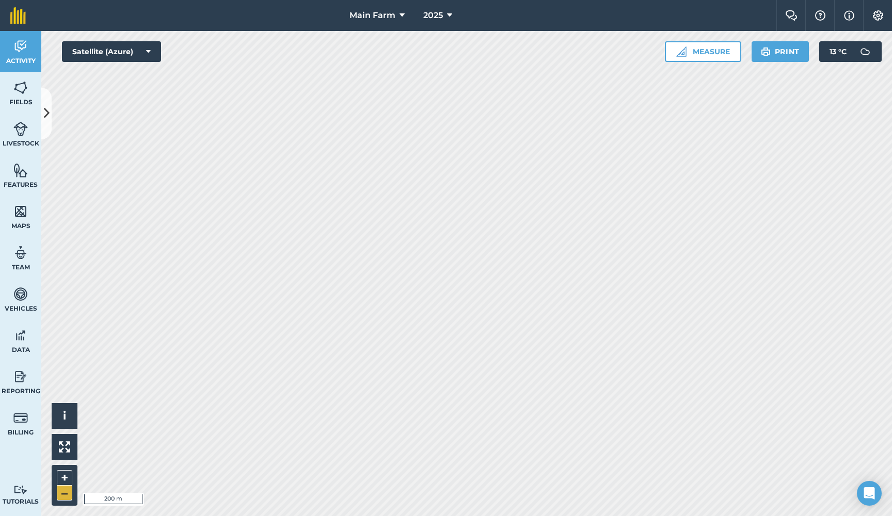
click at [62, 498] on button "–" at bounding box center [64, 493] width 15 height 15
click at [48, 107] on icon at bounding box center [47, 113] width 6 height 18
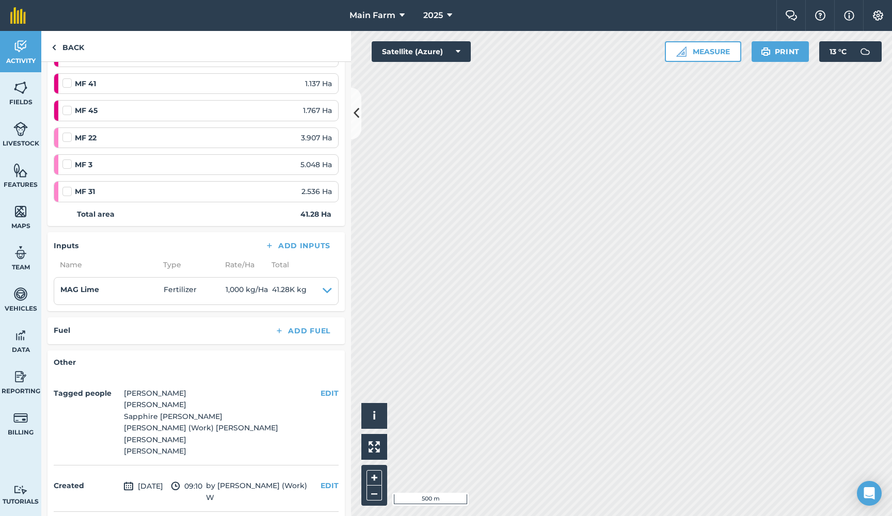
scroll to position [336, 0]
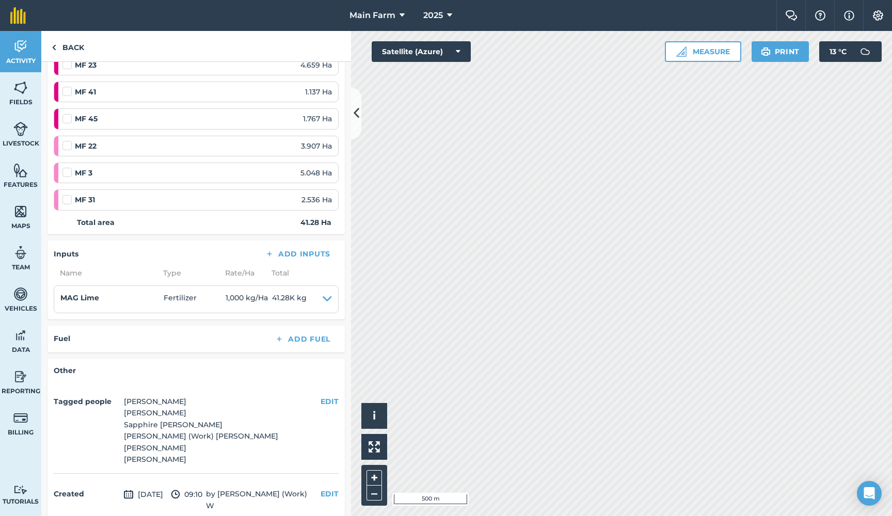
click at [357, 106] on icon at bounding box center [357, 113] width 6 height 18
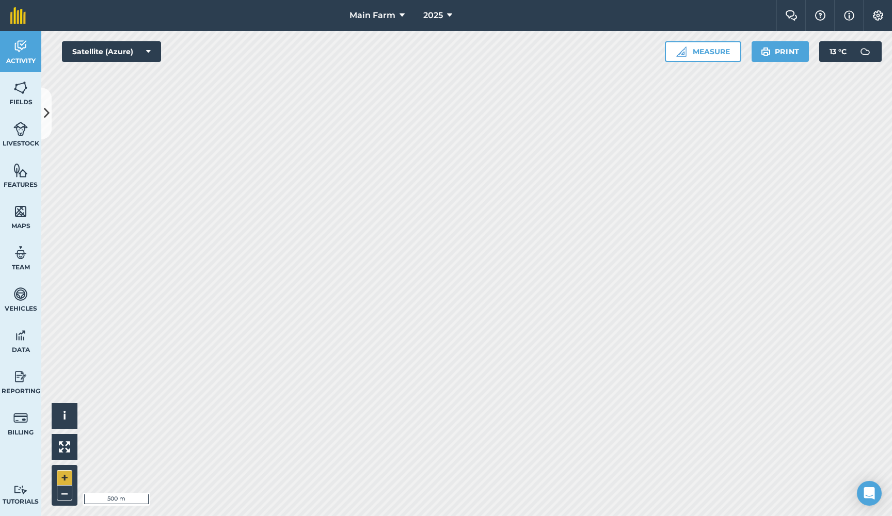
click at [68, 476] on button "+" at bounding box center [64, 477] width 15 height 15
click at [19, 96] on link "Fields" at bounding box center [20, 92] width 41 height 41
